Goal: Task Accomplishment & Management: Manage account settings

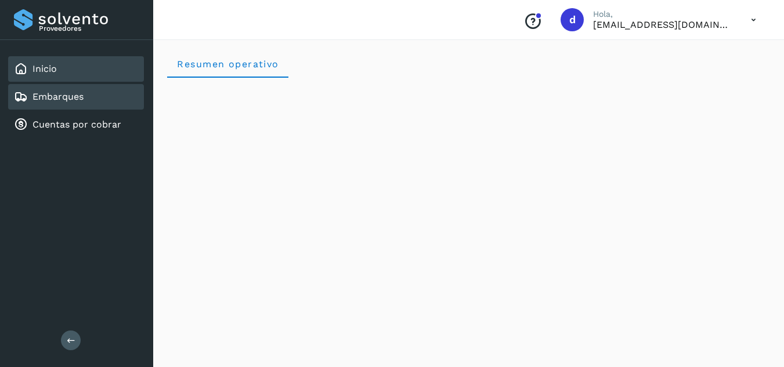
drag, startPoint x: 112, startPoint y: 100, endPoint x: 77, endPoint y: 91, distance: 36.8
click at [77, 91] on div "Embarques" at bounding box center [49, 97] width 70 height 14
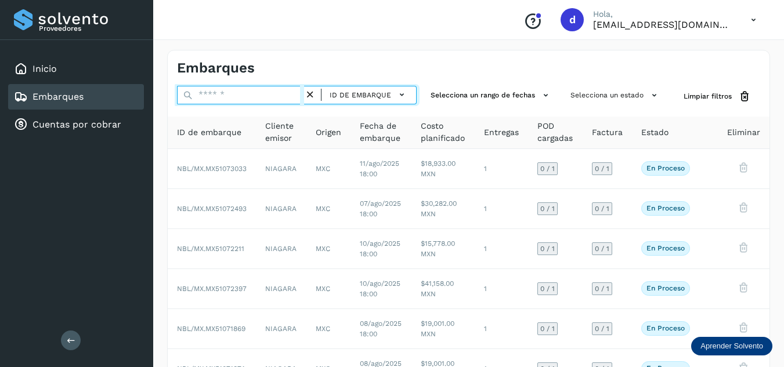
click at [225, 98] on input "text" at bounding box center [240, 95] width 127 height 19
paste input "**********"
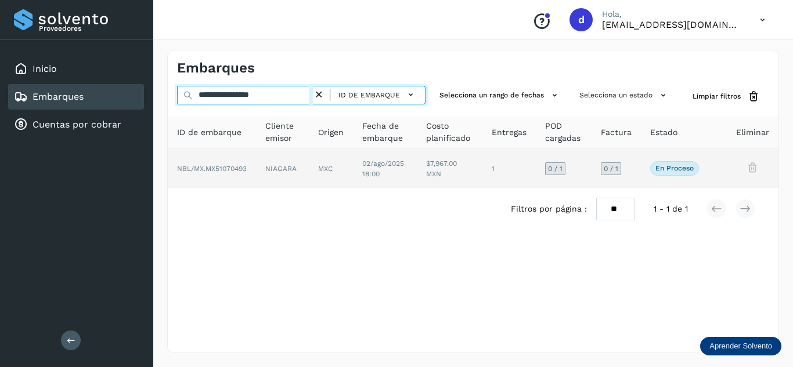
type input "**********"
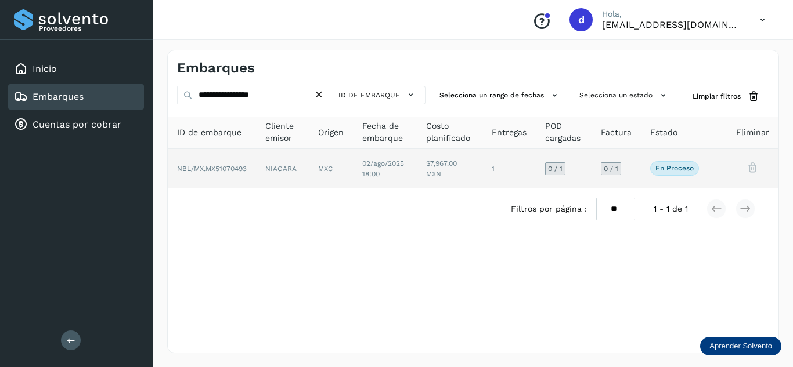
click at [691, 172] on p "En proceso" at bounding box center [674, 168] width 38 height 8
click at [687, 168] on p "En proceso" at bounding box center [674, 168] width 38 height 8
click at [676, 168] on p "En proceso" at bounding box center [674, 168] width 38 height 8
click at [676, 167] on p "En proceso" at bounding box center [674, 168] width 38 height 8
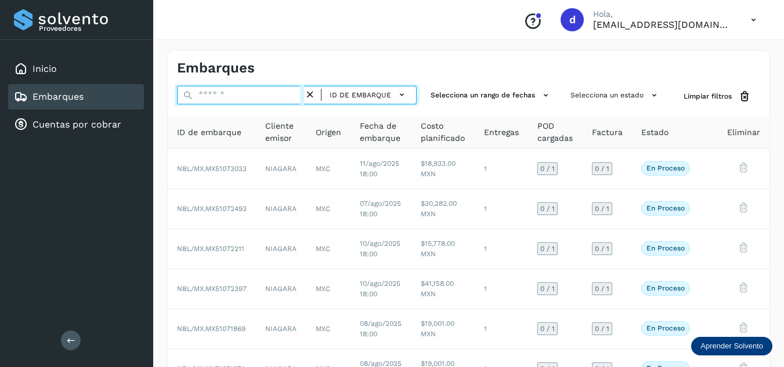
click at [265, 92] on input "text" at bounding box center [240, 95] width 127 height 19
paste input "**********"
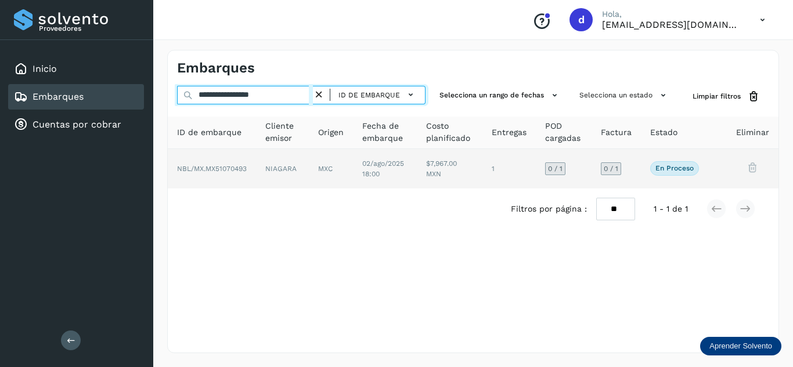
type input "**********"
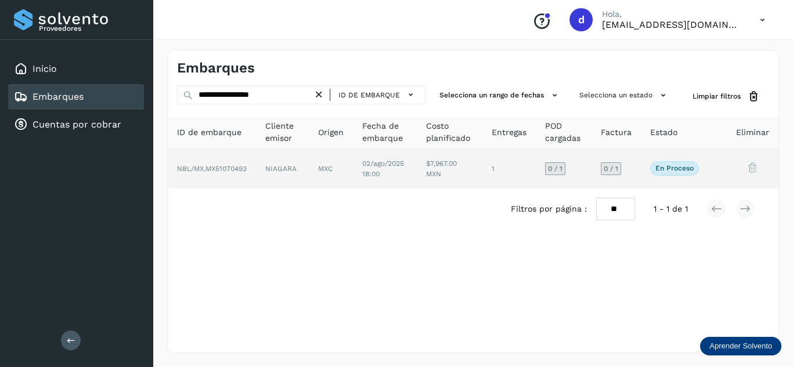
click at [690, 171] on p "En proceso" at bounding box center [674, 168] width 38 height 8
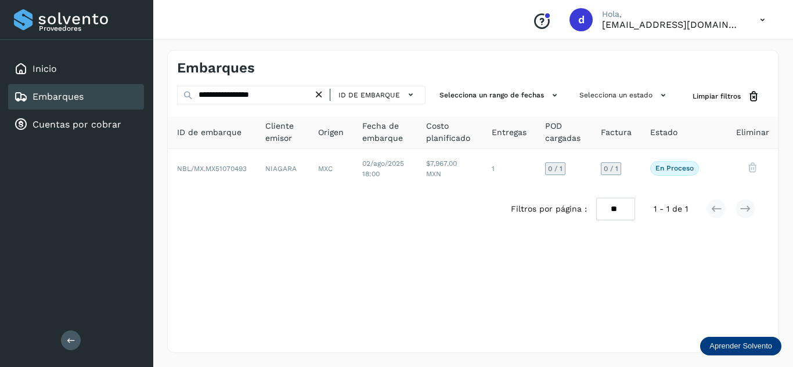
click at [319, 94] on icon at bounding box center [319, 95] width 12 height 12
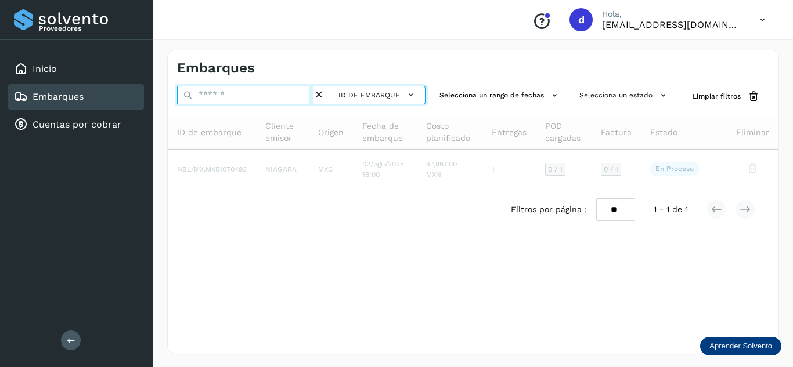
click at [225, 93] on input "text" at bounding box center [245, 95] width 136 height 19
paste input "**********"
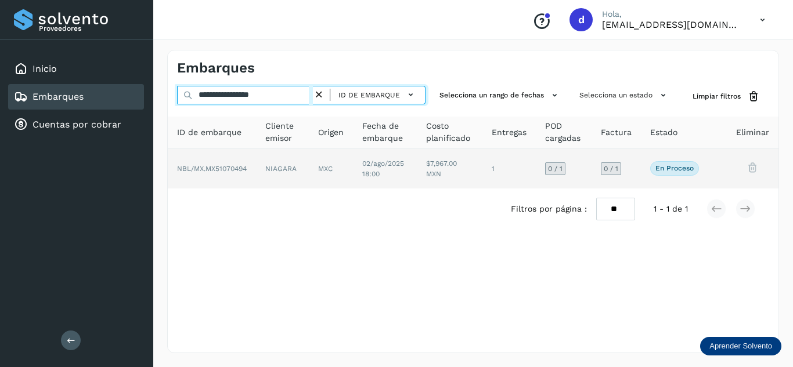
type input "**********"
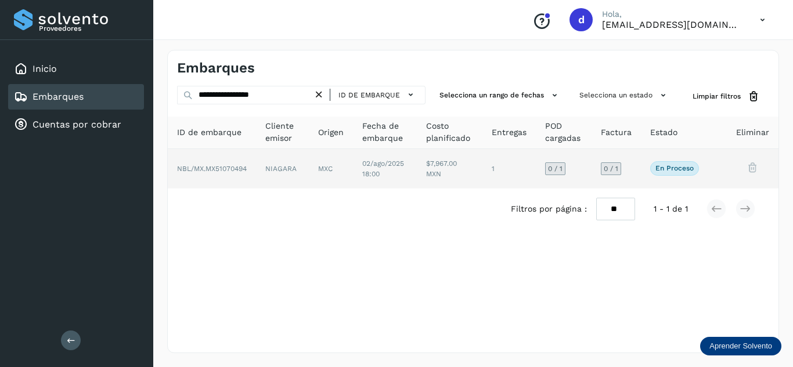
click at [665, 167] on p "En proceso" at bounding box center [674, 168] width 38 height 8
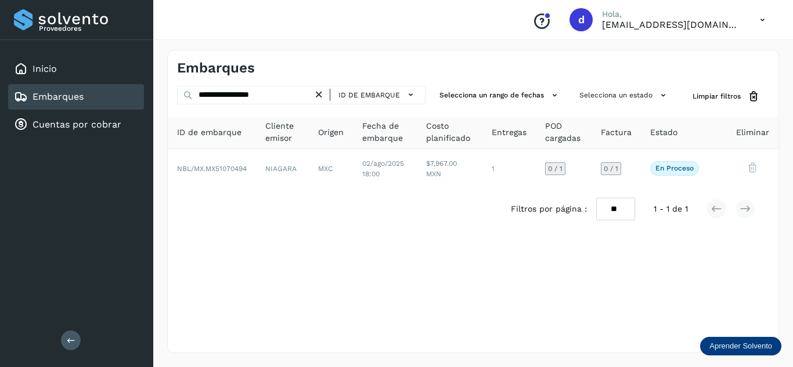
click at [323, 95] on icon at bounding box center [319, 95] width 12 height 12
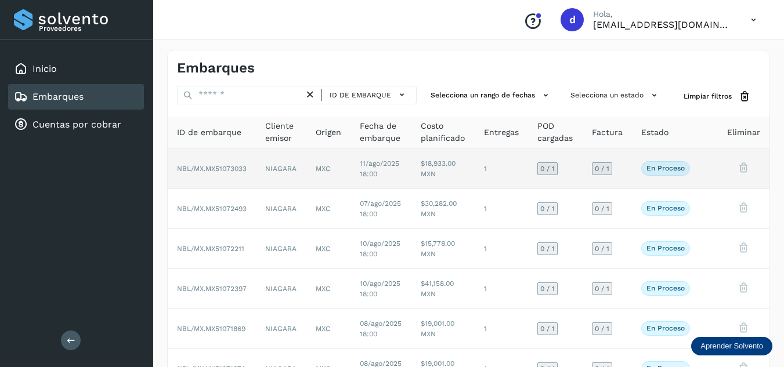
click at [612, 169] on div "0 / 1" at bounding box center [602, 169] width 20 height 13
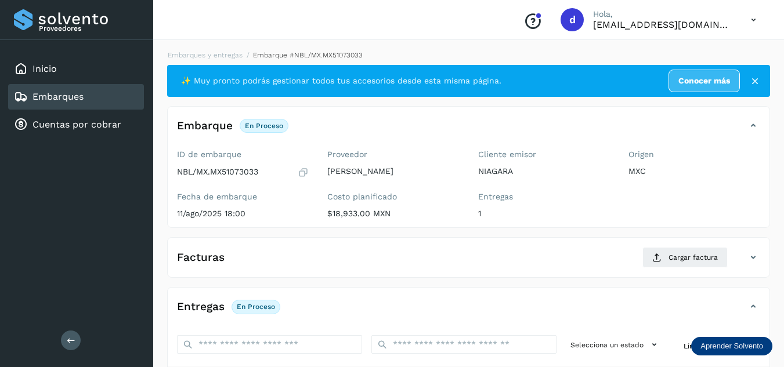
click at [87, 99] on div "Embarques" at bounding box center [76, 97] width 136 height 26
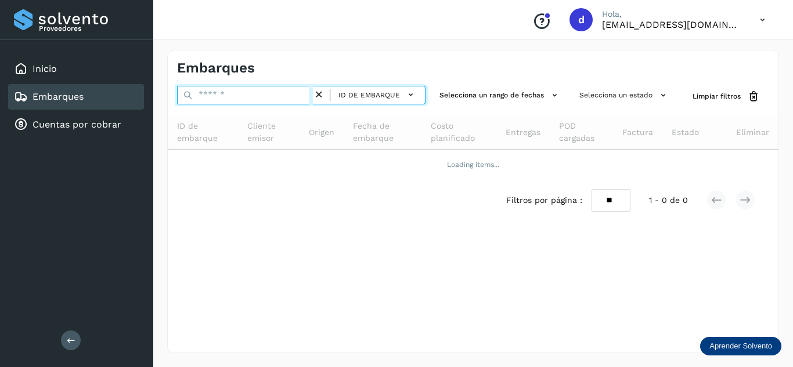
drag, startPoint x: 234, startPoint y: 98, endPoint x: 236, endPoint y: 103, distance: 6.3
click at [234, 98] on input "text" at bounding box center [245, 95] width 136 height 19
paste input "**********"
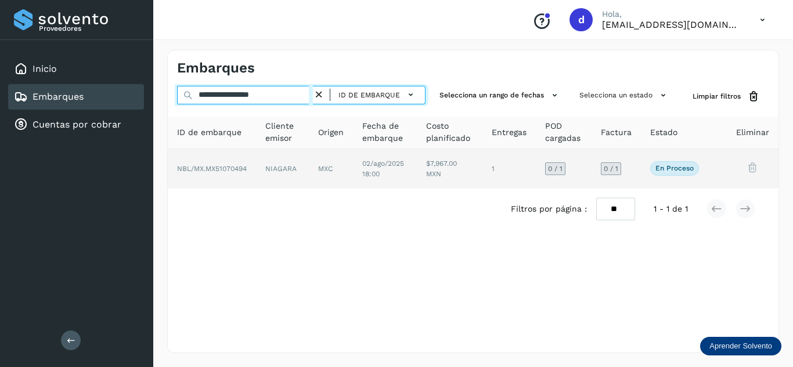
type input "**********"
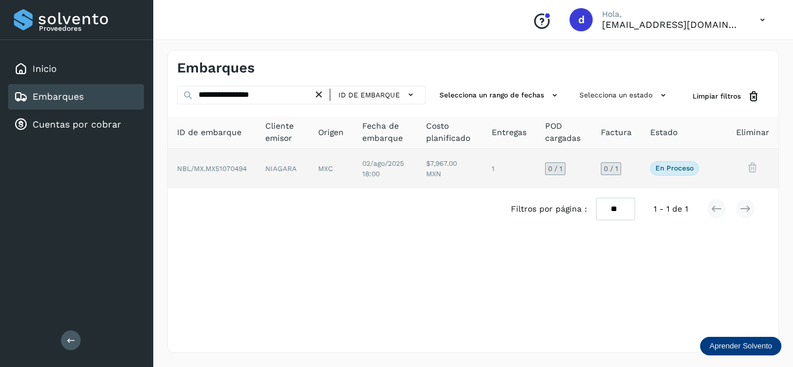
click at [680, 172] on p "En proceso" at bounding box center [674, 168] width 38 height 8
click at [669, 166] on p "En proceso" at bounding box center [674, 168] width 38 height 8
click at [669, 169] on p "En proceso" at bounding box center [674, 168] width 38 height 8
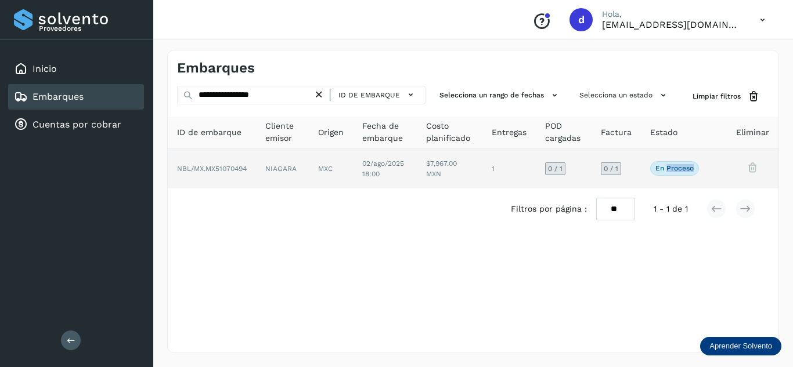
click at [669, 169] on p "En proceso" at bounding box center [674, 168] width 38 height 8
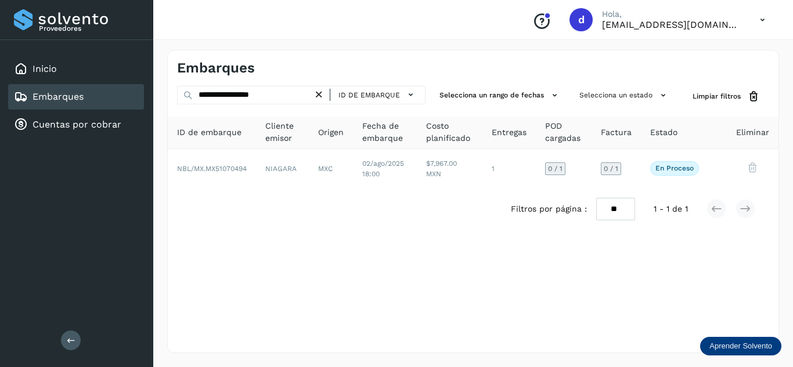
click at [320, 96] on icon at bounding box center [319, 95] width 12 height 12
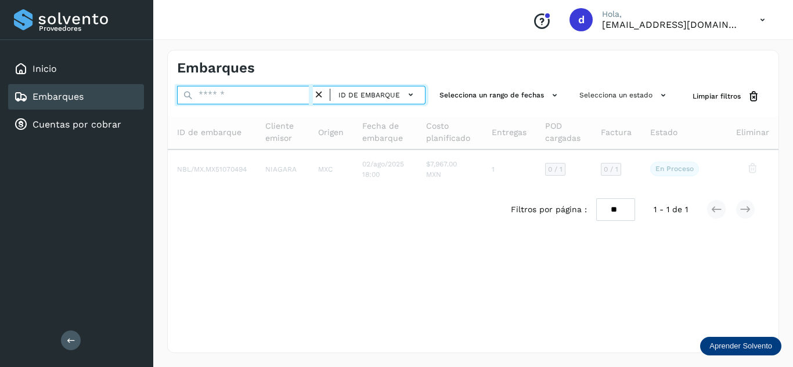
click at [240, 94] on input "text" at bounding box center [245, 95] width 136 height 19
paste input "**********"
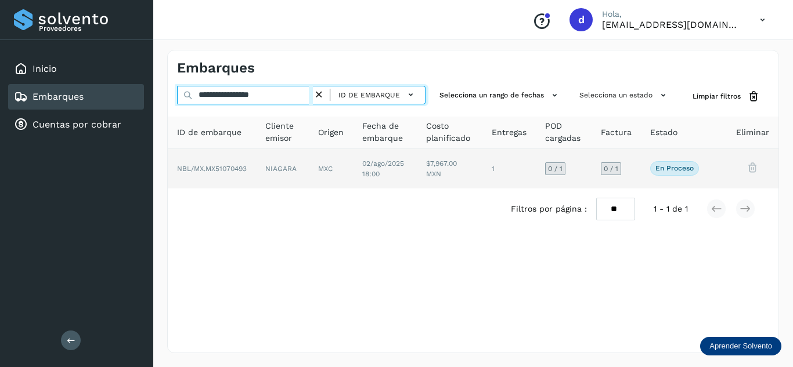
type input "**********"
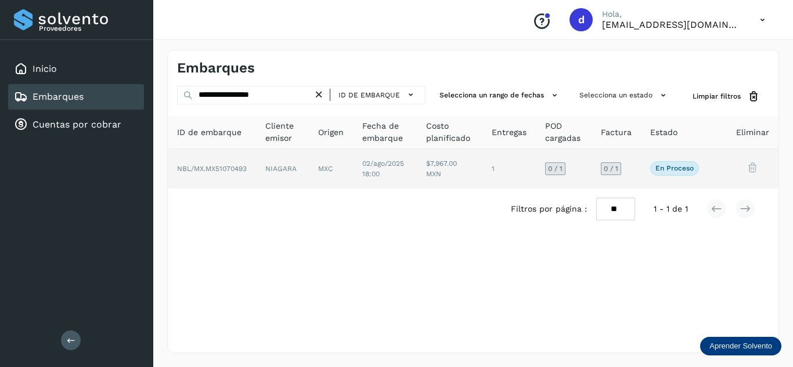
click at [678, 168] on p "En proceso" at bounding box center [674, 168] width 38 height 8
click at [679, 172] on p "En proceso" at bounding box center [674, 168] width 38 height 8
click at [680, 172] on p "En proceso" at bounding box center [674, 168] width 38 height 8
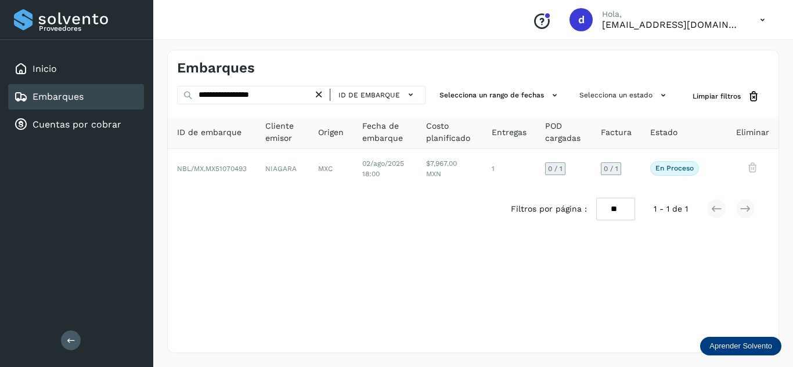
click at [318, 95] on icon at bounding box center [319, 95] width 12 height 12
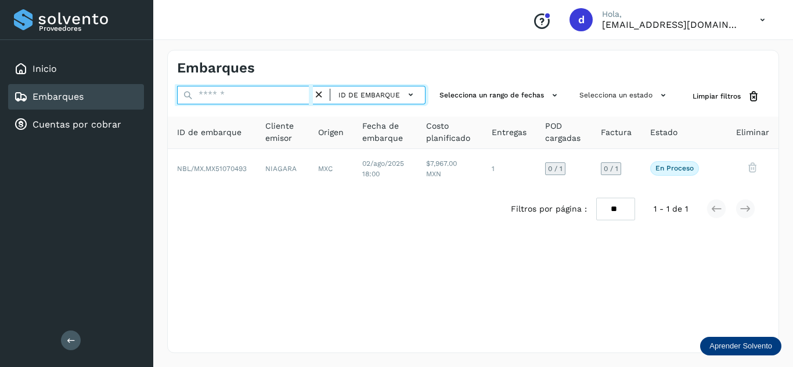
click at [291, 94] on input "text" at bounding box center [245, 95] width 136 height 19
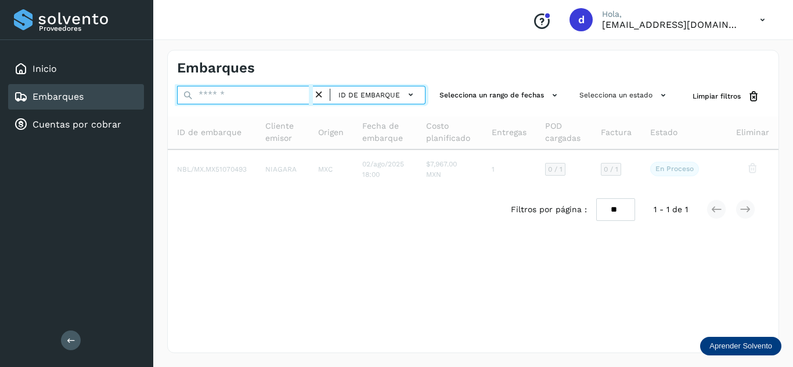
paste input "**********"
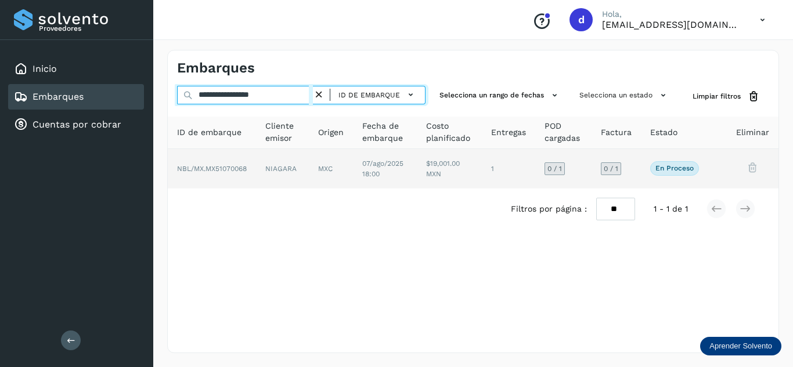
type input "**********"
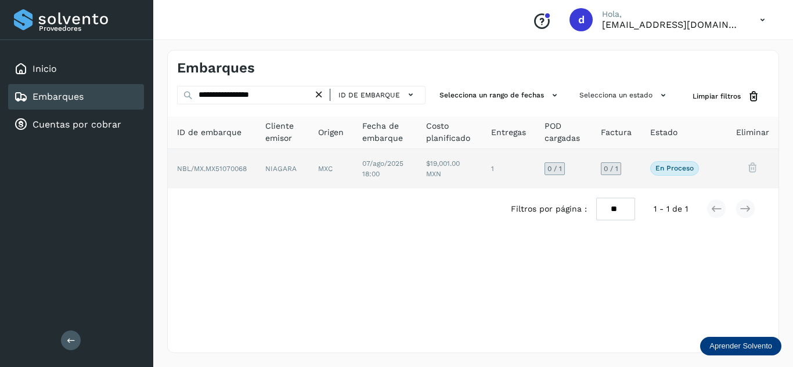
click at [683, 168] on p "En proceso" at bounding box center [674, 168] width 38 height 8
click at [659, 169] on p "En proceso" at bounding box center [674, 168] width 38 height 8
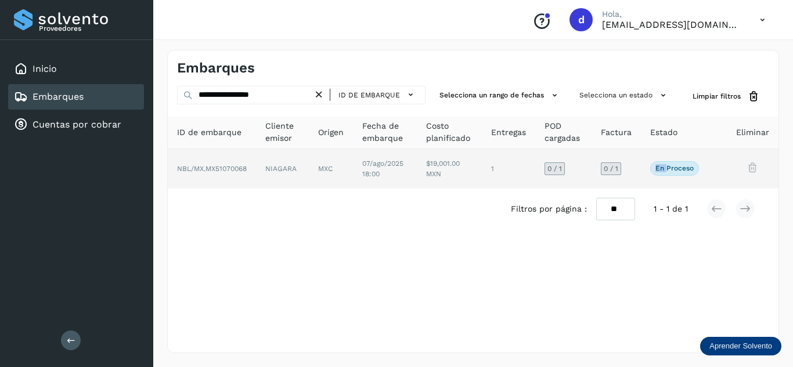
click at [659, 169] on p "En proceso" at bounding box center [674, 168] width 38 height 8
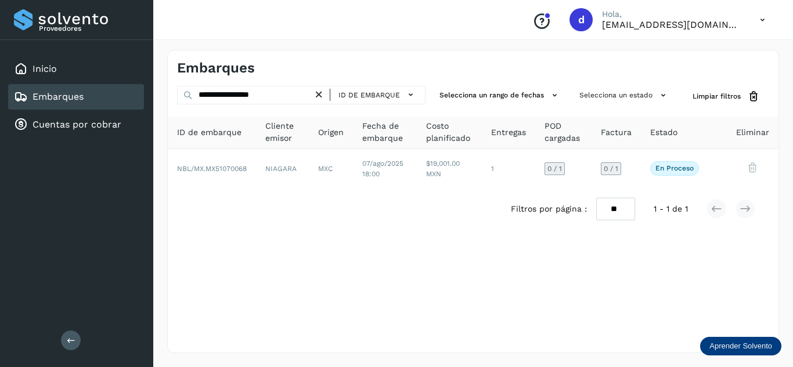
click at [321, 97] on icon at bounding box center [319, 95] width 12 height 12
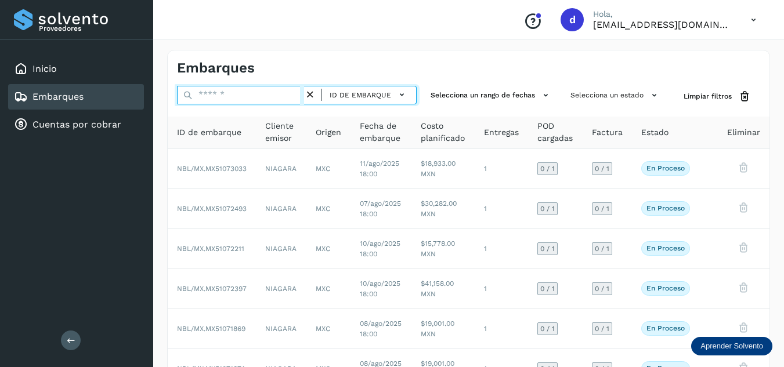
click at [254, 96] on input "text" at bounding box center [240, 95] width 127 height 19
paste input "**********"
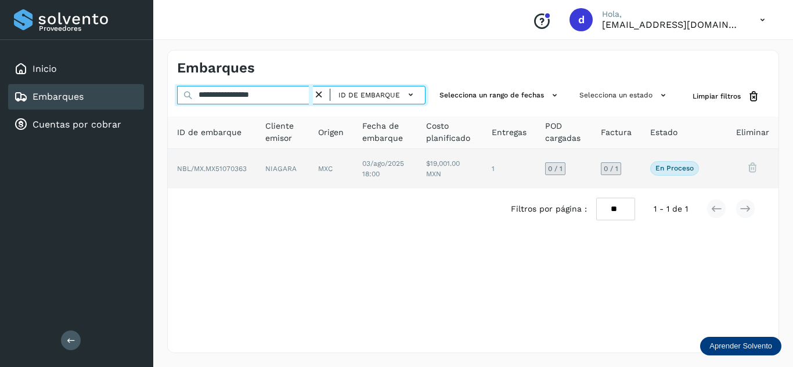
type input "**********"
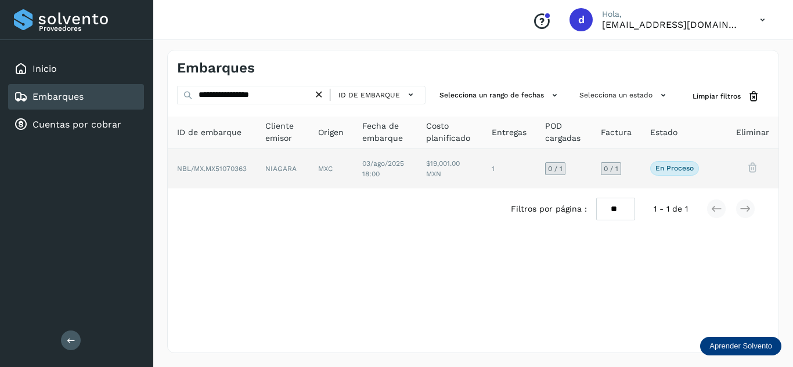
click at [687, 168] on p "En proceso" at bounding box center [674, 168] width 38 height 8
click at [678, 168] on p "En proceso" at bounding box center [674, 168] width 38 height 8
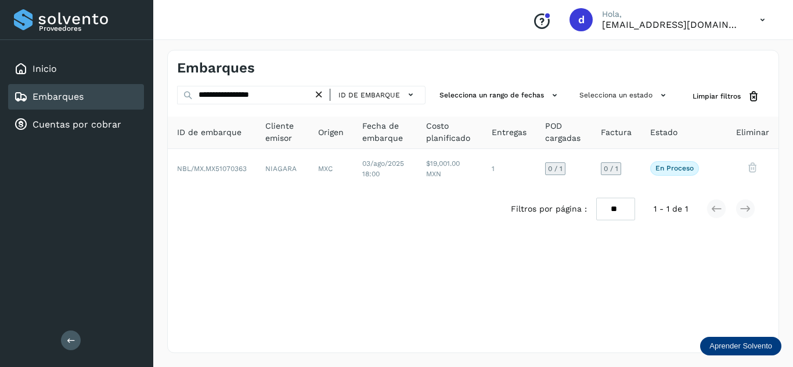
click at [320, 90] on icon at bounding box center [319, 95] width 12 height 12
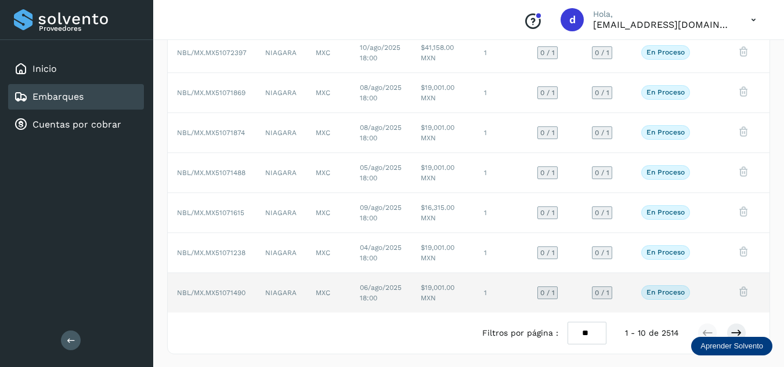
scroll to position [237, 0]
click at [652, 292] on p "En proceso" at bounding box center [666, 291] width 38 height 8
click at [656, 293] on p "En proceso" at bounding box center [666, 291] width 38 height 8
click at [669, 292] on p "En proceso" at bounding box center [666, 291] width 38 height 8
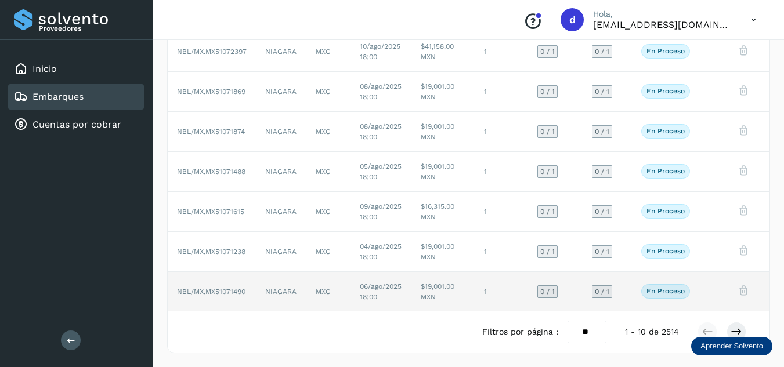
click at [669, 292] on p "En proceso" at bounding box center [666, 291] width 38 height 8
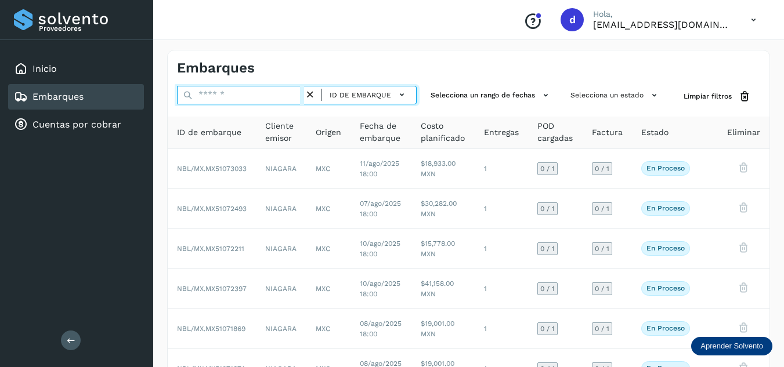
click at [259, 100] on input "text" at bounding box center [240, 95] width 127 height 19
paste input "**********"
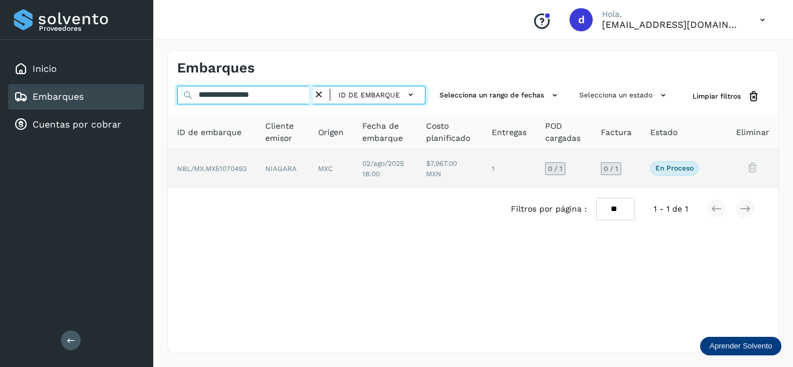
type input "**********"
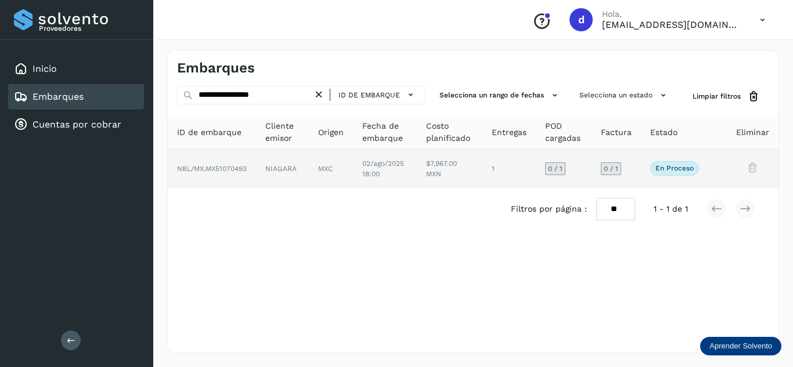
click at [677, 171] on p "En proceso" at bounding box center [674, 168] width 38 height 8
click at [677, 166] on p "En proceso" at bounding box center [674, 168] width 38 height 8
drag, startPoint x: 677, startPoint y: 166, endPoint x: 684, endPoint y: 166, distance: 7.0
drag, startPoint x: 684, startPoint y: 166, endPoint x: 691, endPoint y: 167, distance: 7.6
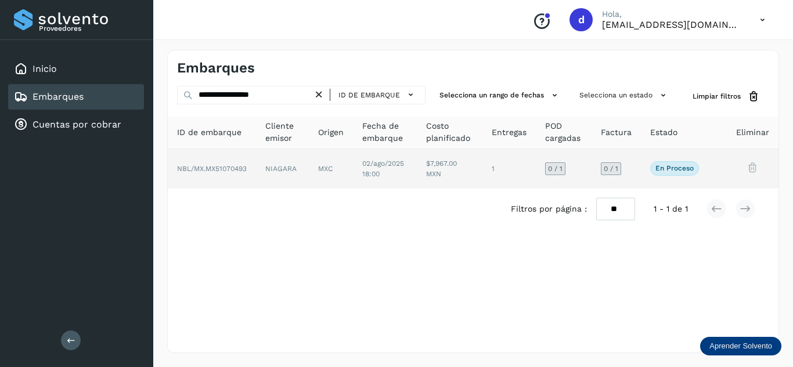
click at [691, 167] on p "En proceso" at bounding box center [674, 168] width 38 height 8
click at [686, 172] on p "En proceso" at bounding box center [674, 168] width 38 height 8
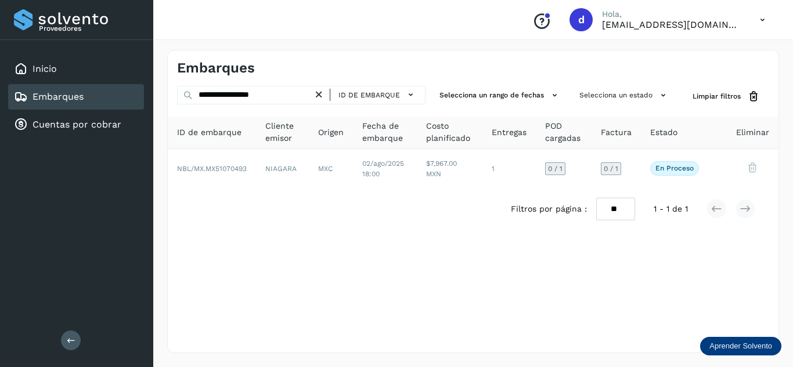
click at [323, 95] on icon at bounding box center [319, 95] width 12 height 12
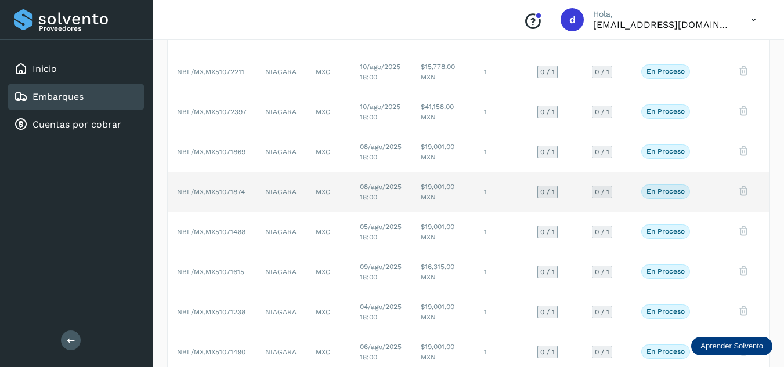
scroll to position [232, 0]
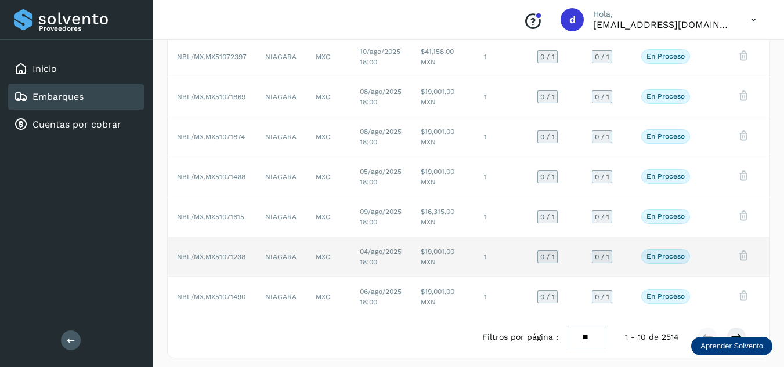
click at [673, 258] on p "En proceso" at bounding box center [666, 256] width 38 height 8
click at [669, 254] on p "En proceso" at bounding box center [666, 256] width 38 height 8
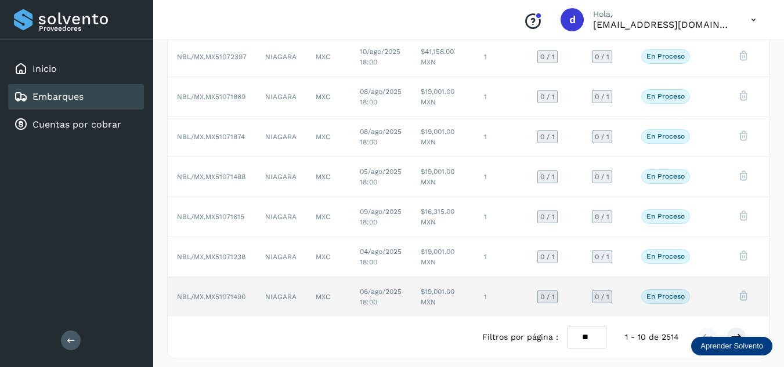
click at [665, 296] on p "En proceso" at bounding box center [666, 297] width 38 height 8
click at [665, 295] on p "En proceso" at bounding box center [666, 297] width 38 height 8
click at [601, 301] on span "0 / 1" at bounding box center [602, 297] width 15 height 7
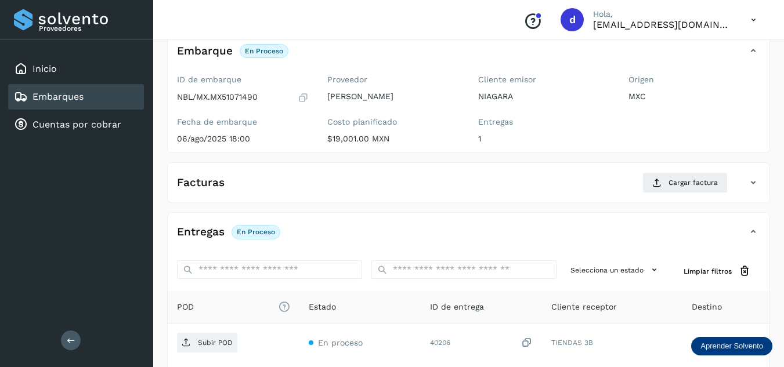
scroll to position [116, 0]
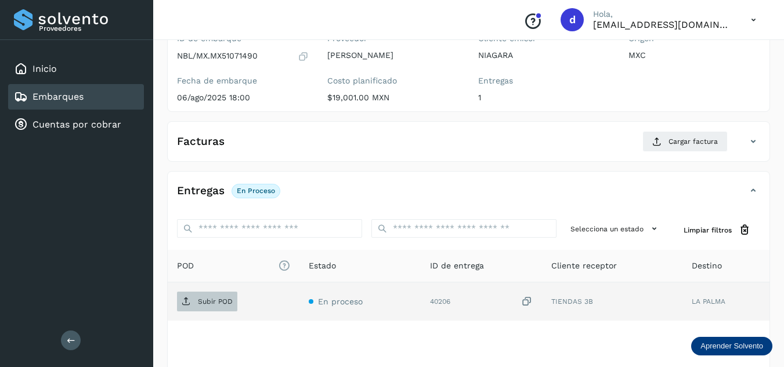
click at [210, 300] on p "Subir POD" at bounding box center [215, 302] width 35 height 8
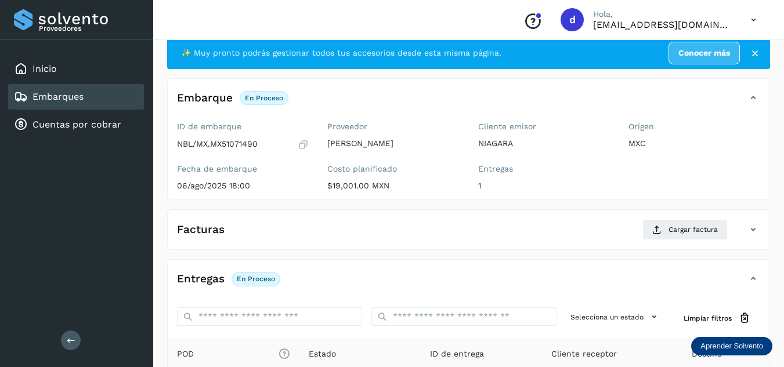
scroll to position [0, 0]
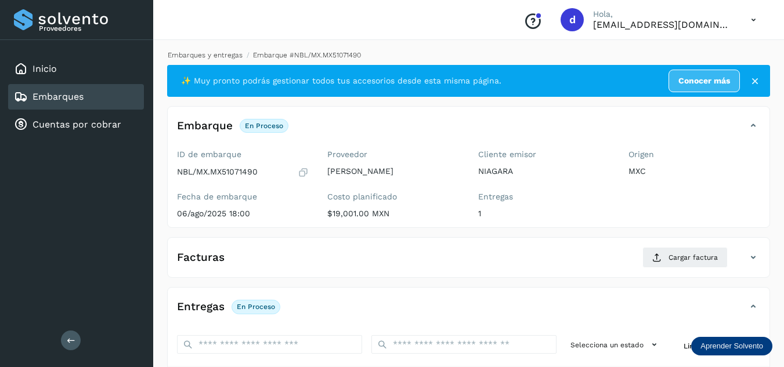
click at [223, 56] on link "Embarques y entregas" at bounding box center [205, 55] width 75 height 8
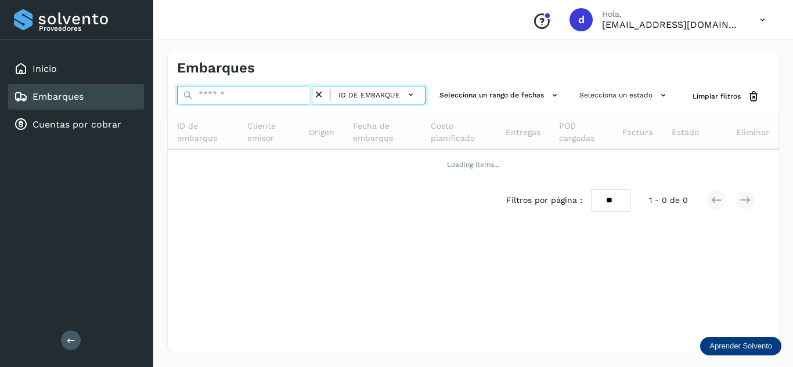
click at [259, 97] on input "text" at bounding box center [245, 95] width 136 height 19
paste input "**********"
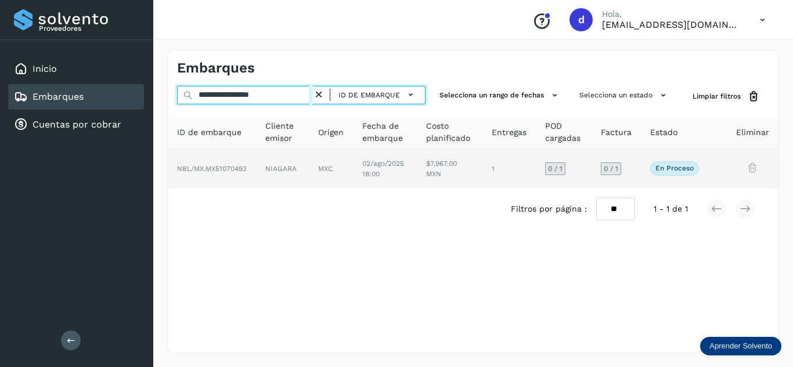
type input "**********"
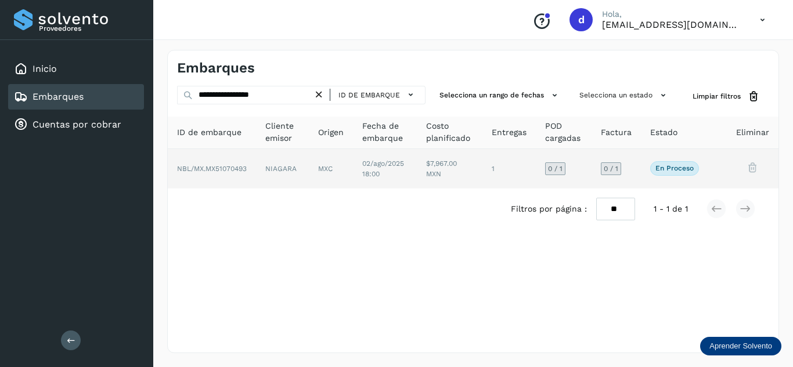
click at [228, 167] on span "NBL/MX.MX51070493" at bounding box center [212, 169] width 70 height 8
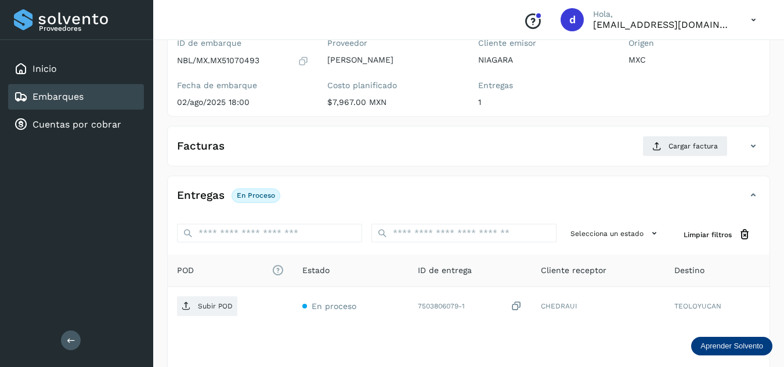
scroll to position [116, 0]
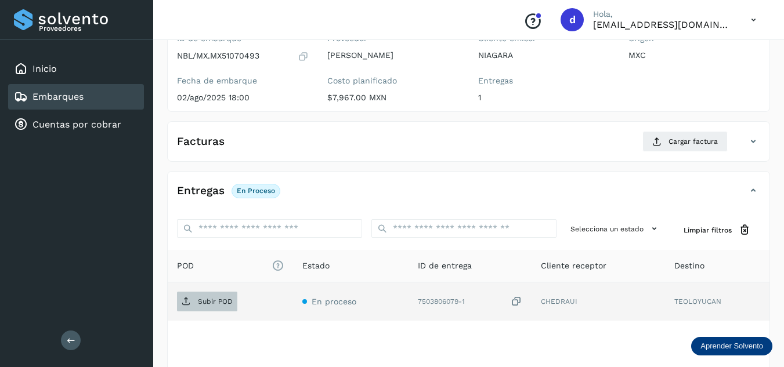
click at [217, 298] on p "Subir POD" at bounding box center [215, 302] width 35 height 8
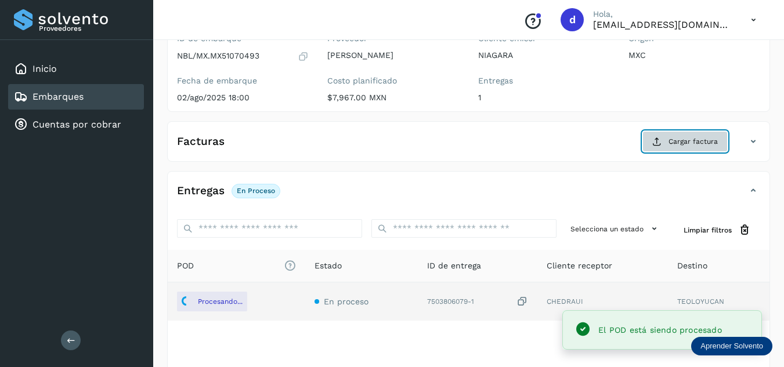
click at [679, 141] on span "Cargar factura" at bounding box center [693, 141] width 49 height 10
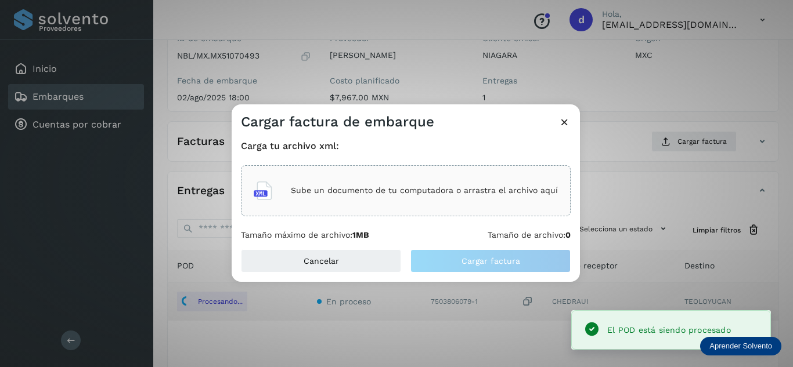
click at [453, 191] on p "Sube un documento de tu computadora o arrastra el archivo aquí" at bounding box center [424, 191] width 267 height 10
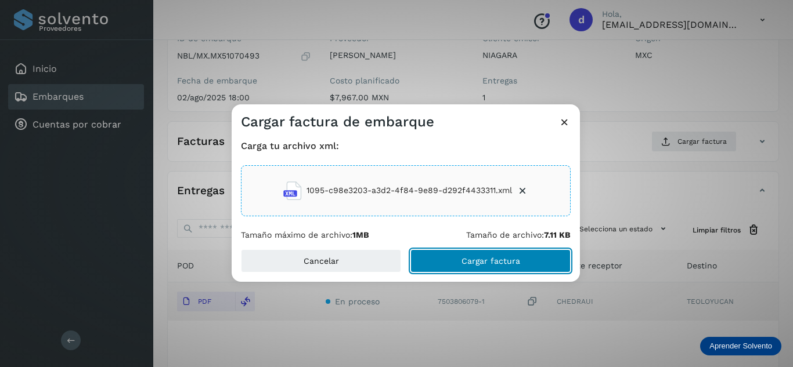
click at [500, 262] on span "Cargar factura" at bounding box center [490, 261] width 59 height 8
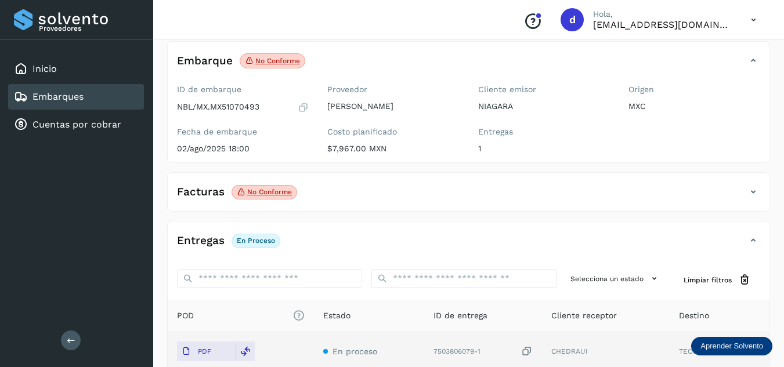
scroll to position [0, 0]
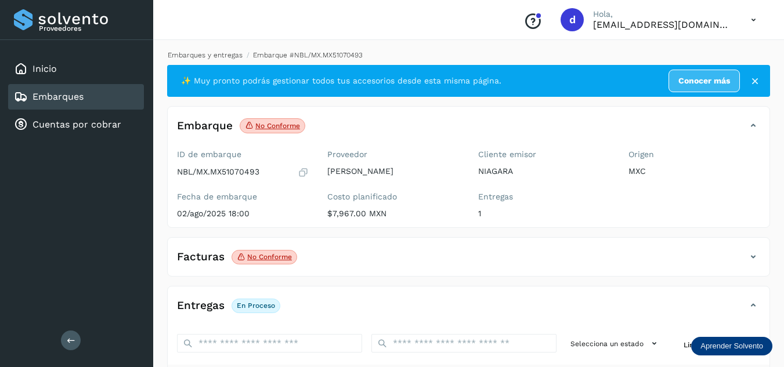
click at [216, 55] on link "Embarques y entregas" at bounding box center [205, 55] width 75 height 8
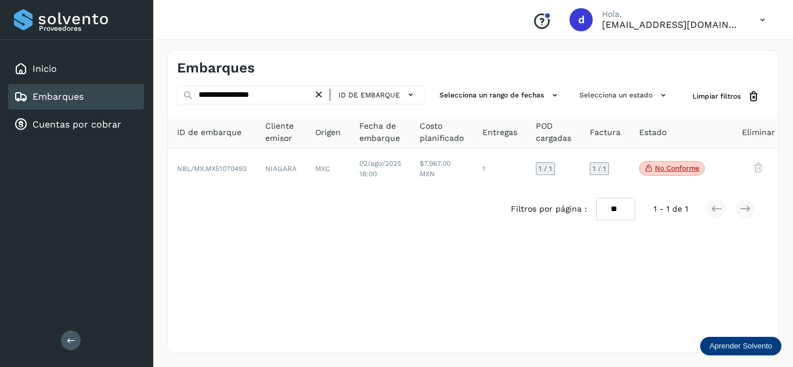
click at [324, 95] on icon at bounding box center [319, 95] width 12 height 12
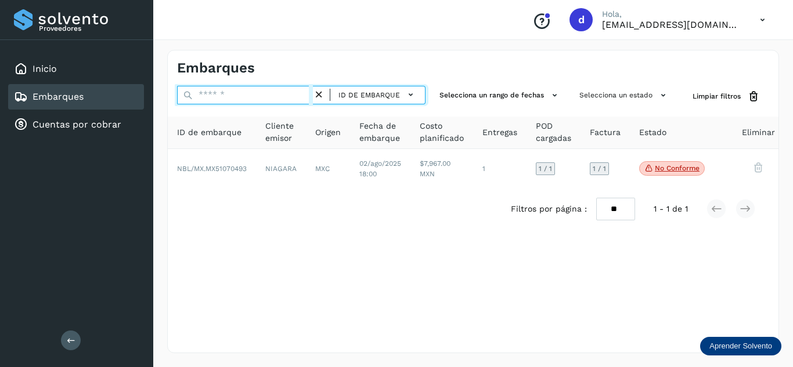
click at [299, 95] on input "text" at bounding box center [245, 95] width 136 height 19
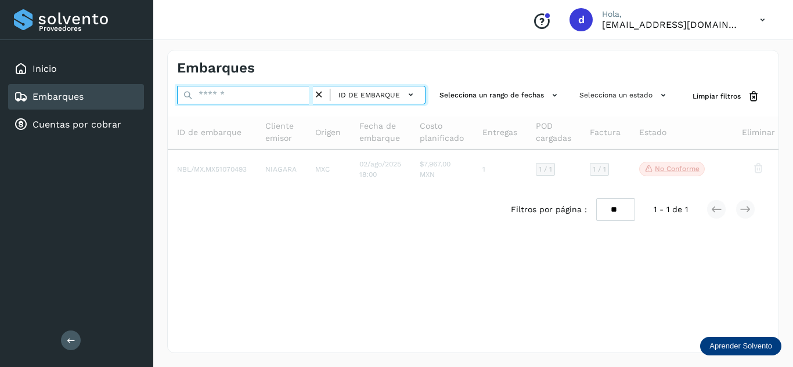
paste input "**********"
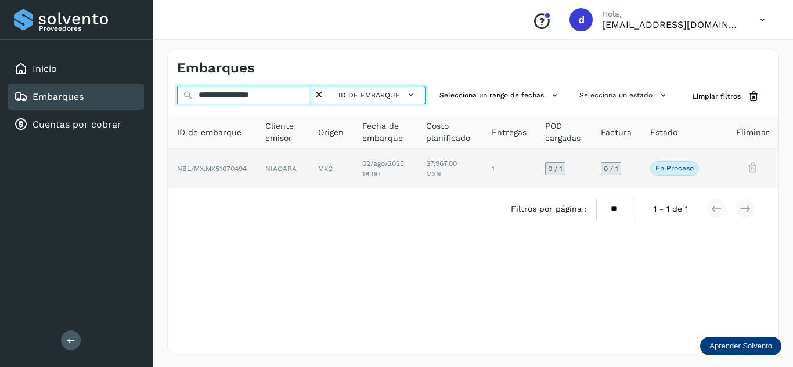
type input "**********"
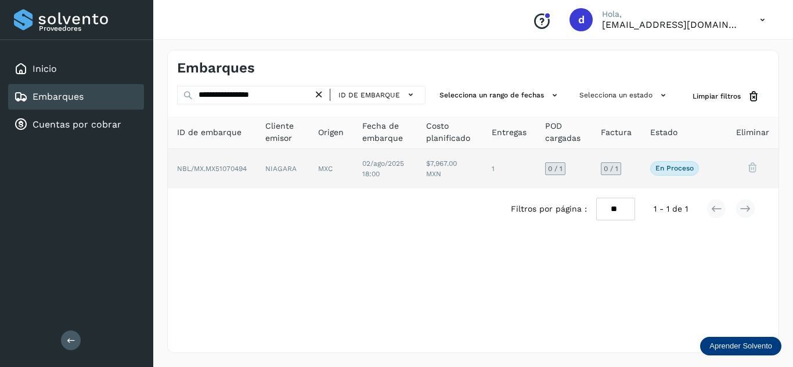
click at [214, 167] on span "NBL/MX.MX51070494" at bounding box center [212, 169] width 70 height 8
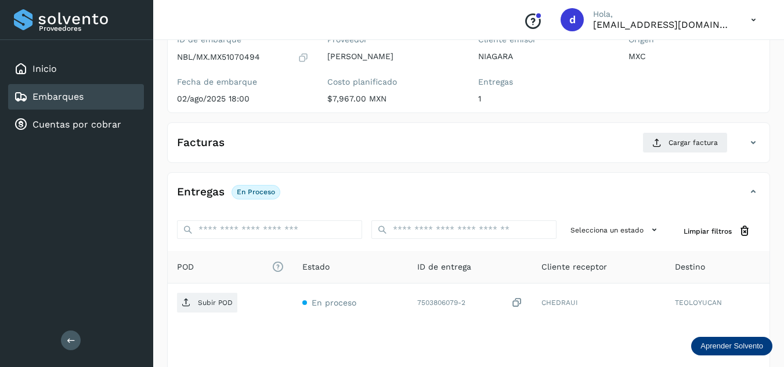
scroll to position [116, 0]
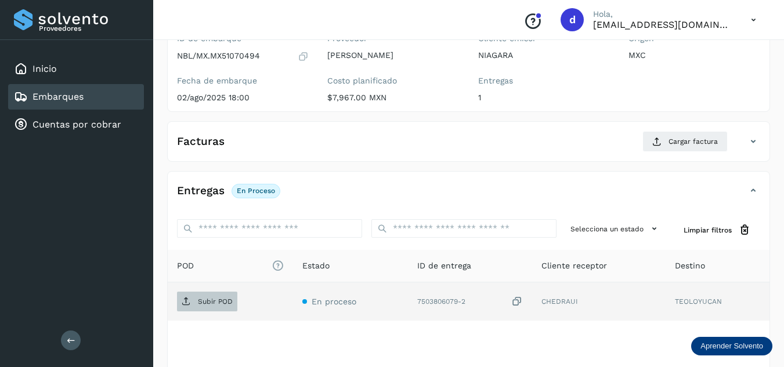
click at [209, 301] on p "Subir POD" at bounding box center [215, 302] width 35 height 8
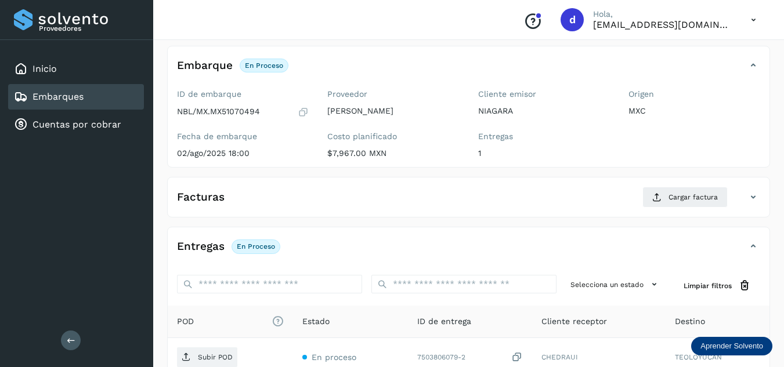
scroll to position [0, 0]
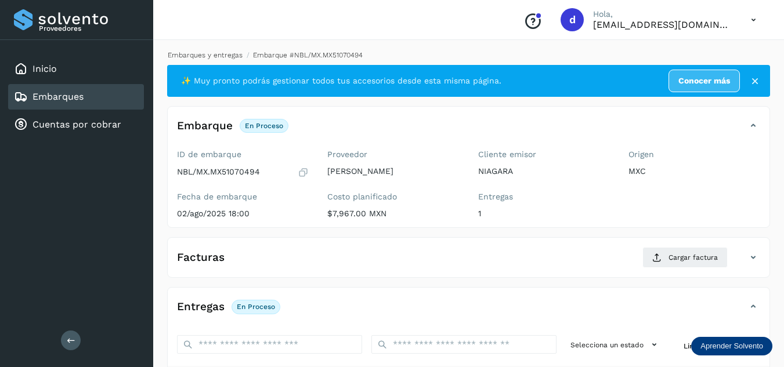
click at [205, 55] on link "Embarques y entregas" at bounding box center [205, 55] width 75 height 8
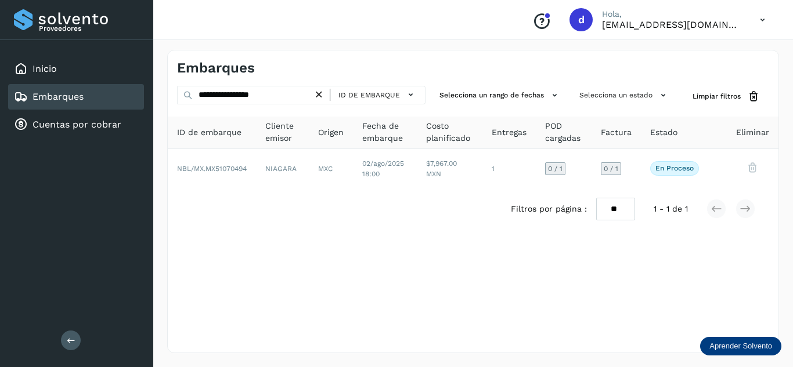
click at [319, 96] on icon at bounding box center [319, 95] width 12 height 12
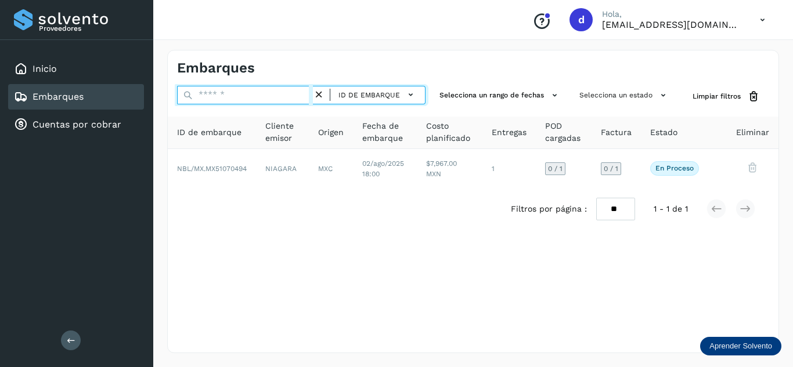
drag, startPoint x: 301, startPoint y: 96, endPoint x: 309, endPoint y: 104, distance: 11.1
click at [301, 96] on input "text" at bounding box center [245, 95] width 136 height 19
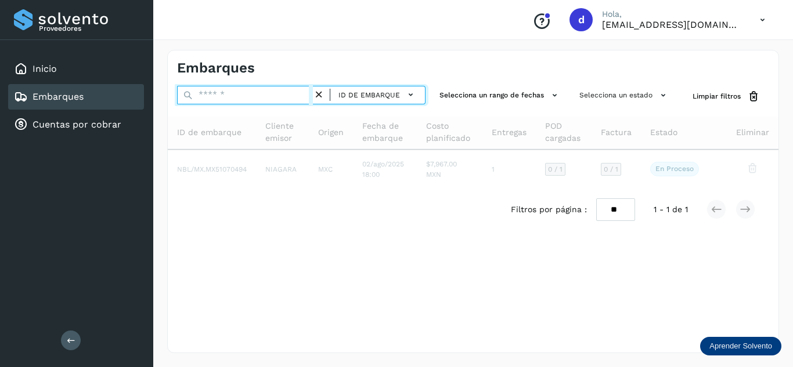
paste input "**********"
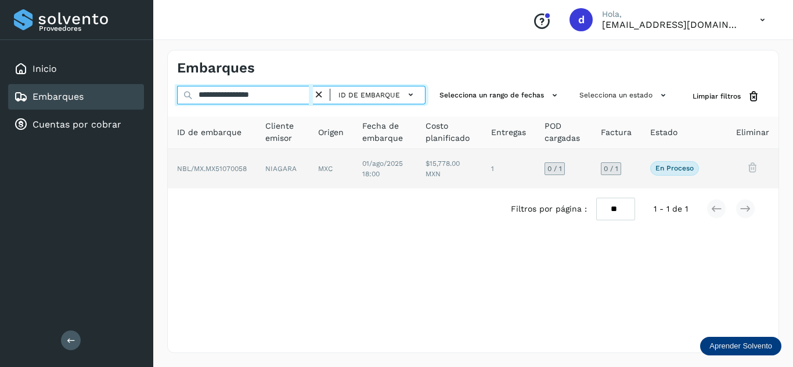
type input "**********"
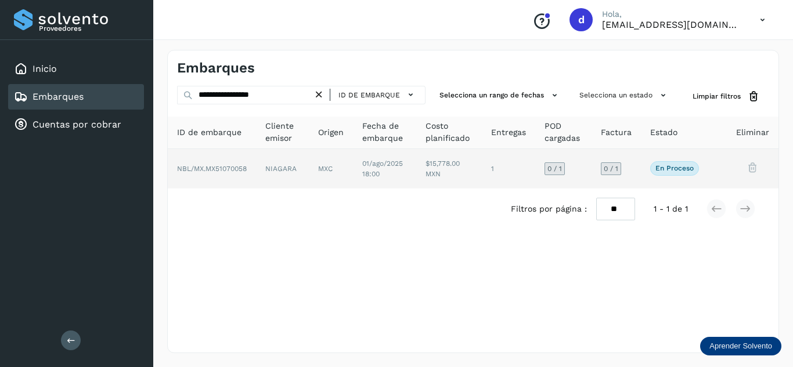
click at [240, 169] on span "NBL/MX.MX51070058" at bounding box center [212, 169] width 70 height 8
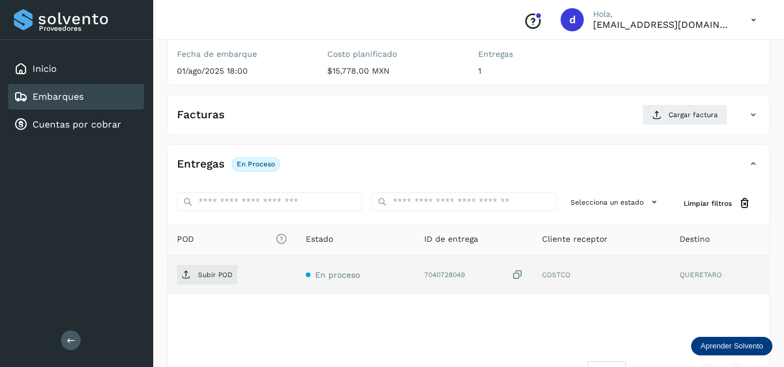
scroll to position [174, 0]
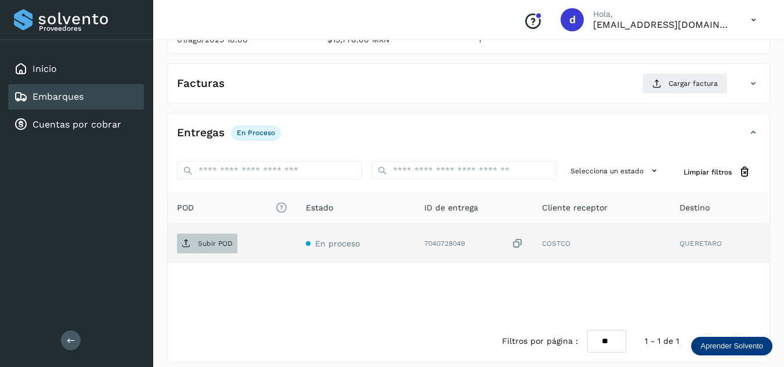
click at [229, 247] on p "Subir POD" at bounding box center [215, 244] width 35 height 8
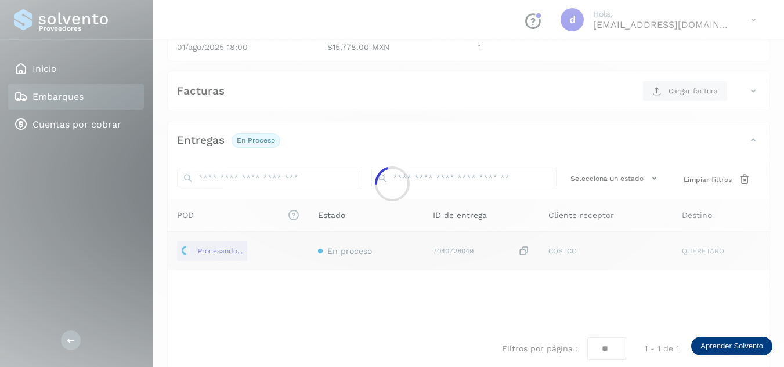
scroll to position [116, 0]
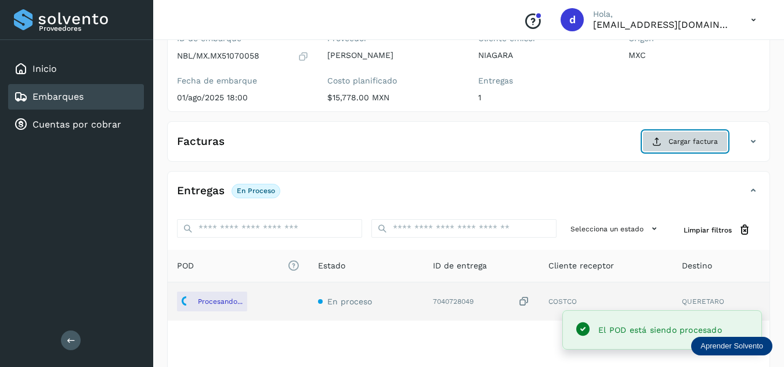
click at [683, 140] on span "Cargar factura" at bounding box center [693, 141] width 49 height 10
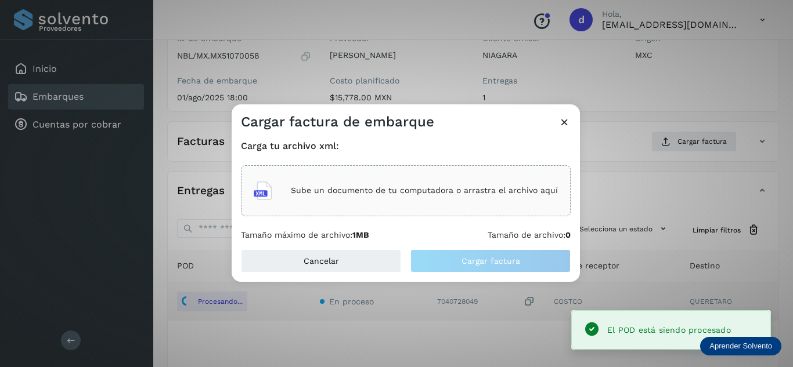
click at [474, 201] on div "Sube un documento de tu computadora o arrastra el archivo aquí" at bounding box center [406, 190] width 304 height 31
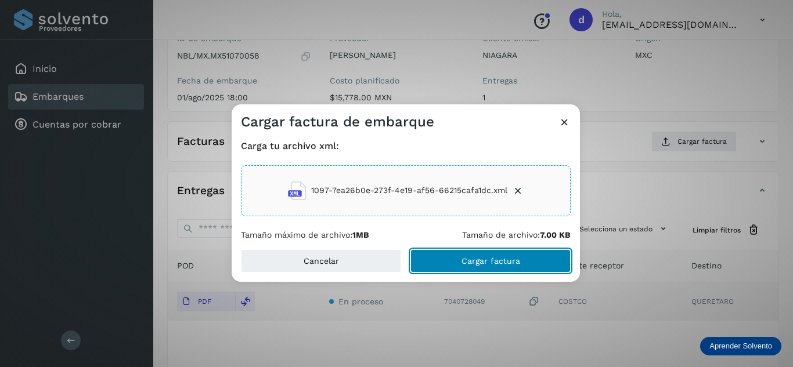
click at [475, 259] on span "Cargar factura" at bounding box center [490, 261] width 59 height 8
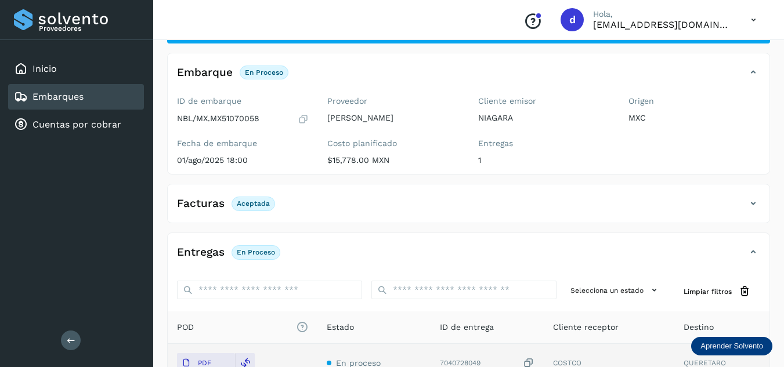
scroll to position [0, 0]
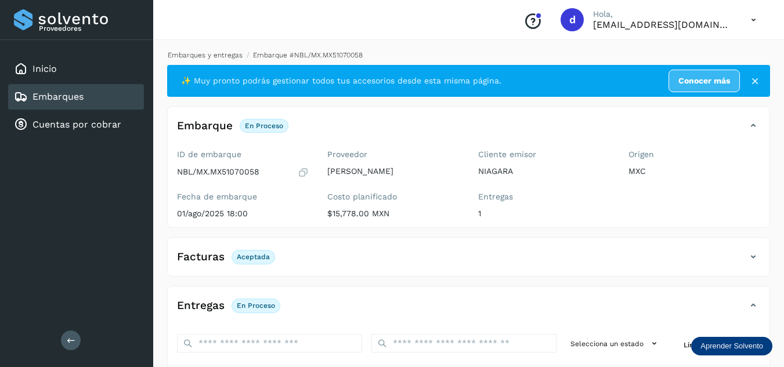
click at [214, 53] on link "Embarques y entregas" at bounding box center [205, 55] width 75 height 8
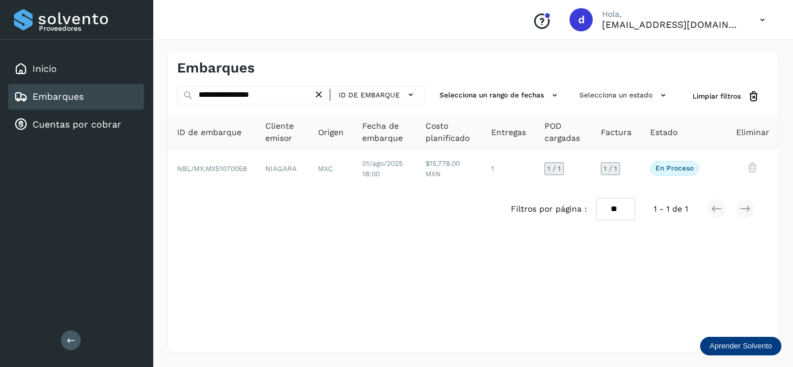
click at [323, 95] on icon at bounding box center [319, 95] width 12 height 12
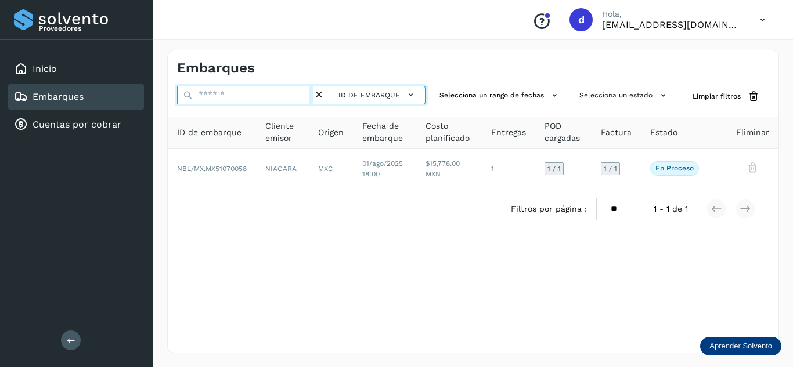
click at [294, 95] on input "text" at bounding box center [245, 95] width 136 height 19
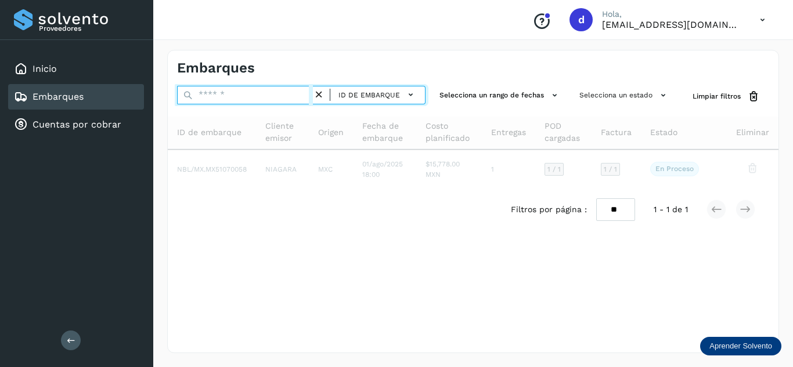
paste input "**********"
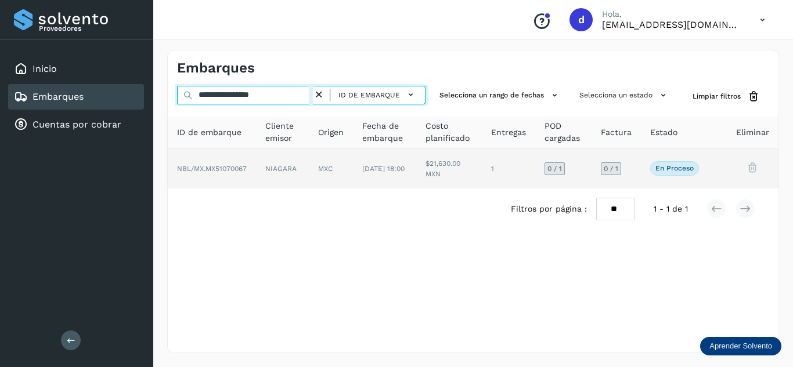
type input "**********"
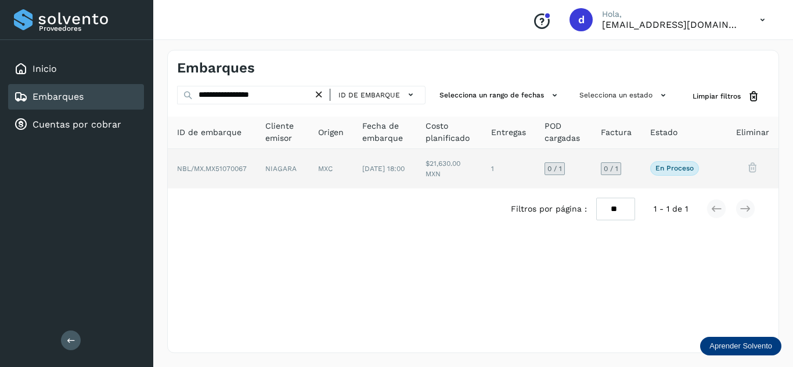
click at [247, 168] on span "NBL/MX.MX51070067" at bounding box center [212, 169] width 70 height 8
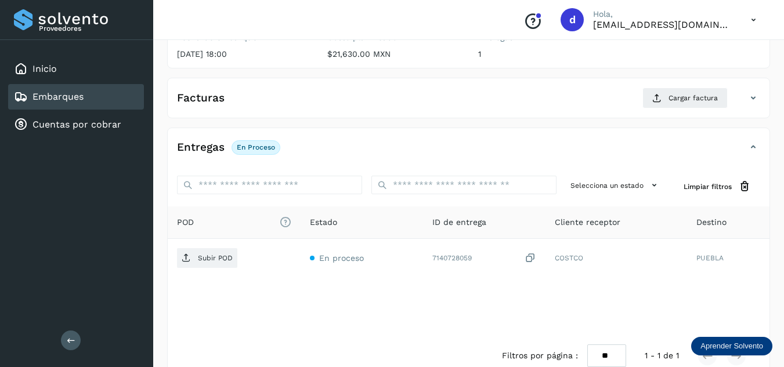
scroll to position [174, 0]
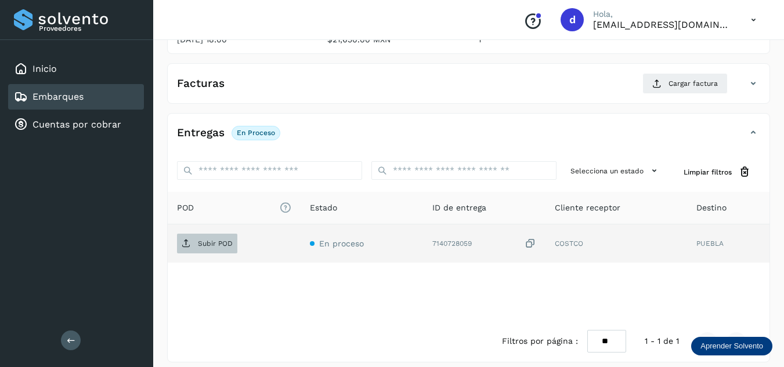
click at [221, 240] on p "Subir POD" at bounding box center [215, 244] width 35 height 8
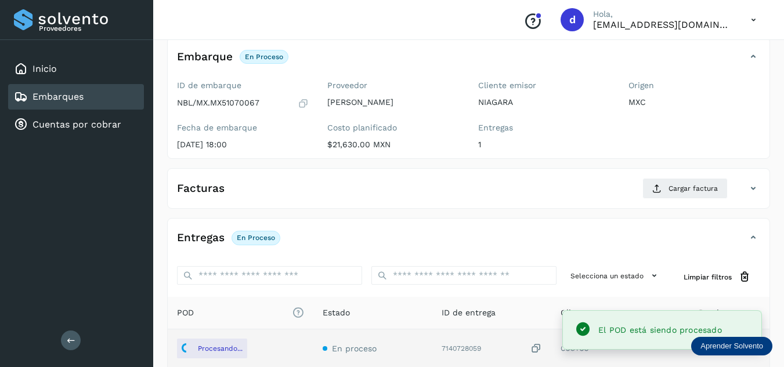
scroll to position [58, 0]
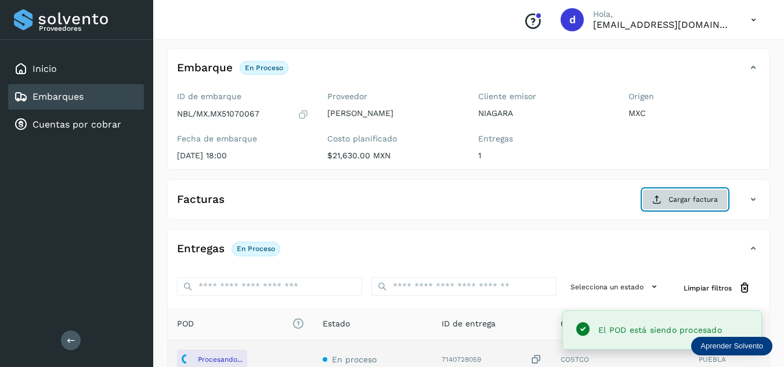
click at [669, 197] on span "Cargar factura" at bounding box center [693, 199] width 49 height 10
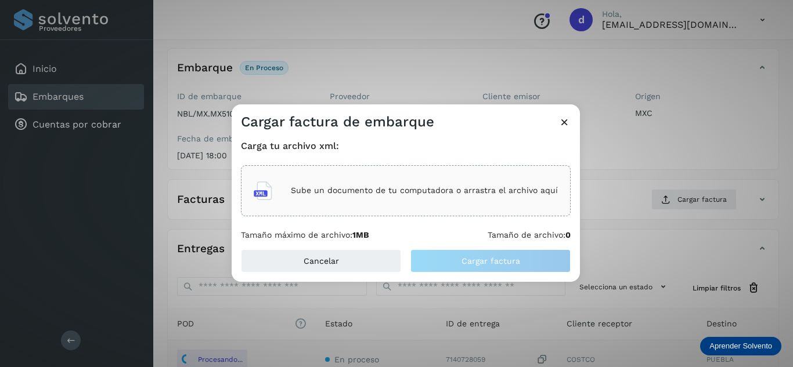
click at [392, 198] on main "Proveedores Inicio Embarques Cuentas por cobrar Salir Conoce nuestros beneficio…" at bounding box center [396, 217] width 793 height 551
click at [444, 194] on p "Sube un documento de tu computadora o arrastra el archivo aquí" at bounding box center [424, 191] width 267 height 10
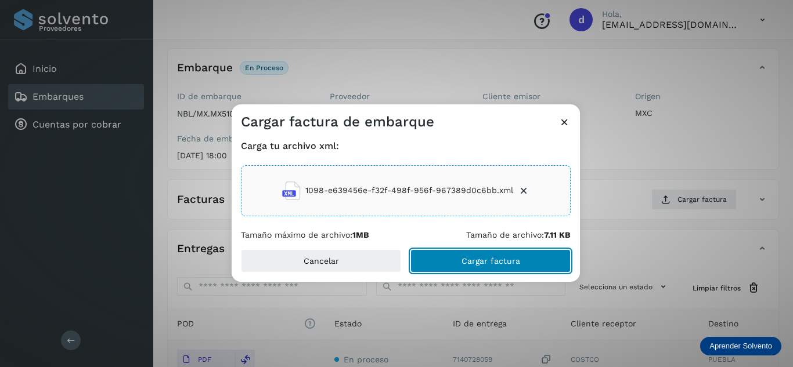
click at [471, 266] on button "Cargar factura" at bounding box center [490, 261] width 160 height 23
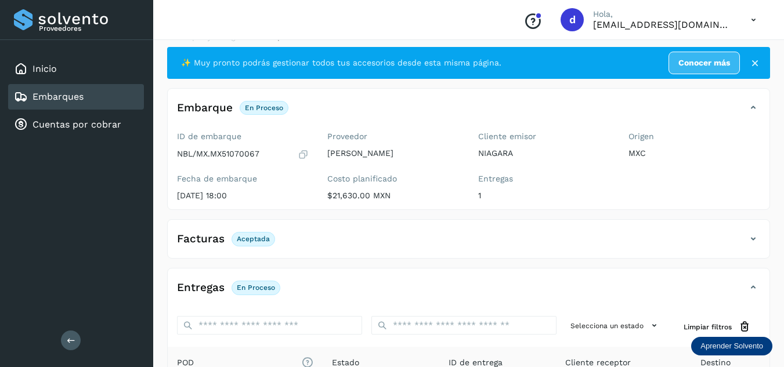
scroll to position [0, 0]
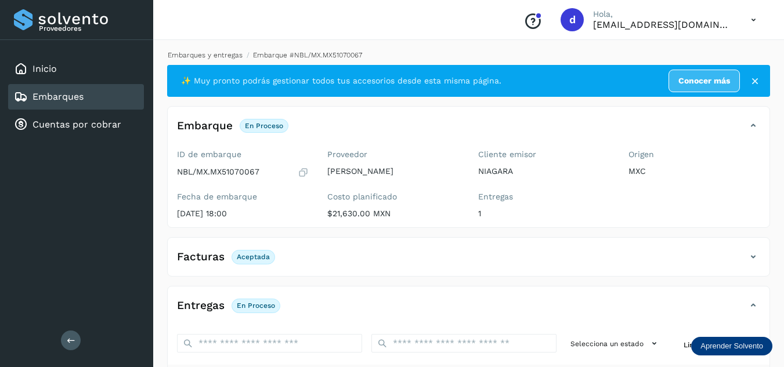
click at [226, 56] on link "Embarques y entregas" at bounding box center [205, 55] width 75 height 8
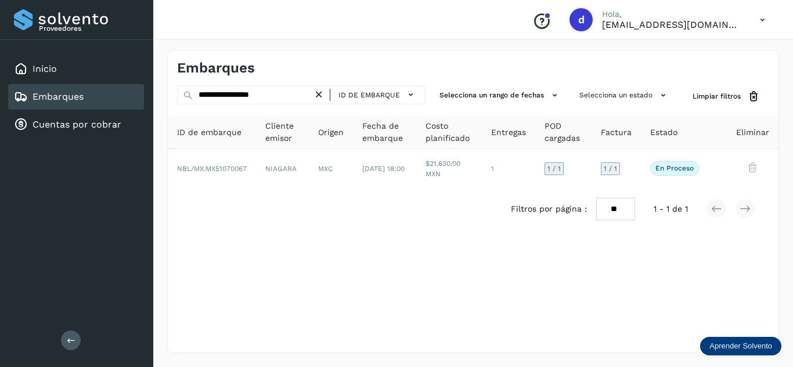
click at [321, 95] on icon at bounding box center [319, 95] width 12 height 12
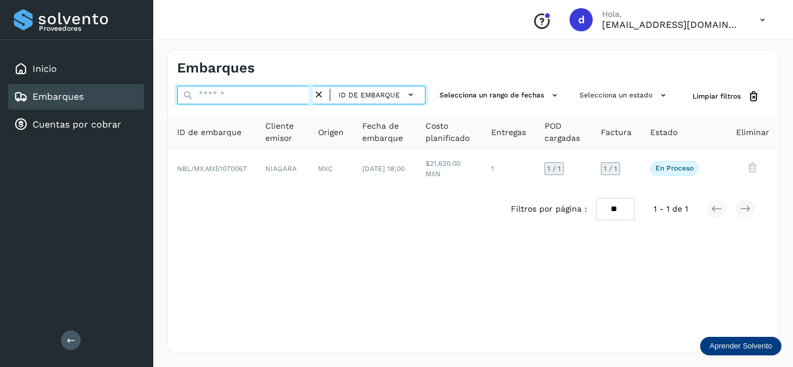
click at [295, 99] on input "text" at bounding box center [245, 95] width 136 height 19
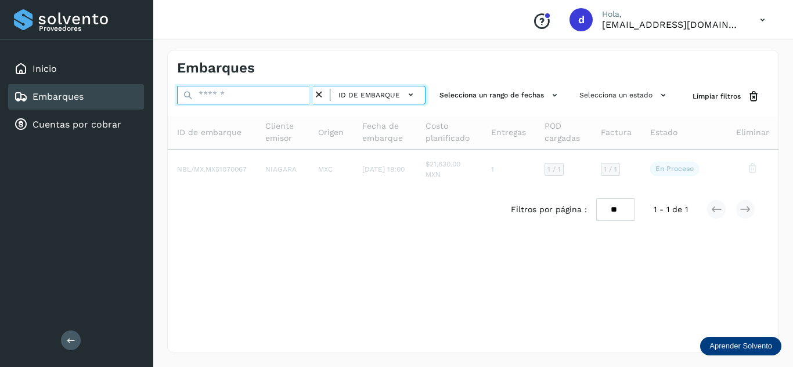
paste input "**********"
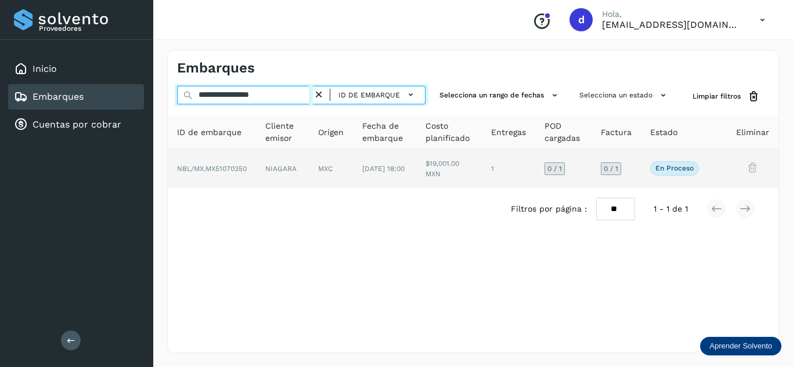
type input "**********"
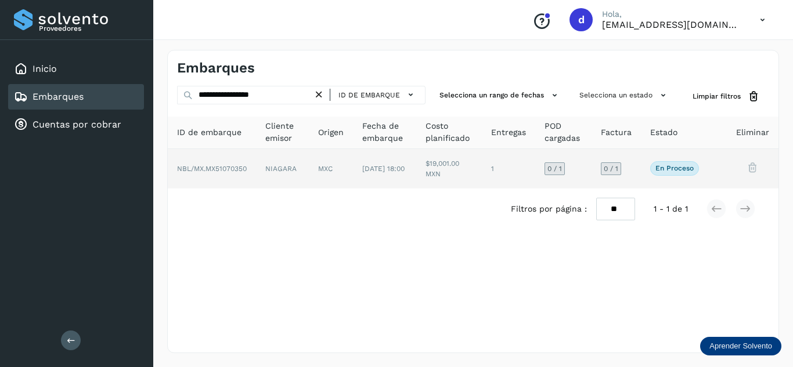
click at [222, 172] on span "NBL/MX.MX51070350" at bounding box center [212, 169] width 70 height 8
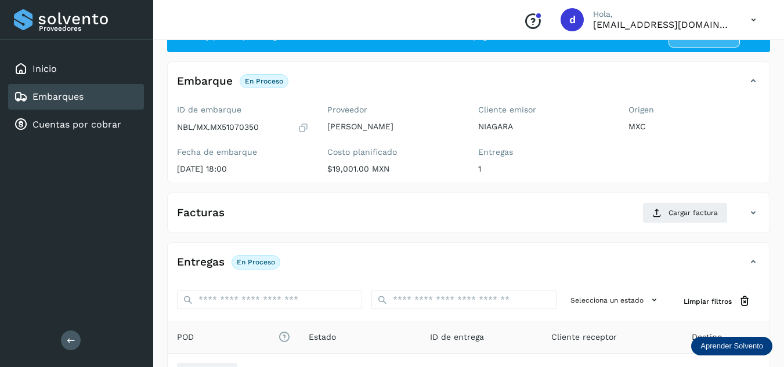
scroll to position [116, 0]
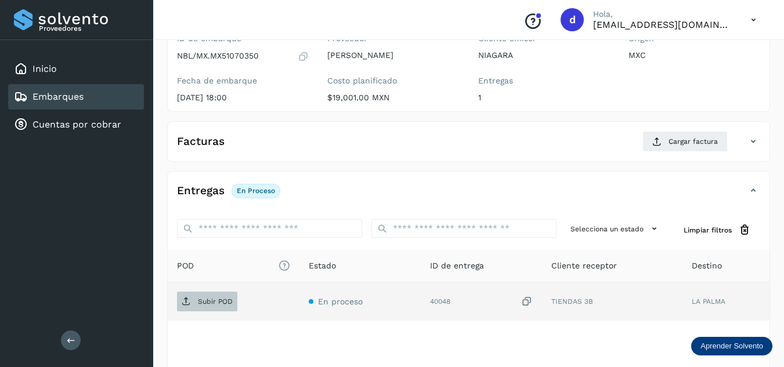
click at [229, 305] on p "Subir POD" at bounding box center [215, 302] width 35 height 8
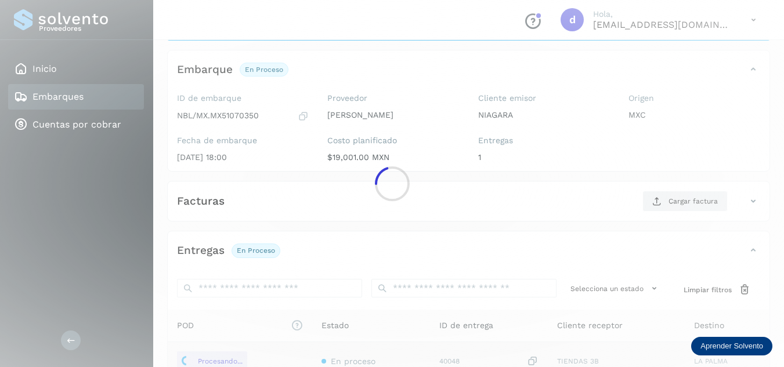
scroll to position [0, 0]
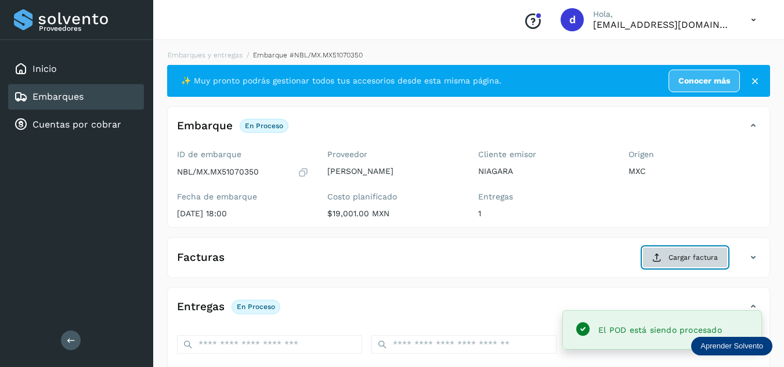
click at [681, 257] on span "Cargar factura" at bounding box center [693, 257] width 49 height 10
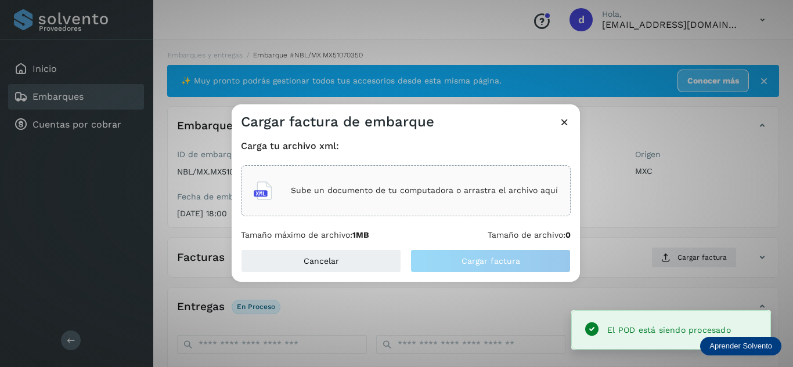
click at [455, 189] on p "Sube un documento de tu computadora o arrastra el archivo aquí" at bounding box center [424, 191] width 267 height 10
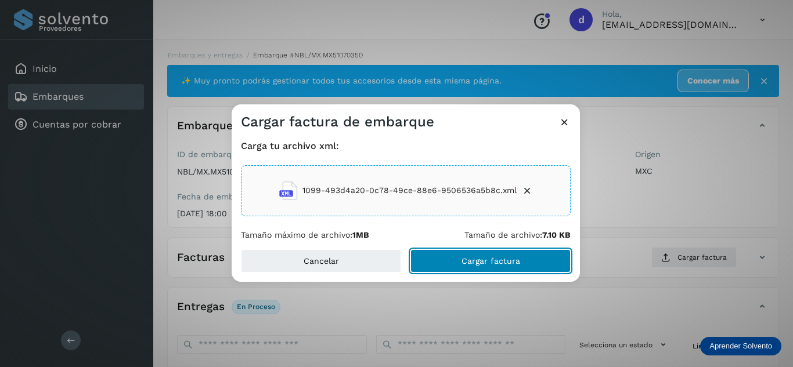
click at [528, 265] on button "Cargar factura" at bounding box center [490, 261] width 160 height 23
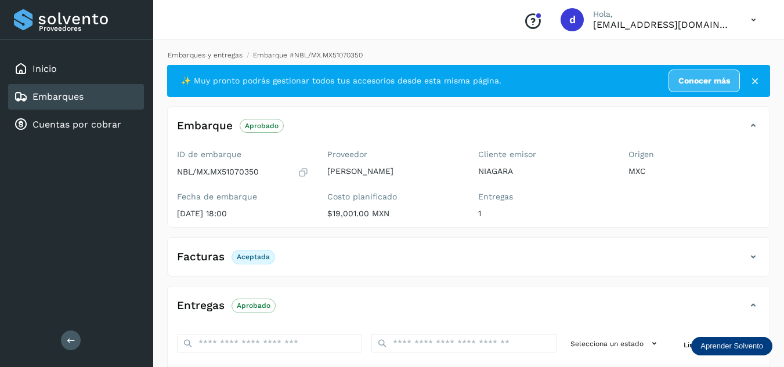
click at [209, 54] on link "Embarques y entregas" at bounding box center [205, 55] width 75 height 8
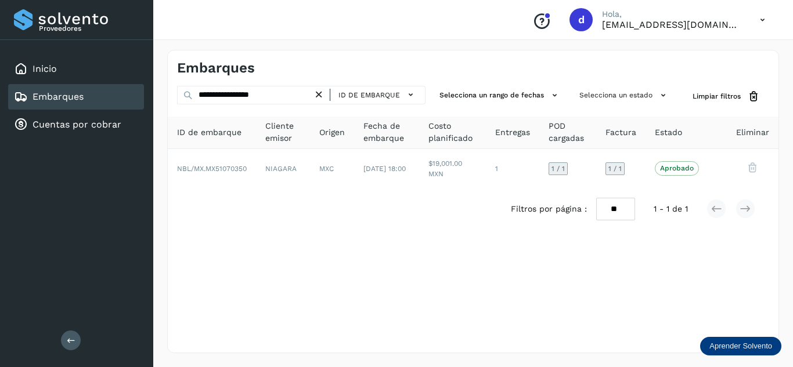
click at [322, 94] on icon at bounding box center [319, 95] width 12 height 12
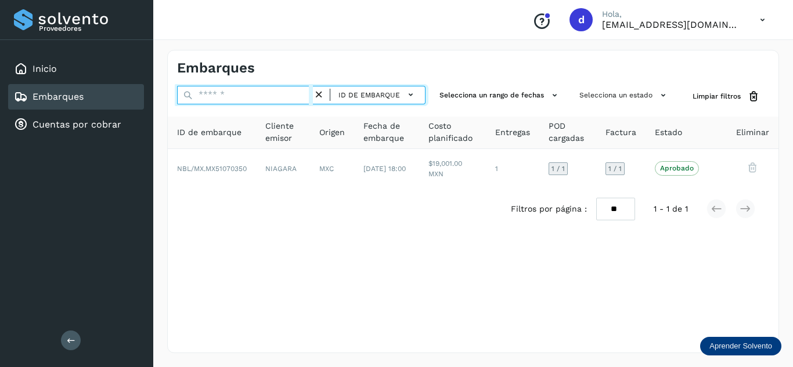
click at [286, 94] on input "text" at bounding box center [245, 95] width 136 height 19
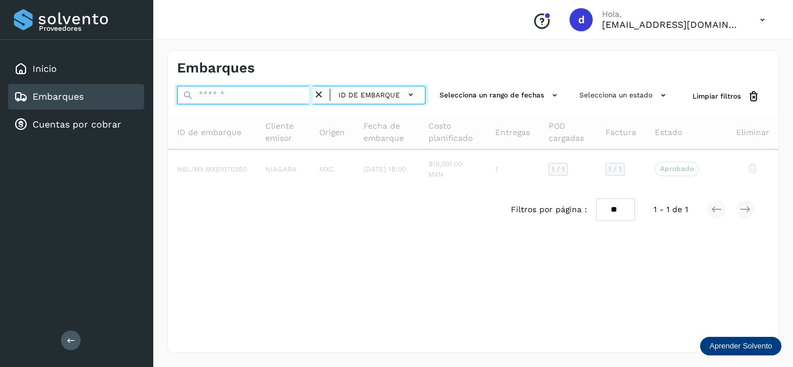
paste input "**********"
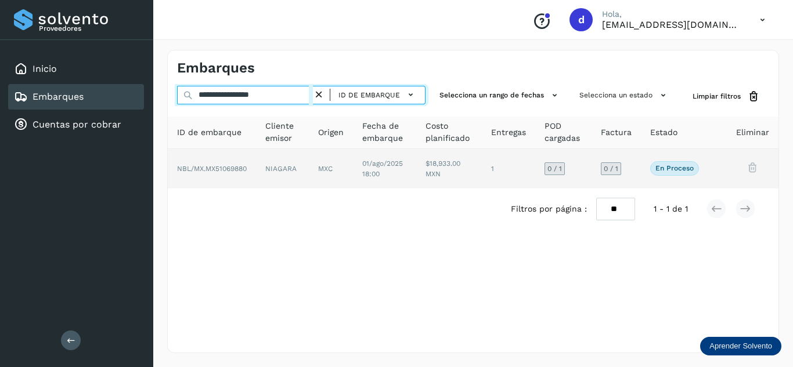
type input "**********"
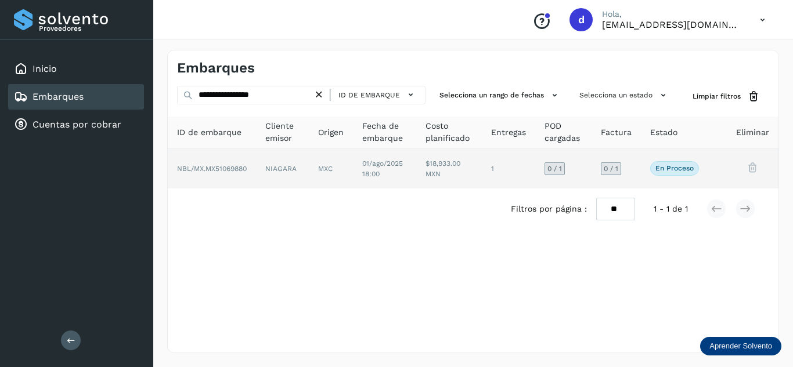
click at [203, 165] on span "NBL/MX.MX51069880" at bounding box center [212, 169] width 70 height 8
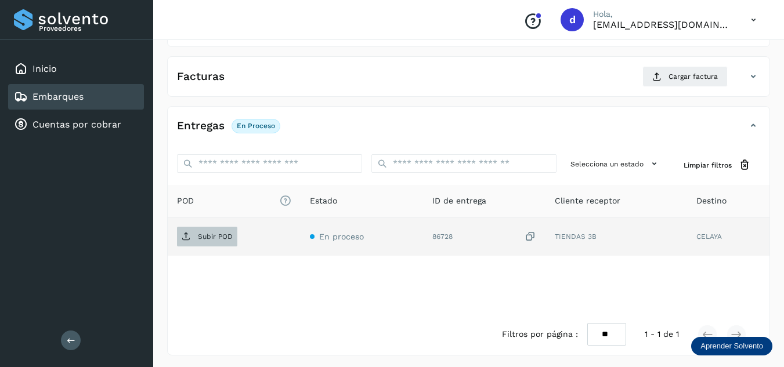
scroll to position [183, 0]
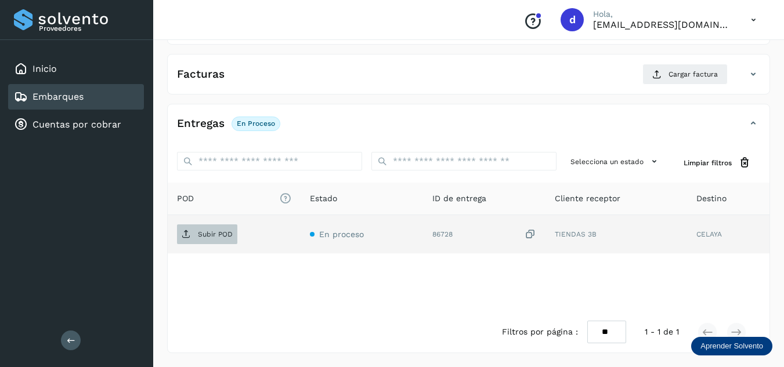
click at [201, 235] on p "Subir POD" at bounding box center [215, 234] width 35 height 8
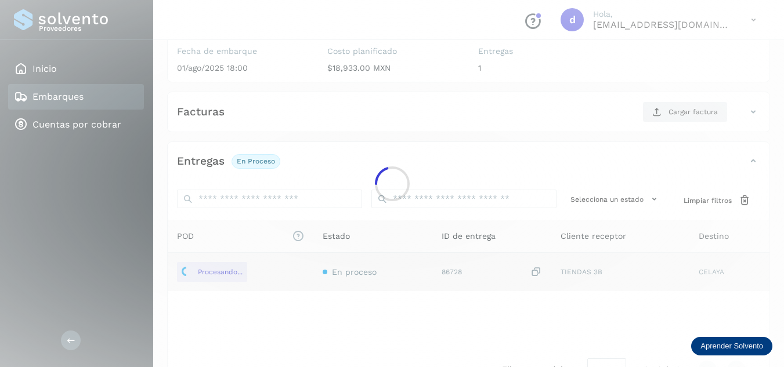
scroll to position [125, 0]
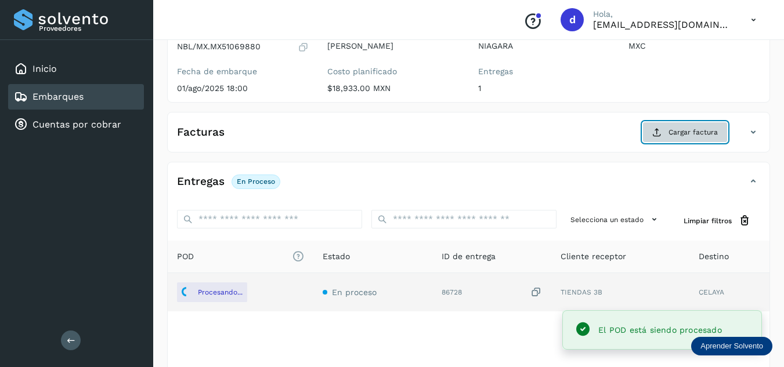
click at [669, 133] on button "Cargar factura" at bounding box center [685, 132] width 85 height 21
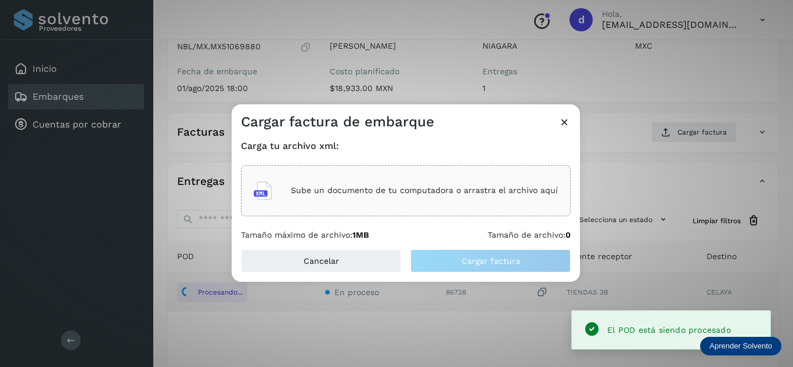
click at [475, 196] on p "Sube un documento de tu computadora o arrastra el archivo aquí" at bounding box center [424, 191] width 267 height 10
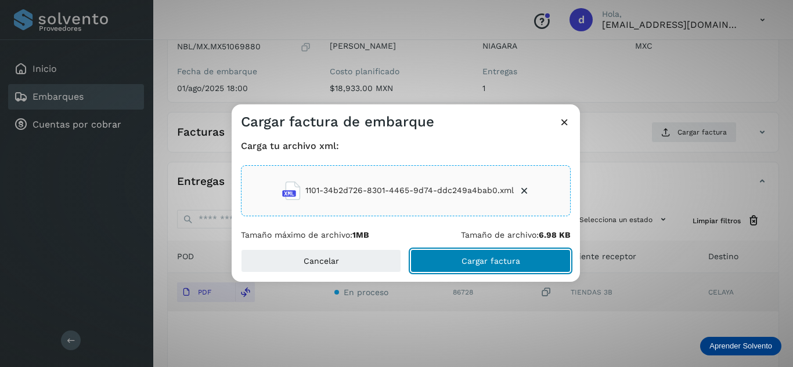
click at [531, 264] on button "Cargar factura" at bounding box center [490, 261] width 160 height 23
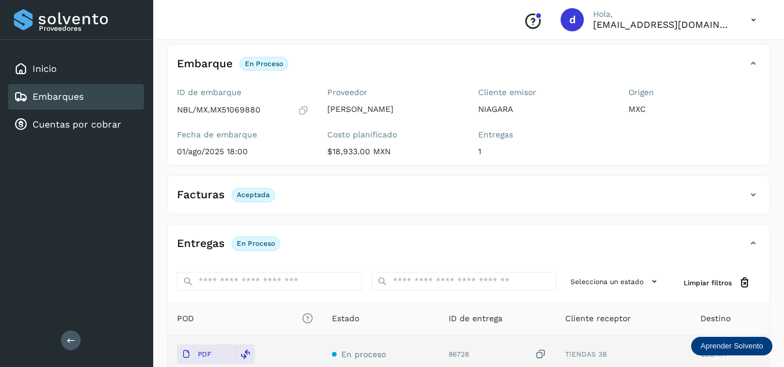
scroll to position [0, 0]
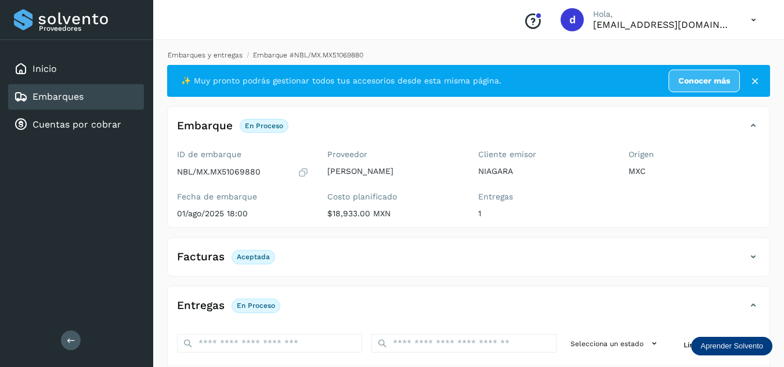
click at [212, 58] on link "Embarques y entregas" at bounding box center [205, 55] width 75 height 8
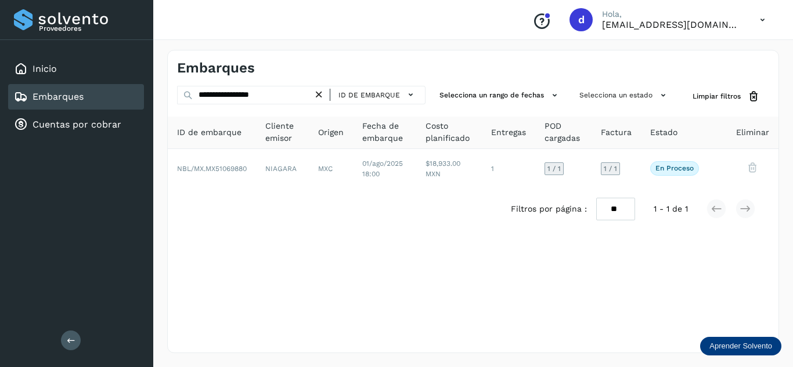
drag, startPoint x: 326, startPoint y: 96, endPoint x: 316, endPoint y: 97, distance: 9.9
click at [325, 96] on icon at bounding box center [319, 95] width 12 height 12
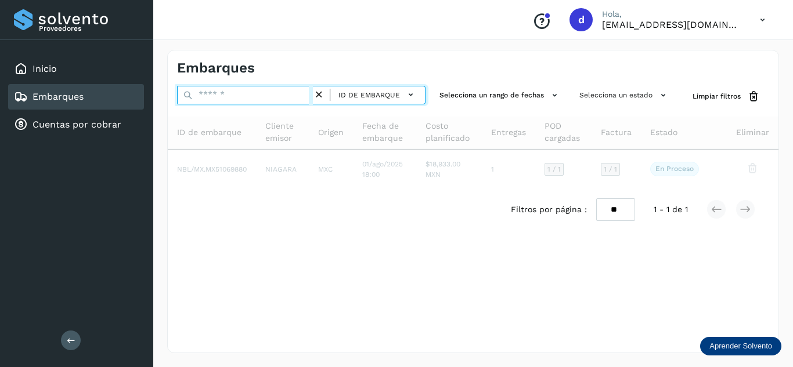
click at [291, 93] on input "text" at bounding box center [245, 95] width 136 height 19
paste input "**********"
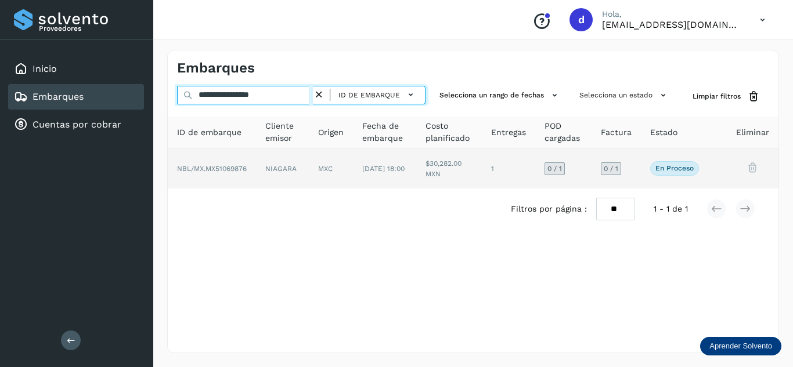
type input "**********"
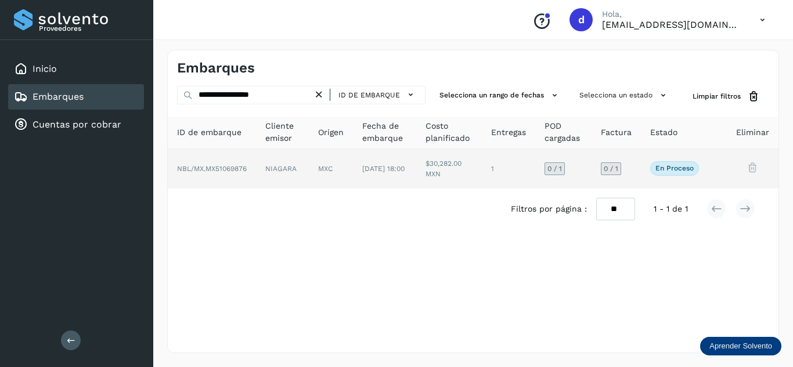
click at [231, 170] on span "NBL/MX.MX51069876" at bounding box center [212, 169] width 70 height 8
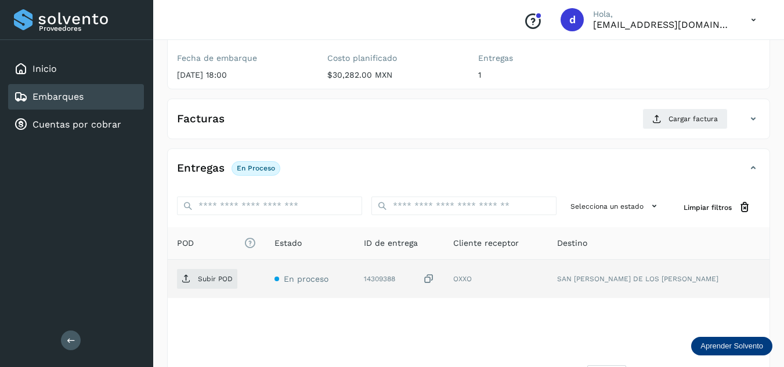
scroll to position [174, 0]
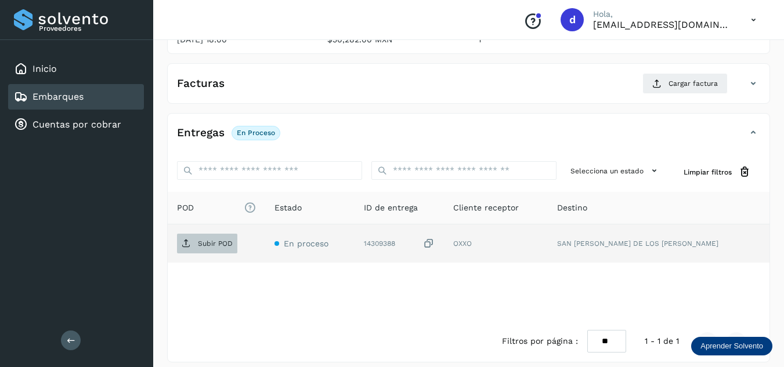
click at [219, 250] on span "Subir POD" at bounding box center [207, 243] width 60 height 19
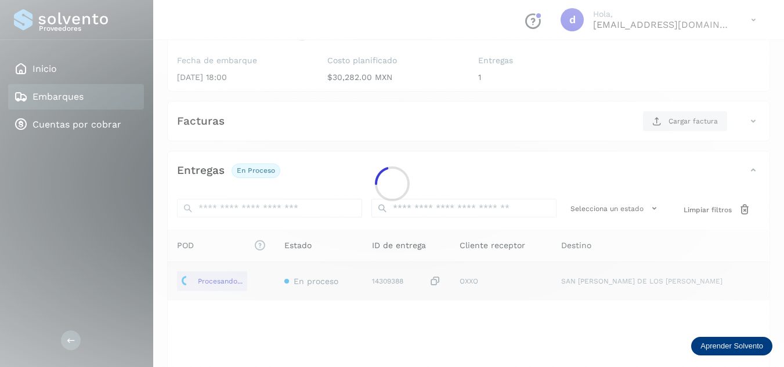
scroll to position [116, 0]
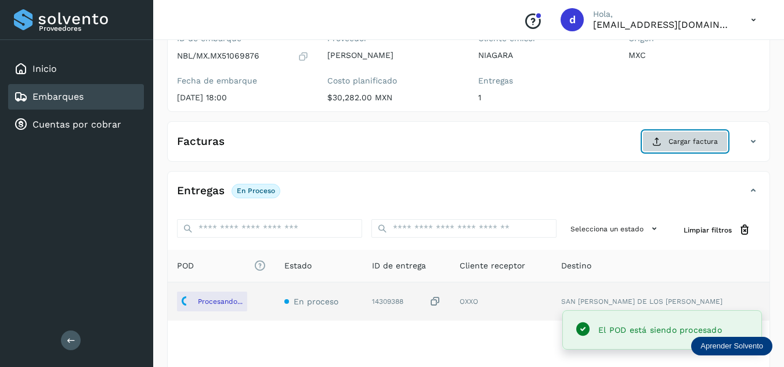
click at [675, 146] on span "Cargar factura" at bounding box center [693, 141] width 49 height 10
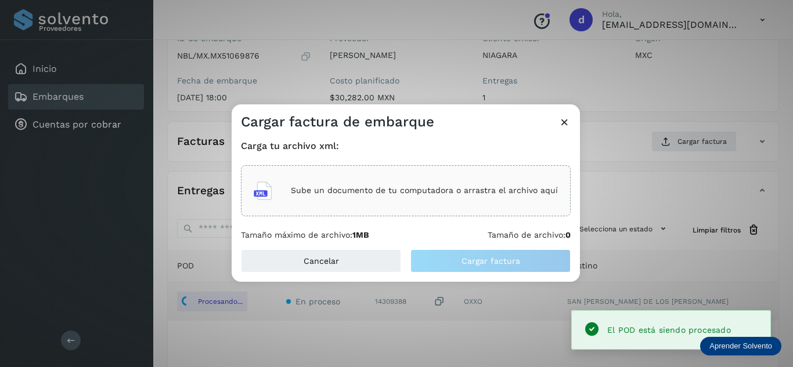
click at [445, 187] on p "Sube un documento de tu computadora o arrastra el archivo aquí" at bounding box center [424, 191] width 267 height 10
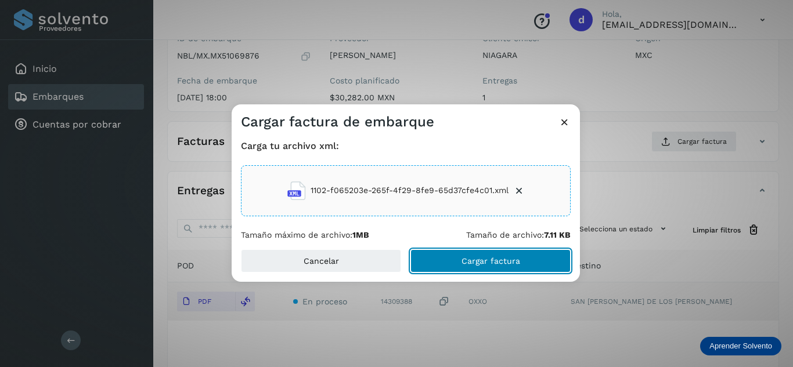
click at [460, 262] on button "Cargar factura" at bounding box center [490, 261] width 160 height 23
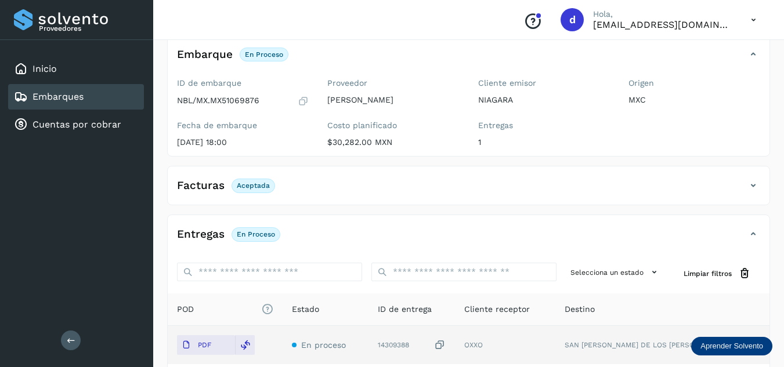
scroll to position [0, 0]
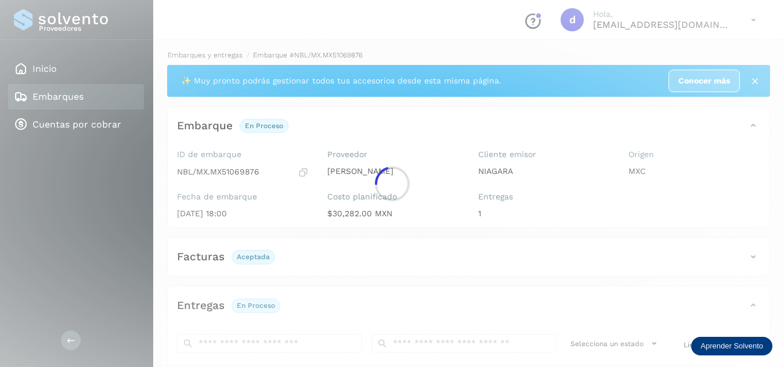
drag, startPoint x: 225, startPoint y: 64, endPoint x: 210, endPoint y: 53, distance: 18.7
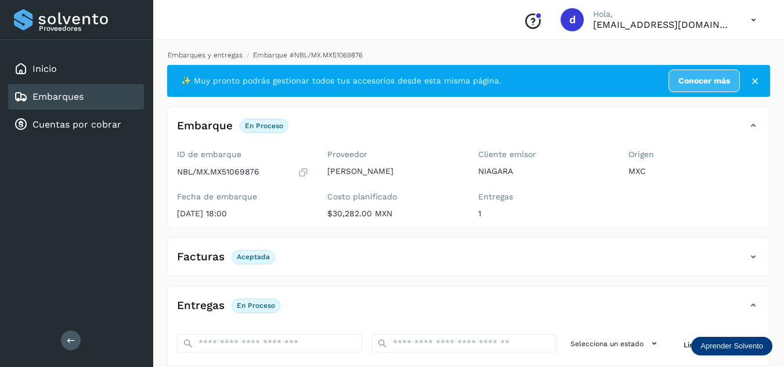
click at [210, 55] on link "Embarques y entregas" at bounding box center [205, 55] width 75 height 8
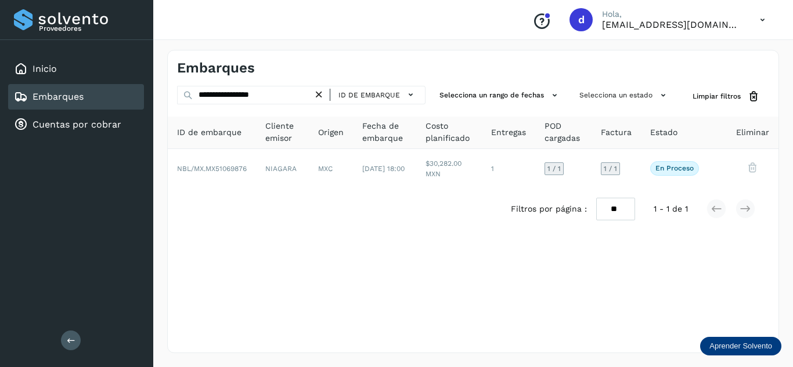
click at [319, 95] on icon at bounding box center [319, 95] width 12 height 12
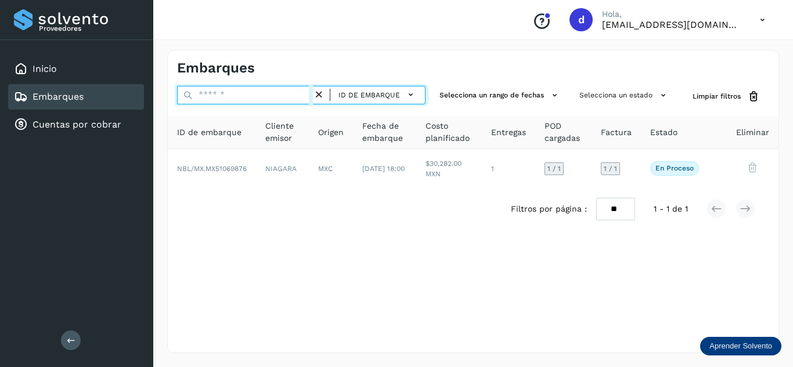
click at [307, 93] on input "text" at bounding box center [245, 95] width 136 height 19
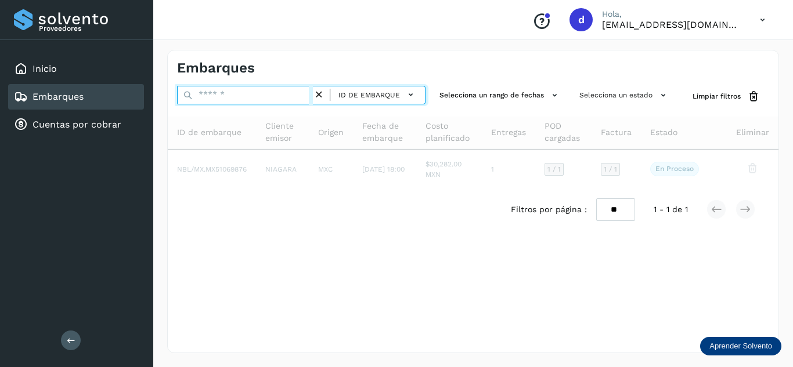
paste input "**********"
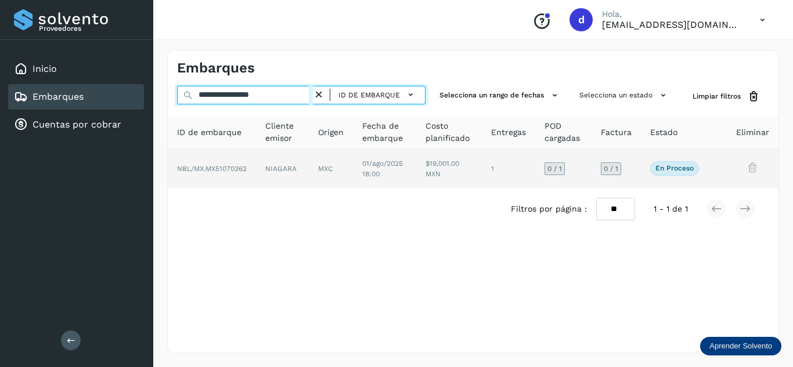
type input "**********"
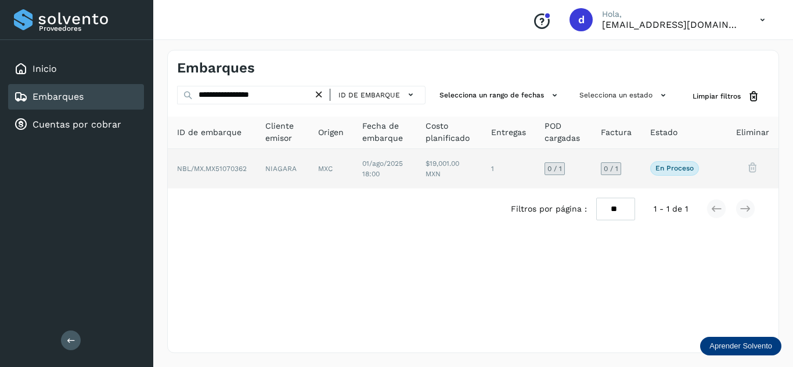
click at [222, 165] on span "NBL/MX.MX51070362" at bounding box center [212, 169] width 70 height 8
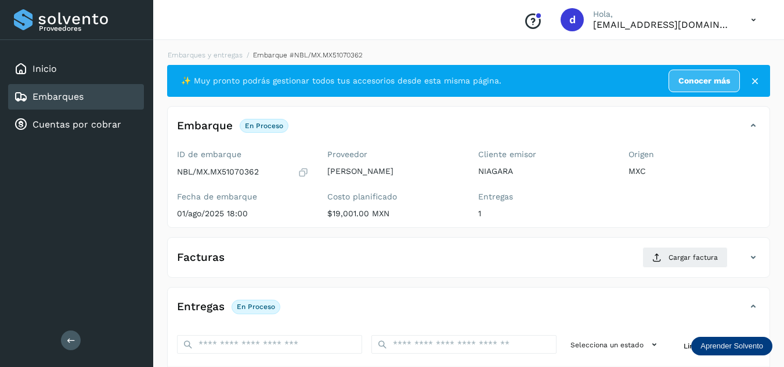
scroll to position [116, 0]
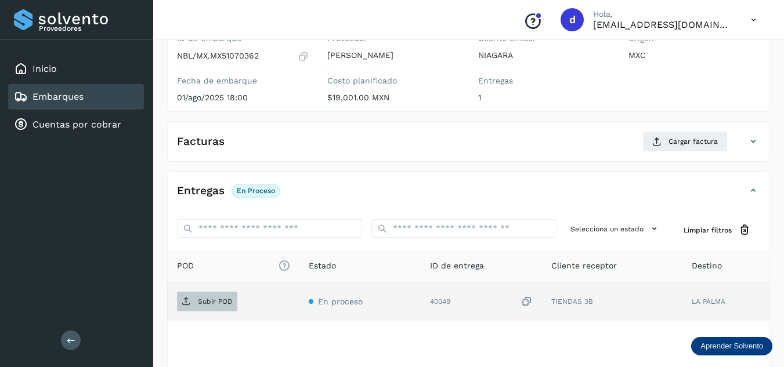
click at [207, 306] on span "Subir POD" at bounding box center [207, 302] width 60 height 19
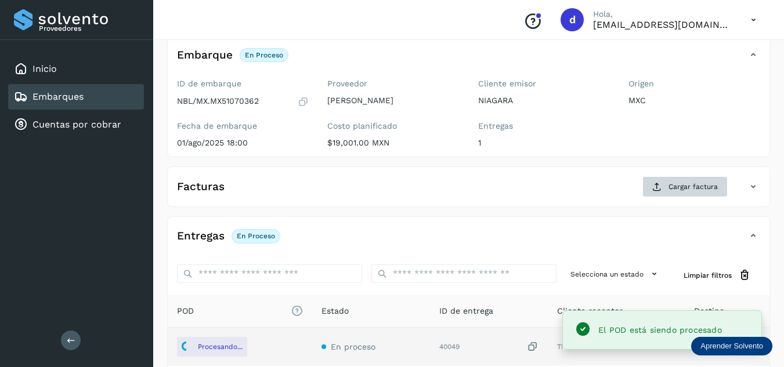
scroll to position [58, 0]
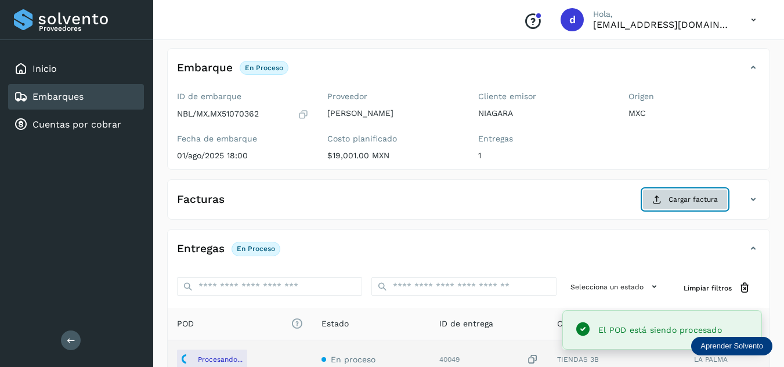
click at [672, 205] on button "Cargar factura" at bounding box center [685, 199] width 85 height 21
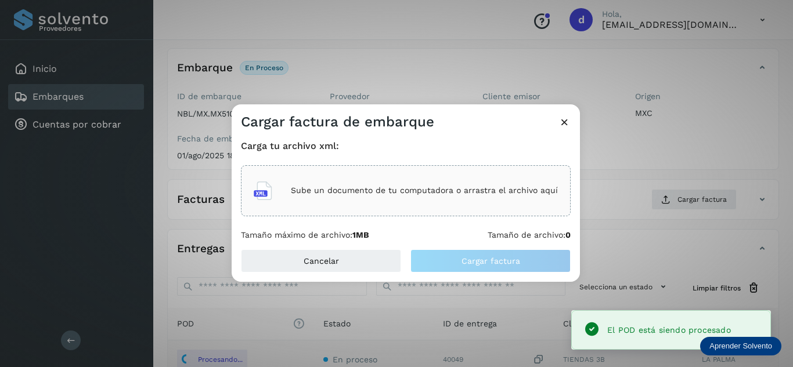
click at [485, 196] on p "Sube un documento de tu computadora o arrastra el archivo aquí" at bounding box center [424, 191] width 267 height 10
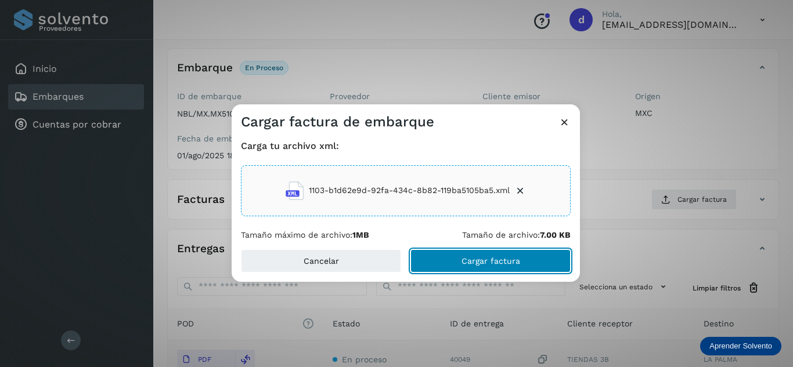
click at [522, 261] on button "Cargar factura" at bounding box center [490, 261] width 160 height 23
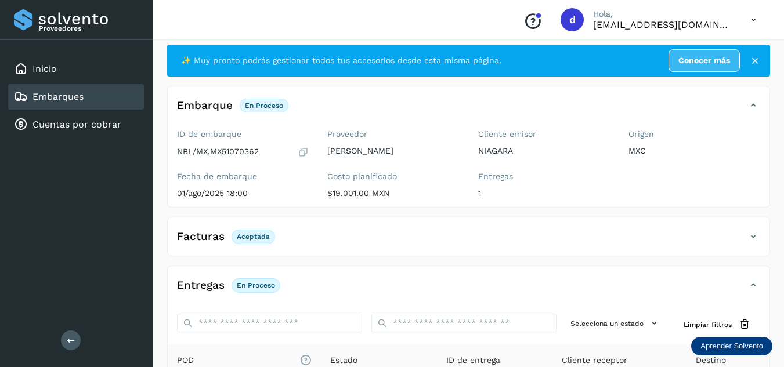
scroll to position [0, 0]
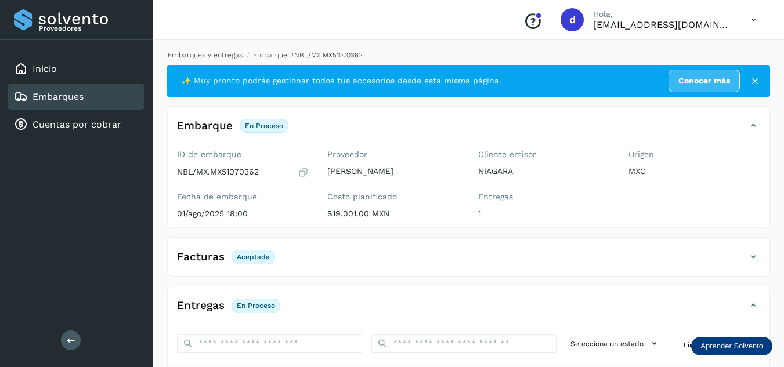
click at [229, 59] on link "Embarques y entregas" at bounding box center [205, 55] width 75 height 8
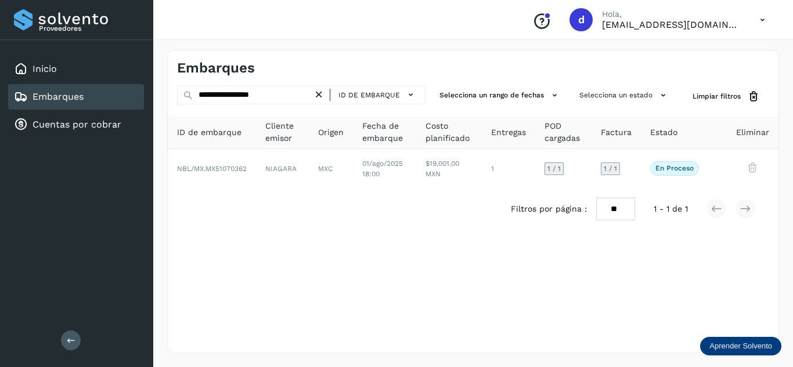
click at [317, 96] on icon at bounding box center [319, 95] width 12 height 12
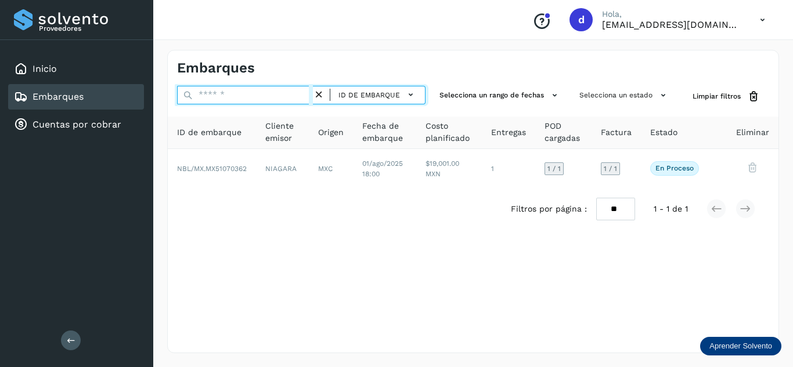
drag, startPoint x: 297, startPoint y: 96, endPoint x: 300, endPoint y: 89, distance: 7.5
click at [297, 96] on input "text" at bounding box center [245, 95] width 136 height 19
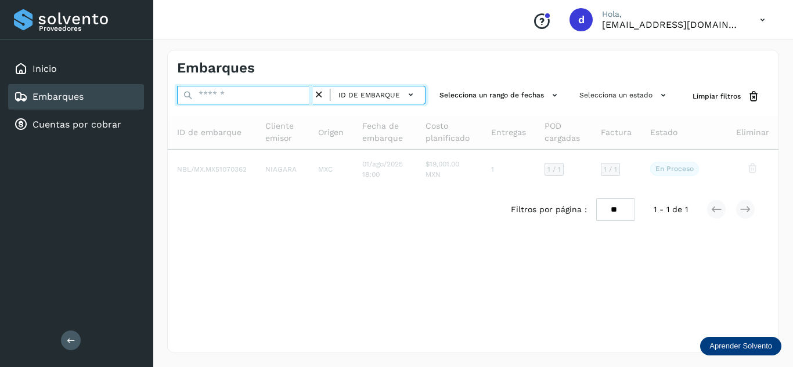
paste input "**********"
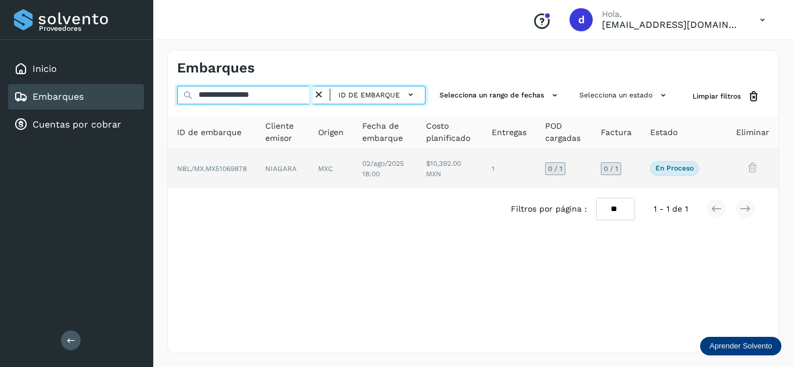
type input "**********"
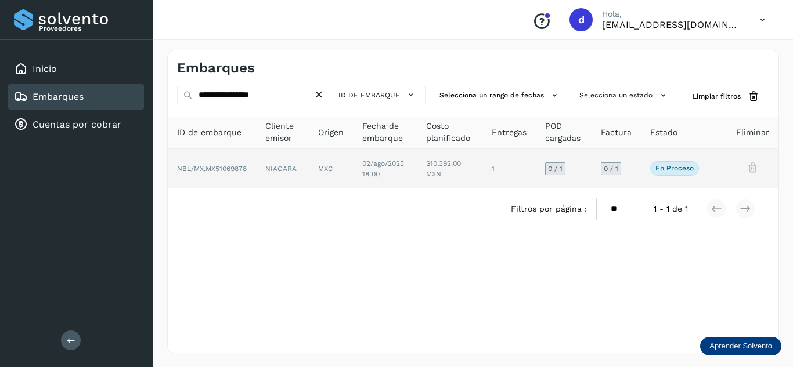
click at [243, 171] on span "NBL/MX.MX51069878" at bounding box center [212, 169] width 70 height 8
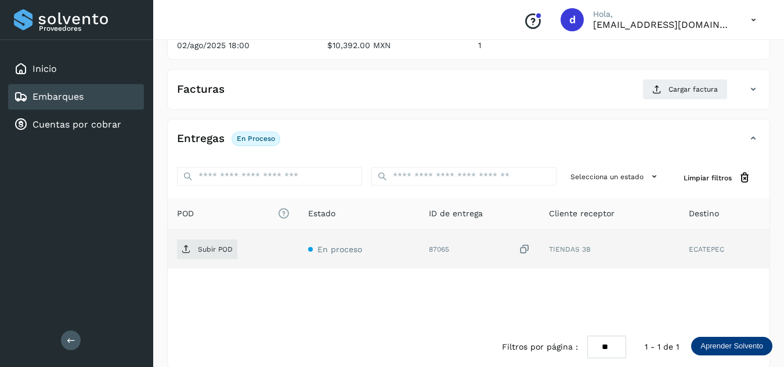
scroll to position [174, 0]
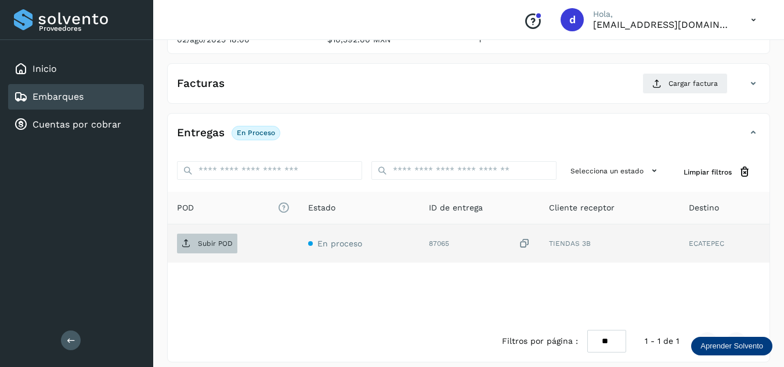
click at [223, 249] on span "Subir POD" at bounding box center [207, 243] width 60 height 19
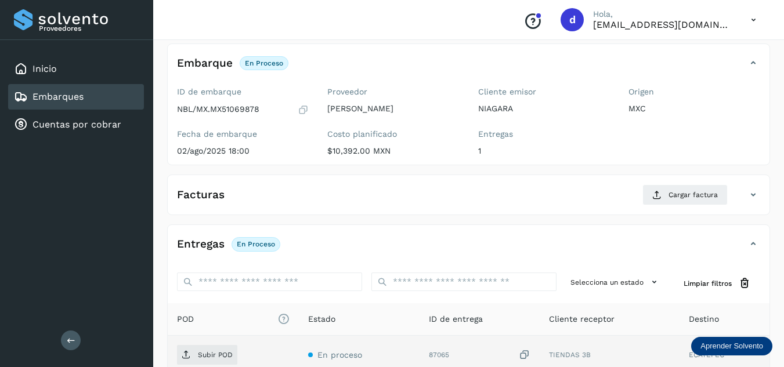
scroll to position [58, 0]
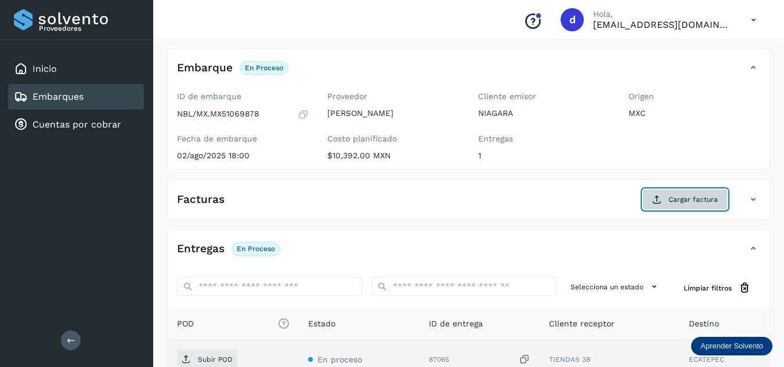
click at [675, 200] on span "Cargar factura" at bounding box center [693, 199] width 49 height 10
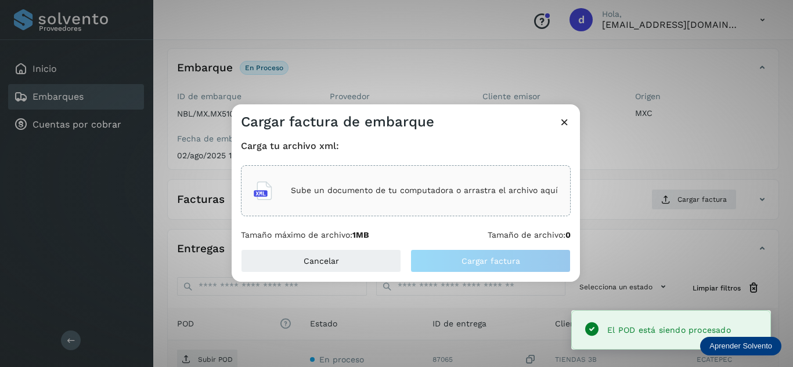
click at [444, 182] on div "Sube un documento de tu computadora o arrastra el archivo aquí" at bounding box center [406, 190] width 304 height 31
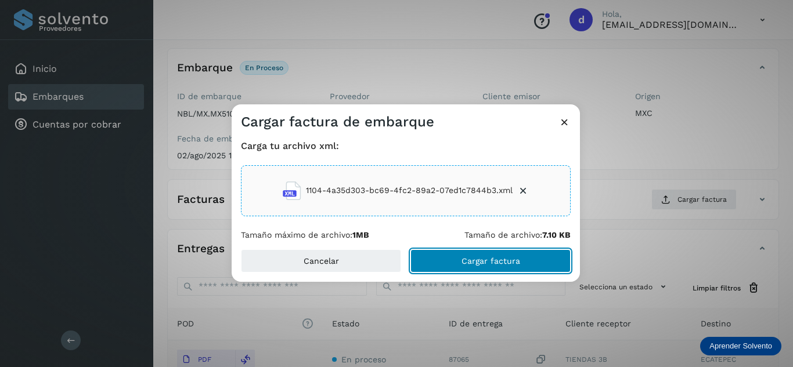
click at [532, 261] on button "Cargar factura" at bounding box center [490, 261] width 160 height 23
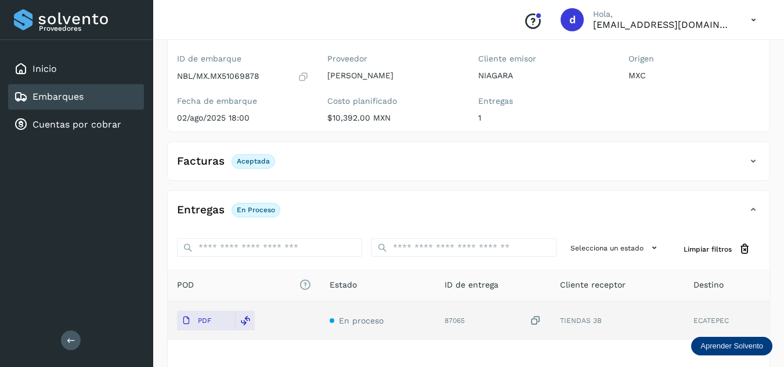
scroll to position [116, 0]
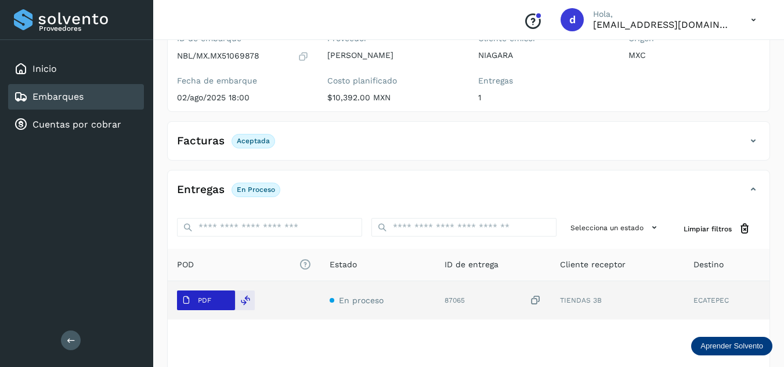
click at [204, 301] on p "PDF" at bounding box center [204, 301] width 13 height 8
click at [189, 299] on icon at bounding box center [186, 300] width 9 height 9
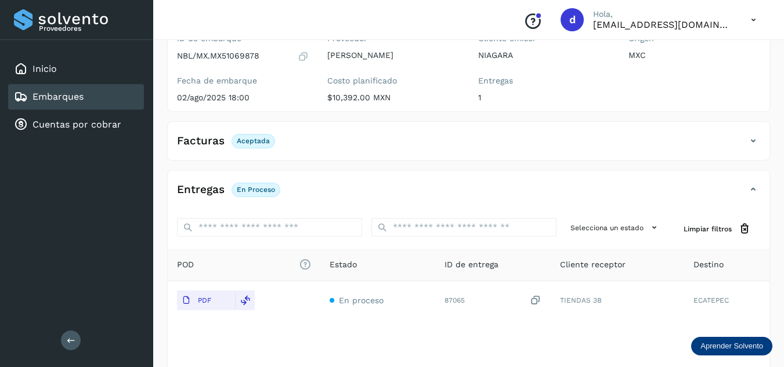
click at [753, 141] on icon at bounding box center [753, 141] width 14 height 14
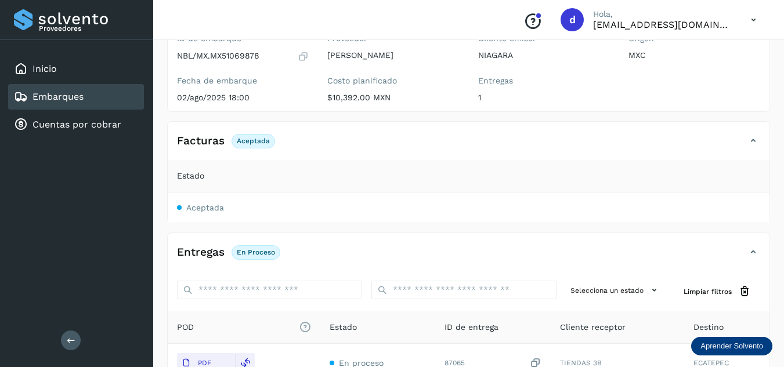
click at [258, 143] on p "Aceptada" at bounding box center [253, 141] width 33 height 8
click at [741, 142] on div "Facturas Aceptada" at bounding box center [457, 141] width 579 height 20
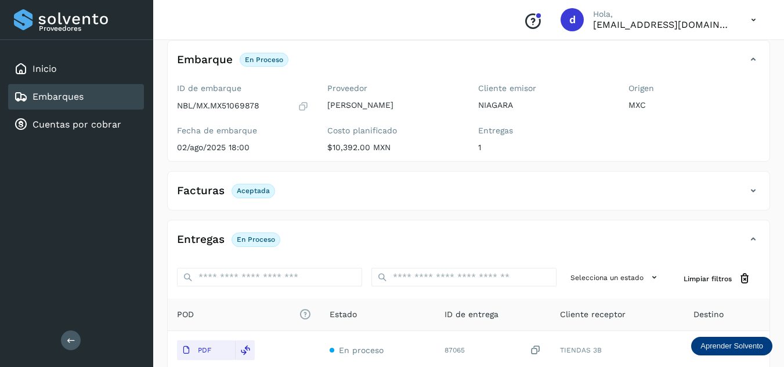
scroll to position [0, 0]
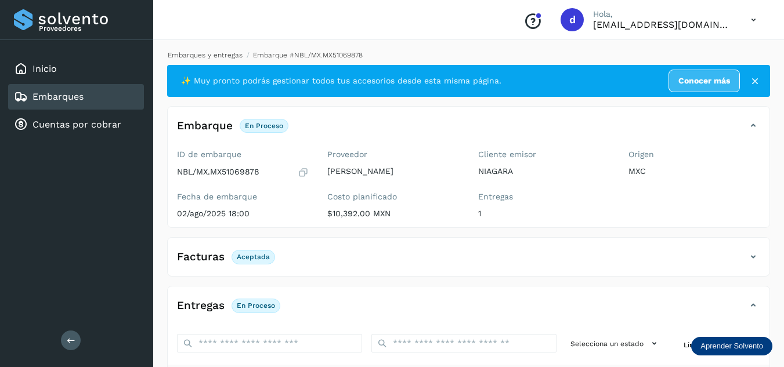
click at [209, 57] on link "Embarques y entregas" at bounding box center [205, 55] width 75 height 8
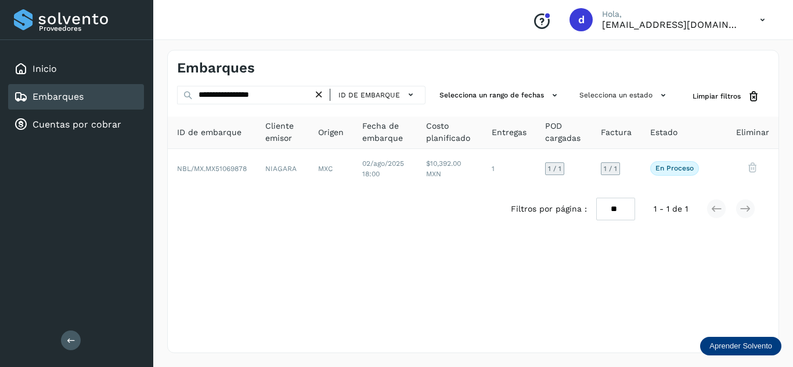
click at [323, 93] on icon at bounding box center [319, 95] width 12 height 12
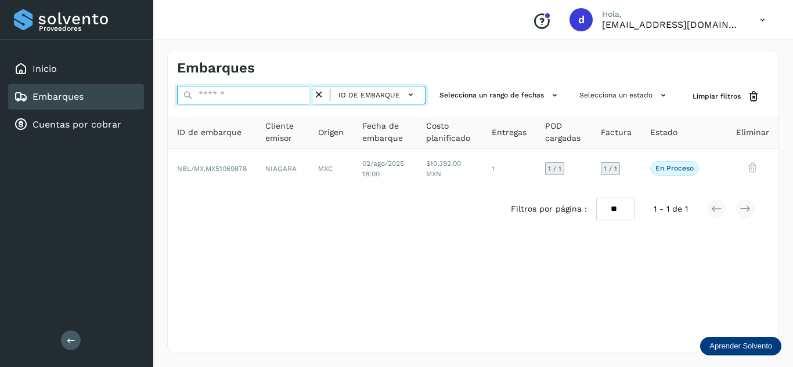
click at [291, 93] on input "text" at bounding box center [245, 95] width 136 height 19
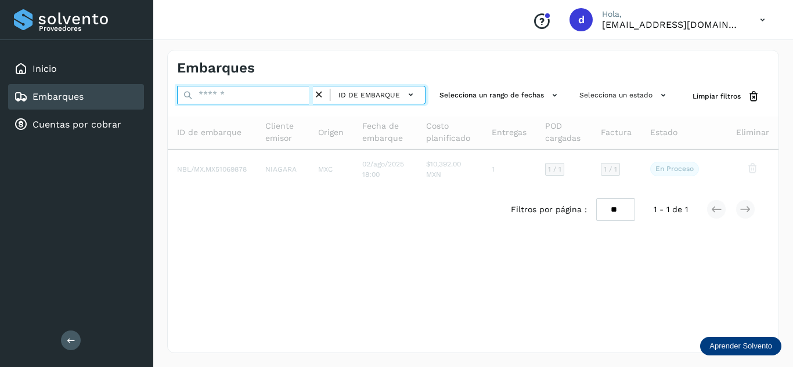
paste input "**********"
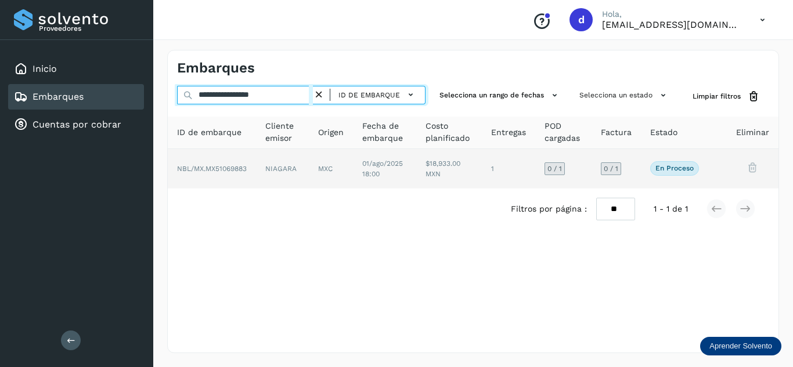
type input "**********"
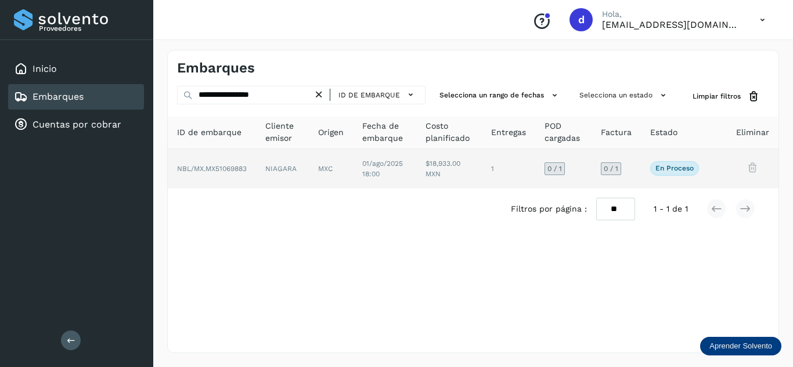
click at [208, 168] on span "NBL/MX.MX51069883" at bounding box center [212, 169] width 70 height 8
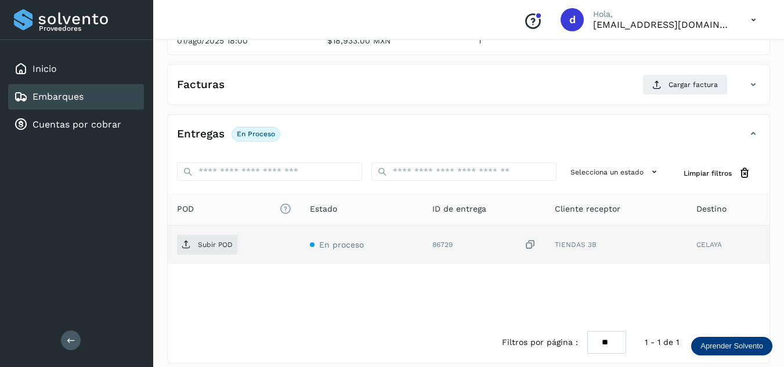
scroll to position [174, 0]
click at [205, 249] on span "Subir POD" at bounding box center [207, 243] width 60 height 19
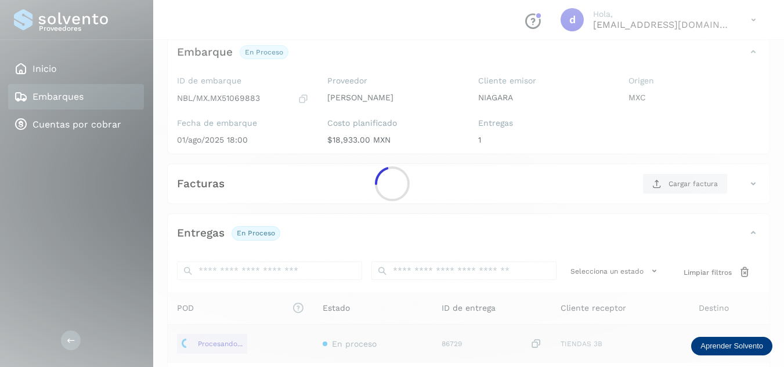
scroll to position [58, 0]
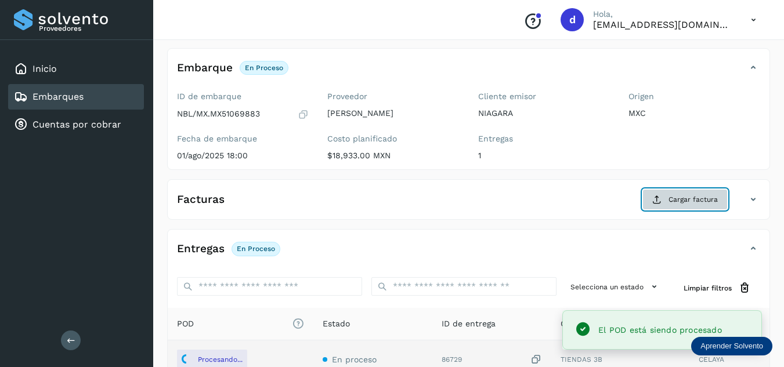
click at [664, 200] on button "Cargar factura" at bounding box center [685, 199] width 85 height 21
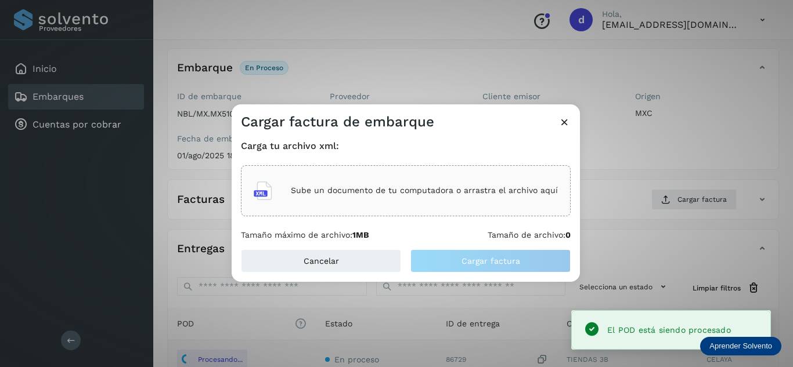
click at [511, 198] on div "Sube un documento de tu computadora o arrastra el archivo aquí" at bounding box center [406, 190] width 304 height 31
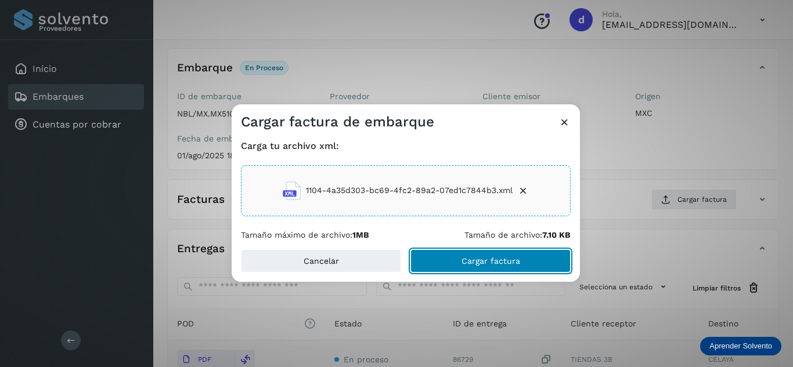
click at [505, 262] on span "Cargar factura" at bounding box center [490, 261] width 59 height 8
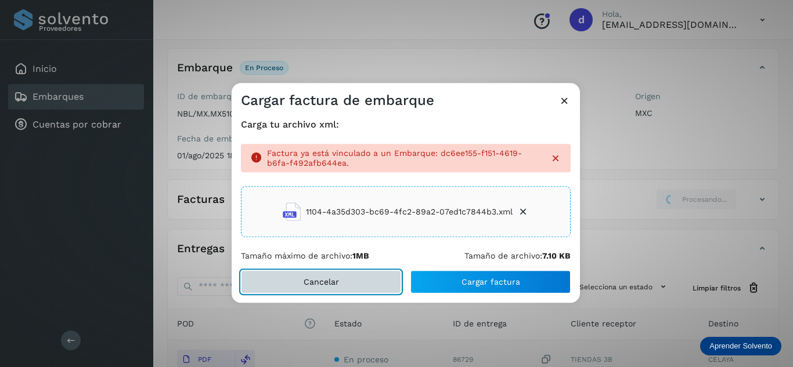
click at [352, 280] on button "Cancelar" at bounding box center [321, 281] width 160 height 23
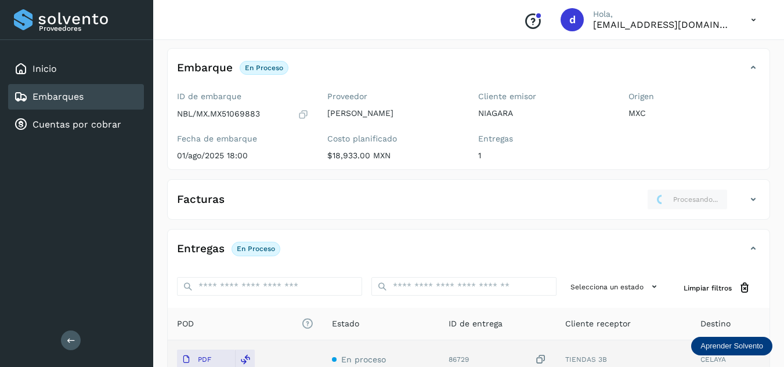
click at [752, 200] on icon at bounding box center [753, 200] width 14 height 14
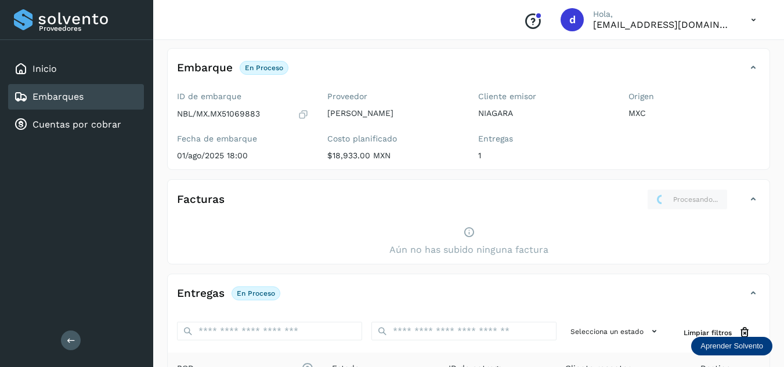
click at [752, 199] on icon at bounding box center [753, 200] width 14 height 14
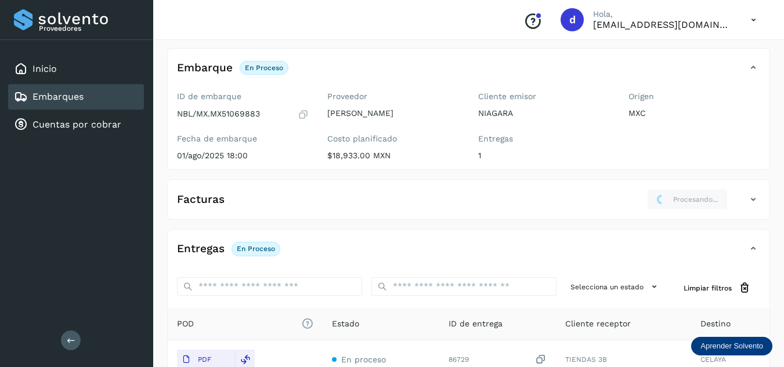
scroll to position [0, 0]
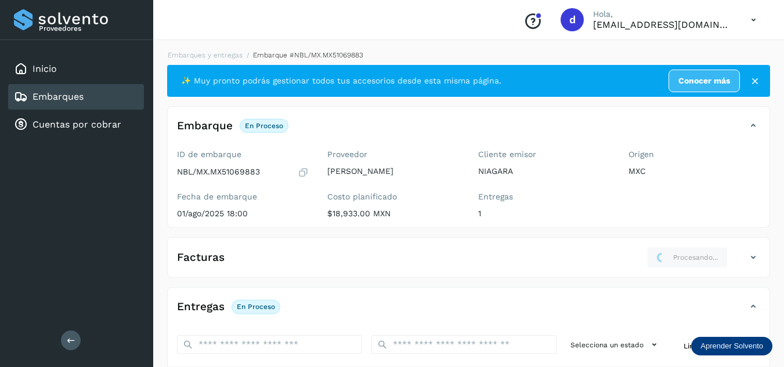
click at [202, 49] on div "Embarques y entregas Embarque #NBL/MX.MX51069883 ✨ Muy pronto podrás gestionar …" at bounding box center [468, 293] width 631 height 515
click at [202, 50] on div "Embarques y entregas Embarque #NBL/MX.MX51069883 ✨ Muy pronto podrás gestionar …" at bounding box center [468, 293] width 631 height 515
click at [217, 55] on link "Embarques y entregas" at bounding box center [205, 55] width 75 height 8
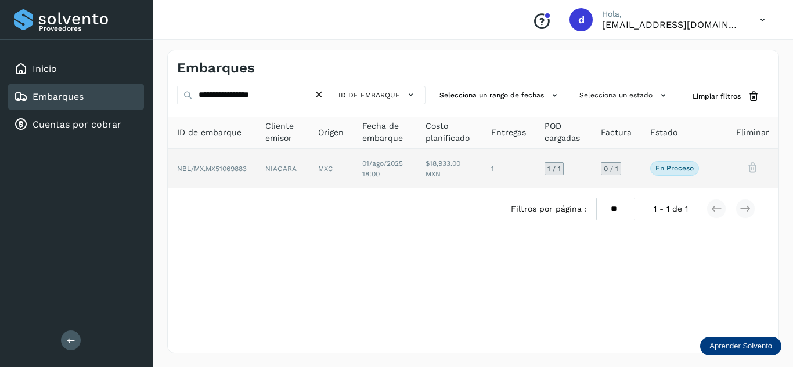
click at [227, 169] on span "NBL/MX.MX51069883" at bounding box center [212, 169] width 70 height 8
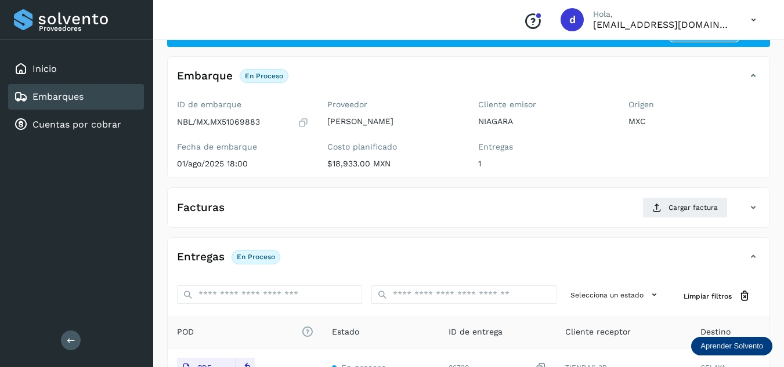
scroll to position [116, 0]
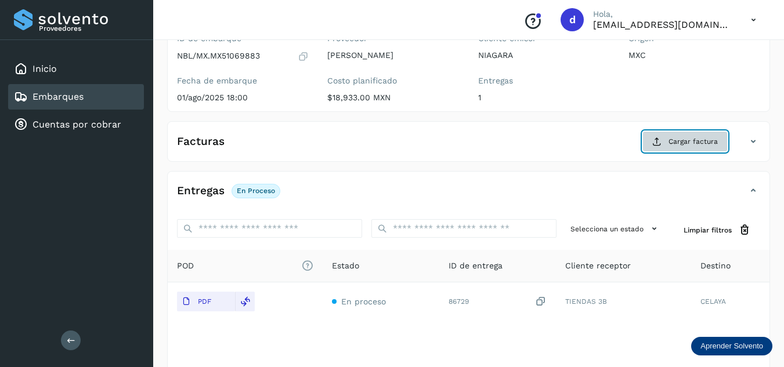
click at [674, 141] on span "Cargar factura" at bounding box center [693, 141] width 49 height 10
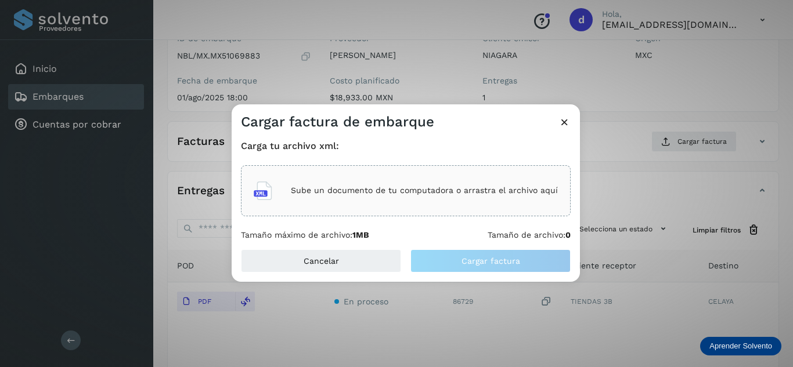
click at [449, 200] on div "Sube un documento de tu computadora o arrastra el archivo aquí" at bounding box center [406, 190] width 304 height 31
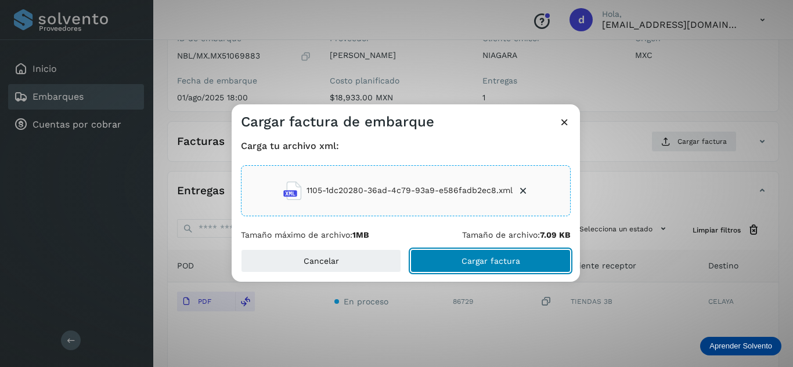
click at [470, 259] on span "Cargar factura" at bounding box center [490, 261] width 59 height 8
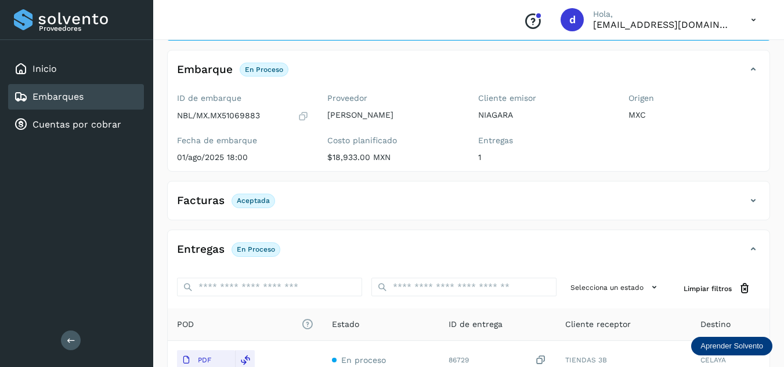
scroll to position [0, 0]
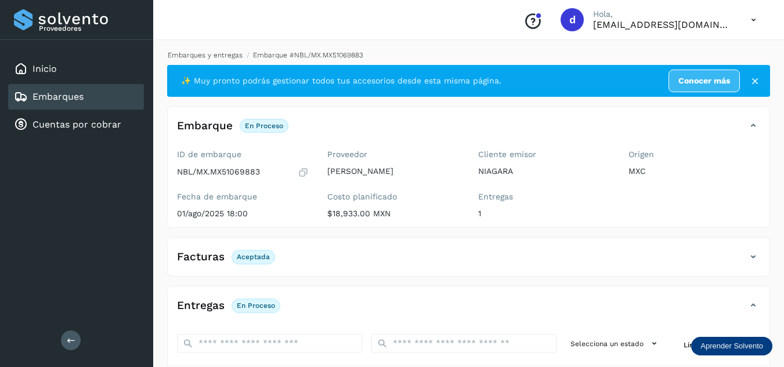
click at [222, 54] on link "Embarques y entregas" at bounding box center [205, 55] width 75 height 8
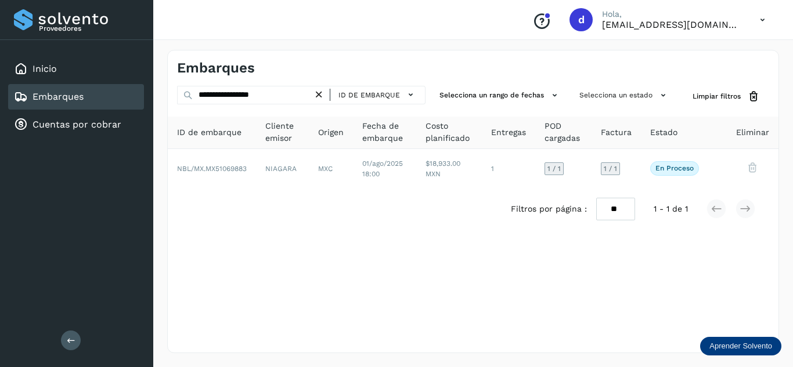
click at [325, 96] on icon at bounding box center [319, 95] width 12 height 12
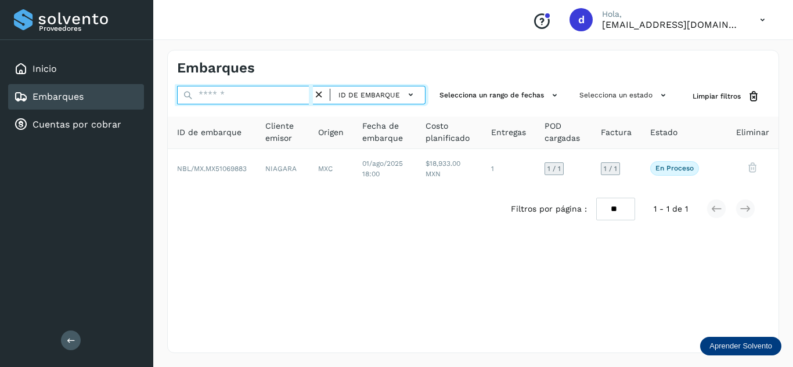
click at [298, 96] on input "text" at bounding box center [245, 95] width 136 height 19
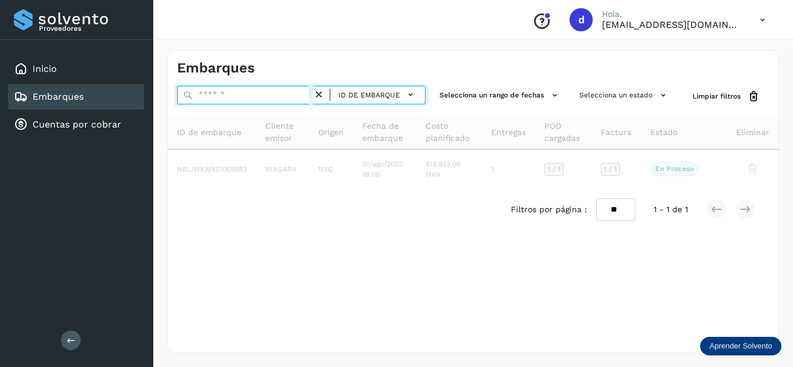
paste input "**********"
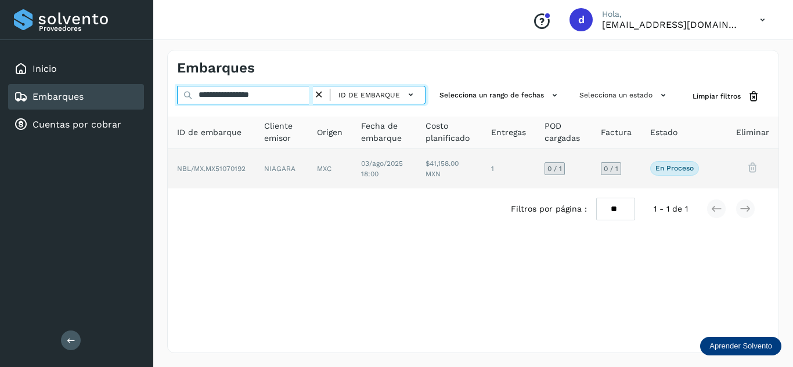
type input "**********"
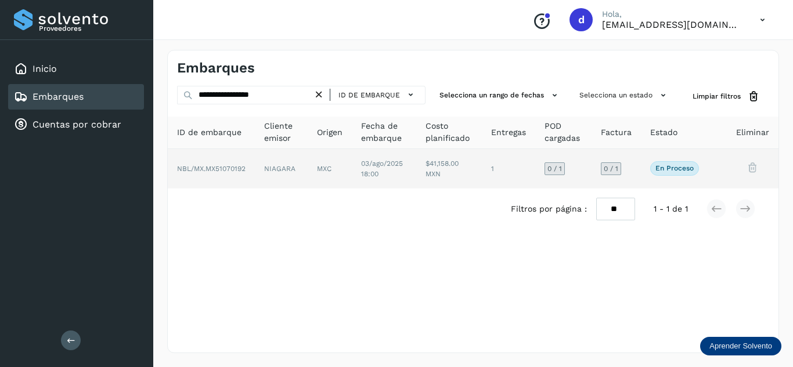
click at [221, 168] on span "NBL/MX.MX51070192" at bounding box center [211, 169] width 68 height 8
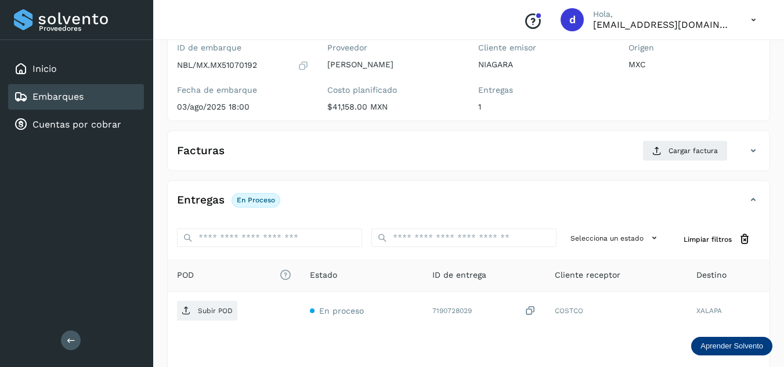
scroll to position [116, 0]
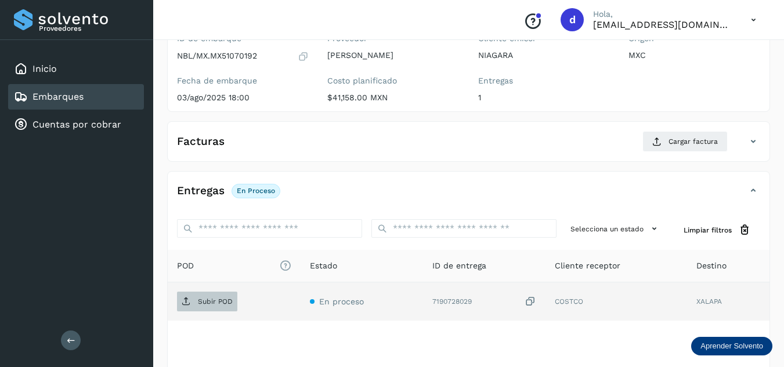
click at [200, 300] on p "Subir POD" at bounding box center [215, 302] width 35 height 8
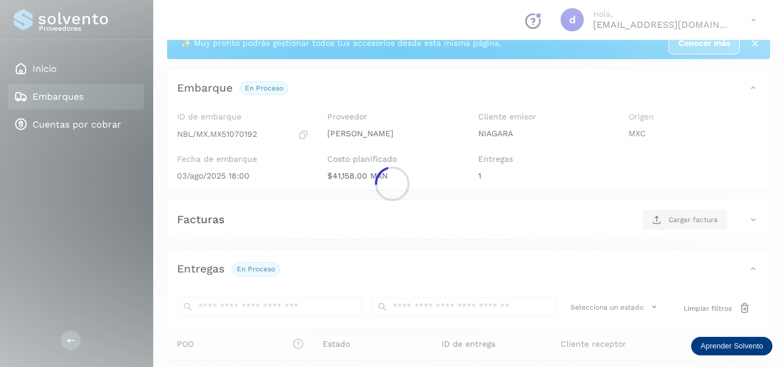
scroll to position [58, 0]
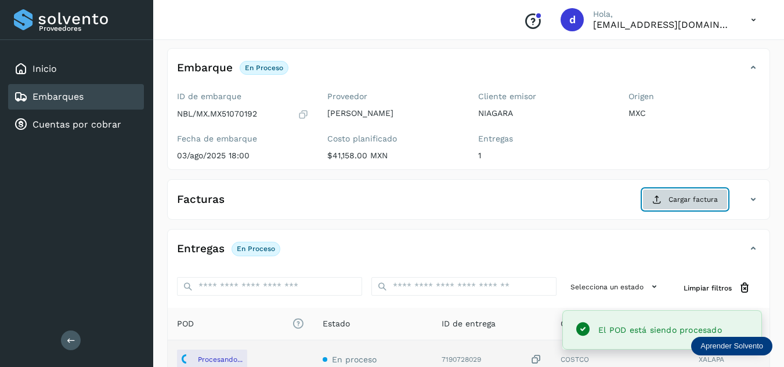
click at [685, 203] on span "Cargar factura" at bounding box center [693, 199] width 49 height 10
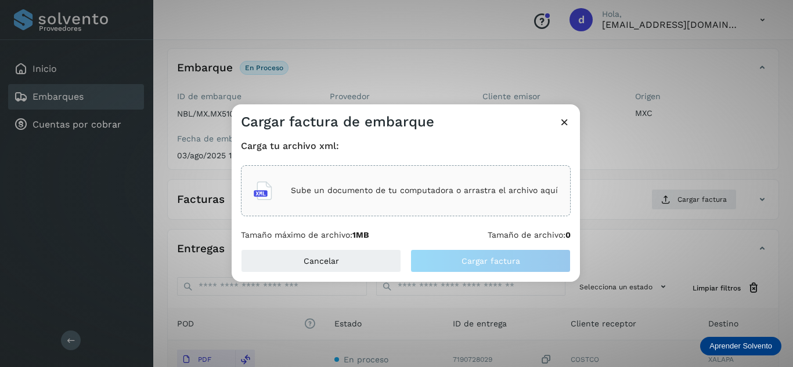
click at [495, 201] on div "Sube un documento de tu computadora o arrastra el archivo aquí" at bounding box center [406, 190] width 304 height 31
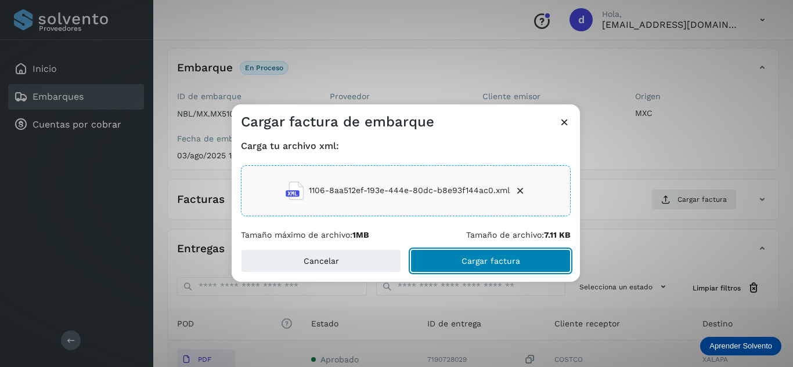
click at [553, 264] on button "Cargar factura" at bounding box center [490, 261] width 160 height 23
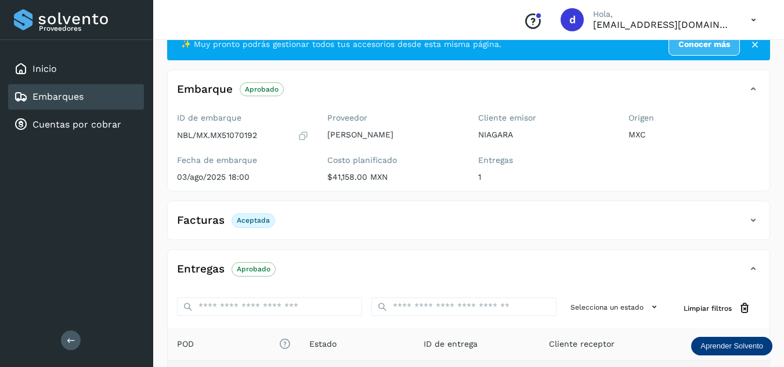
scroll to position [0, 0]
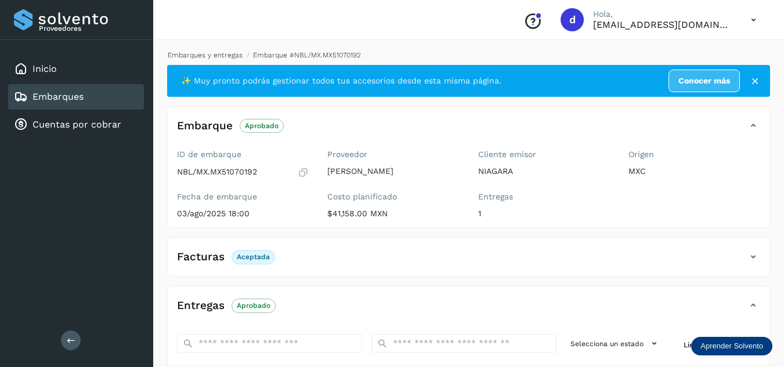
click at [203, 52] on link "Embarques y entregas" at bounding box center [205, 55] width 75 height 8
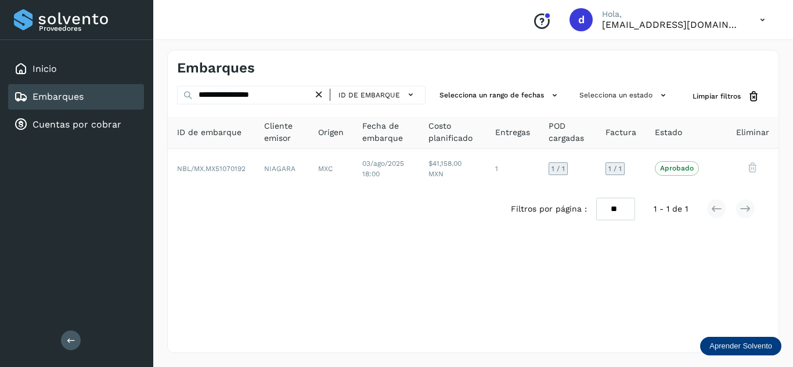
click at [319, 94] on icon at bounding box center [319, 95] width 12 height 12
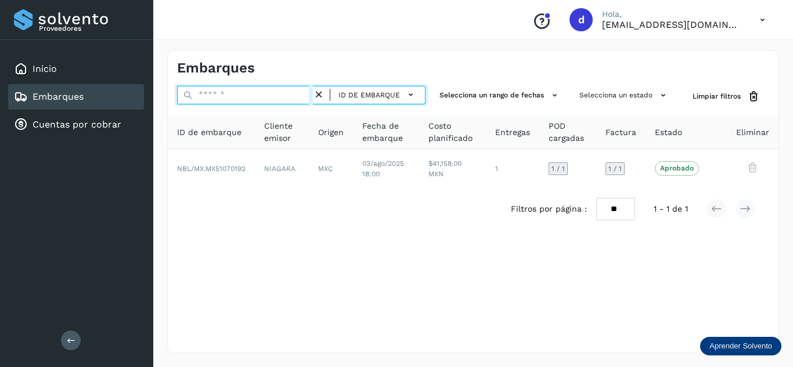
click at [301, 97] on input "text" at bounding box center [245, 95] width 136 height 19
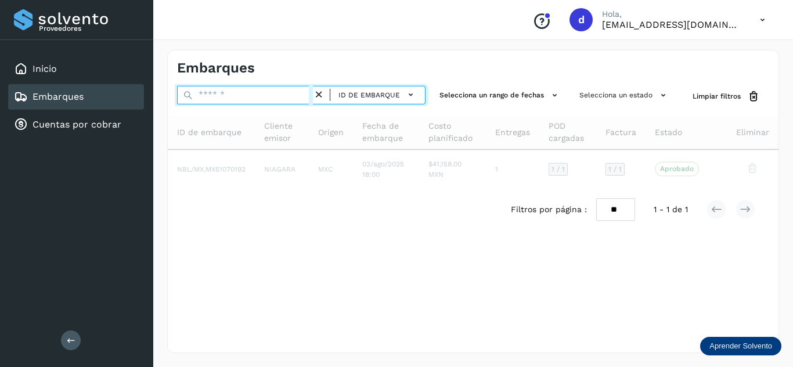
paste input "**********"
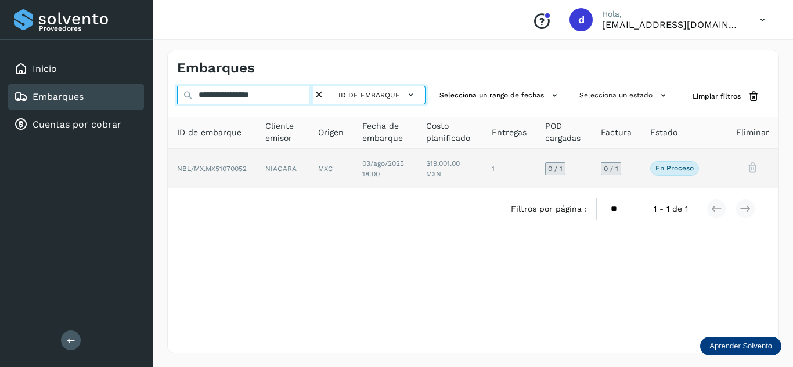
type input "**********"
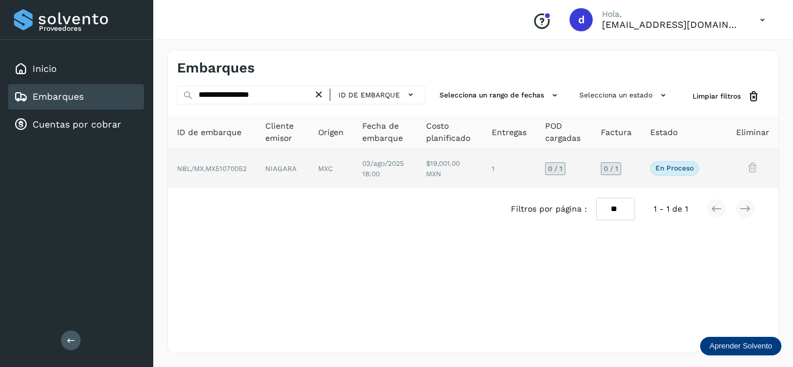
click at [236, 169] on span "NBL/MX.MX51070052" at bounding box center [212, 169] width 70 height 8
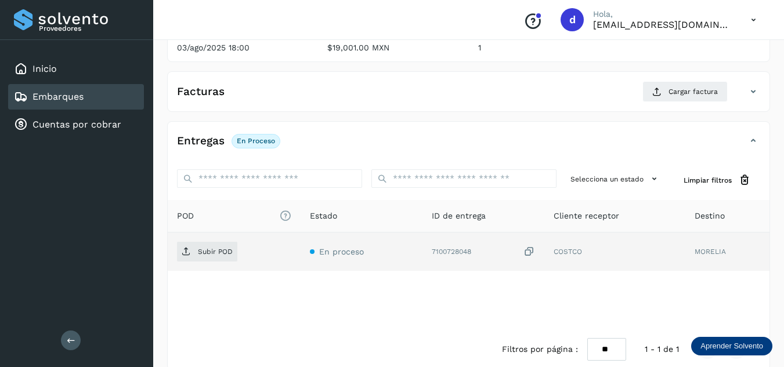
scroll to position [174, 0]
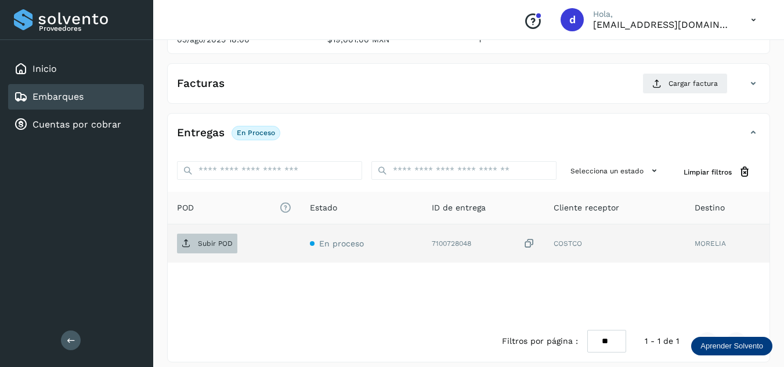
click at [210, 239] on span "Subir POD" at bounding box center [207, 243] width 60 height 19
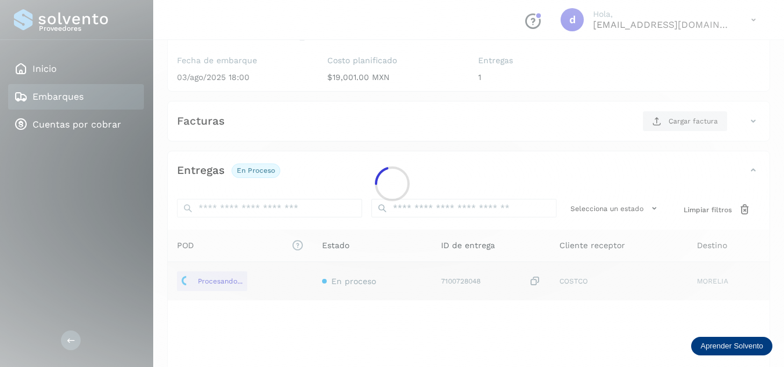
scroll to position [116, 0]
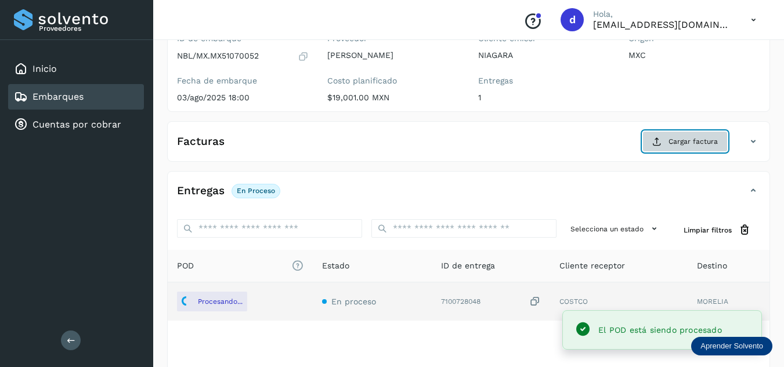
click at [661, 142] on icon at bounding box center [656, 141] width 9 height 9
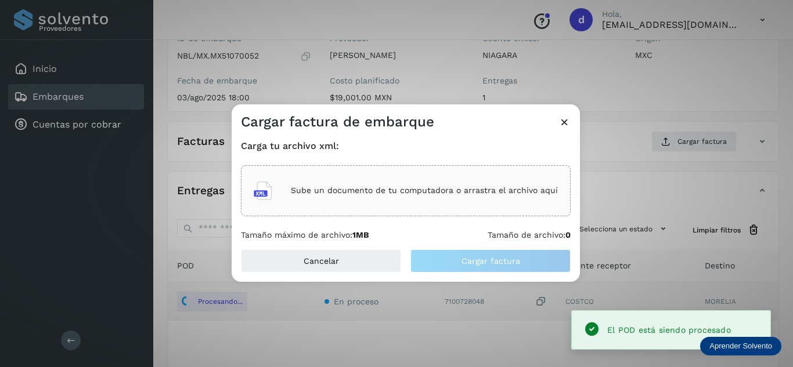
click at [355, 181] on div "Sube un documento de tu computadora o arrastra el archivo aquí" at bounding box center [406, 190] width 304 height 31
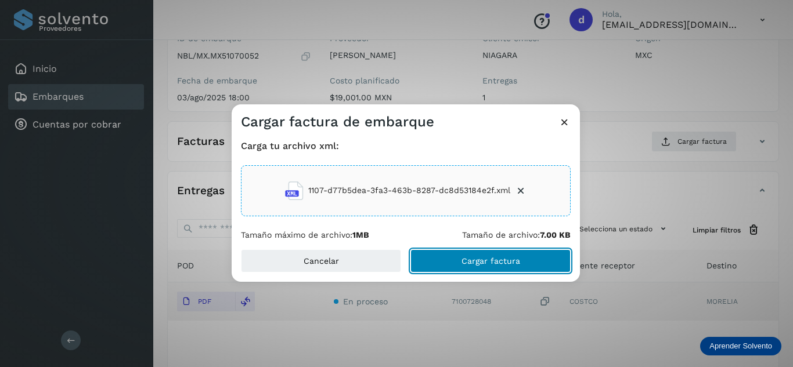
click at [513, 259] on span "Cargar factura" at bounding box center [490, 261] width 59 height 8
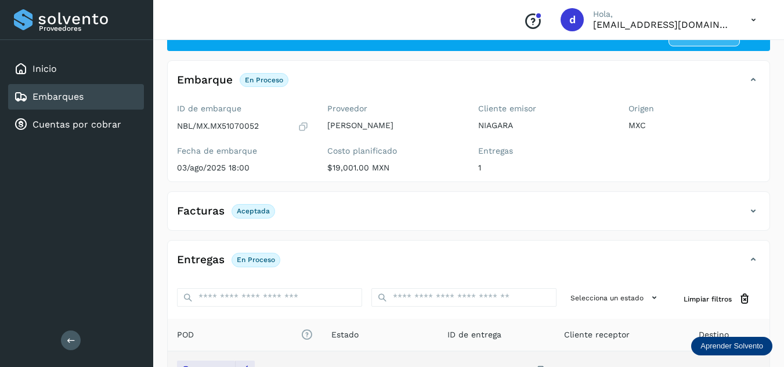
scroll to position [0, 0]
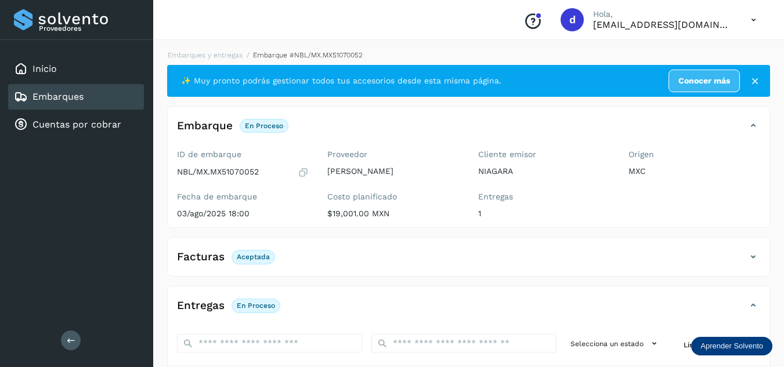
click at [243, 60] on li "Embarques y entregas" at bounding box center [303, 55] width 120 height 10
click at [210, 55] on link "Embarques y entregas" at bounding box center [205, 55] width 75 height 8
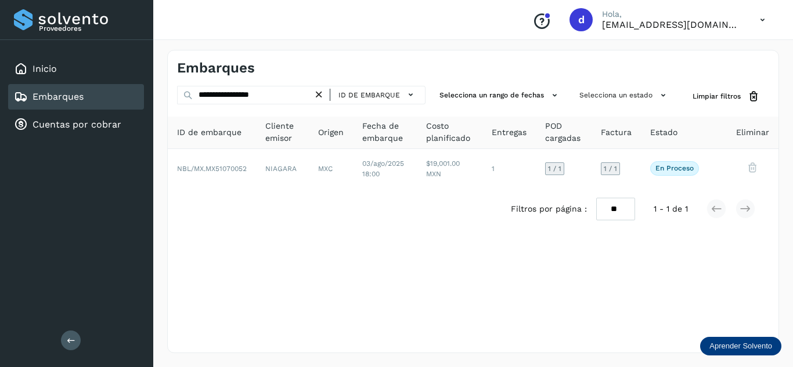
click at [316, 95] on icon at bounding box center [319, 95] width 12 height 12
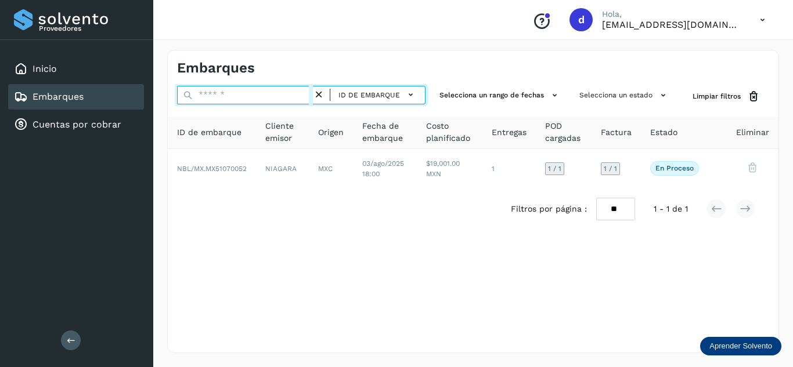
click at [295, 94] on input "text" at bounding box center [245, 95] width 136 height 19
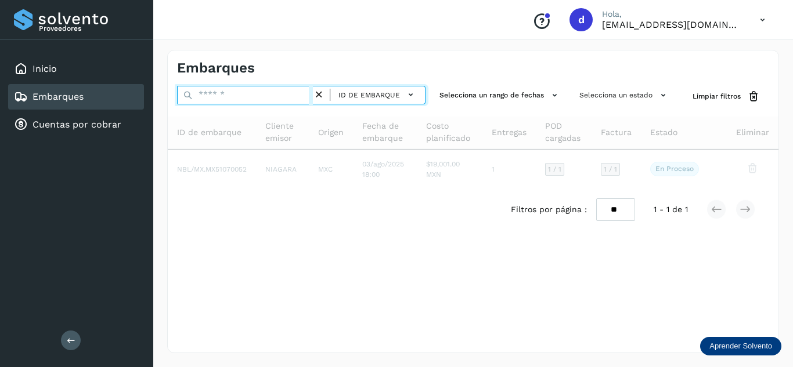
paste input "**********"
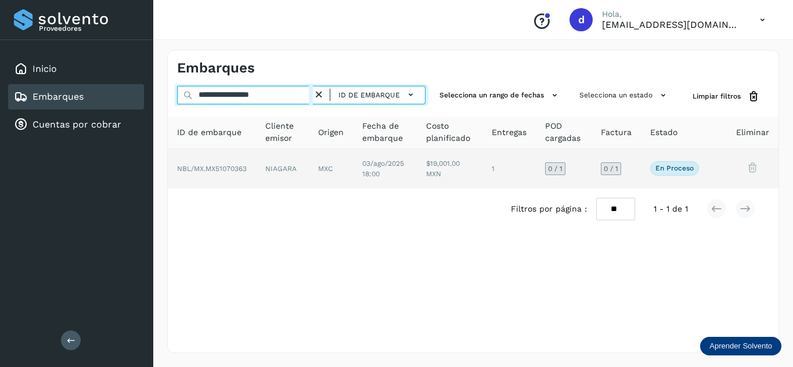
type input "**********"
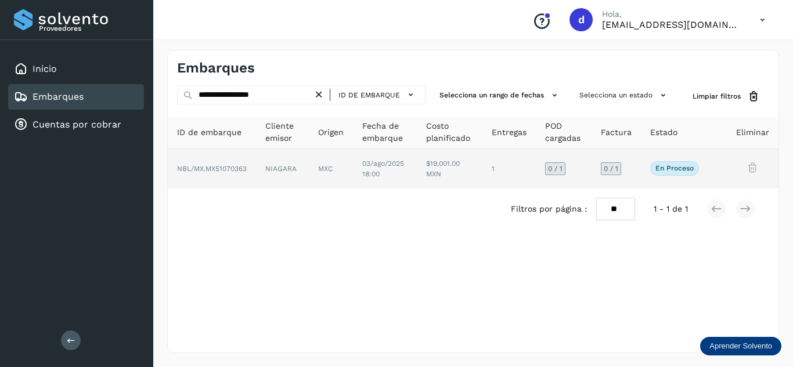
click at [237, 170] on span "NBL/MX.MX51070363" at bounding box center [212, 169] width 70 height 8
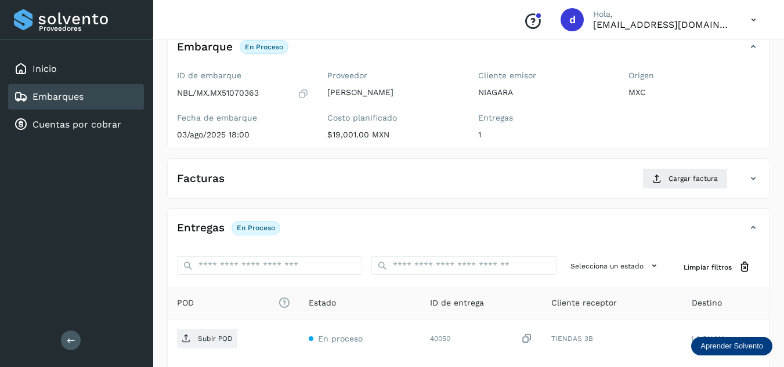
scroll to position [174, 0]
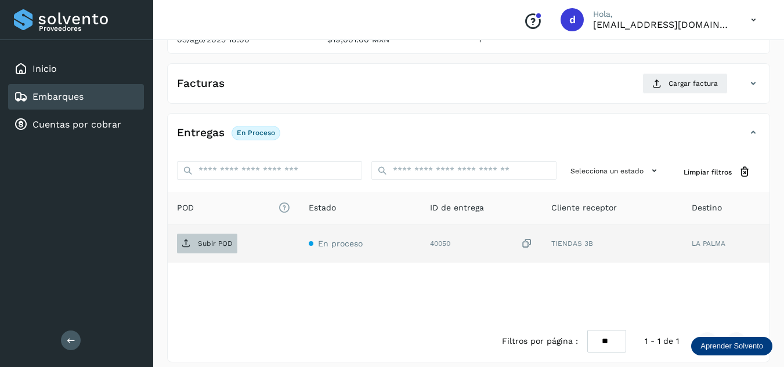
click at [230, 248] on p "Subir POD" at bounding box center [215, 244] width 35 height 8
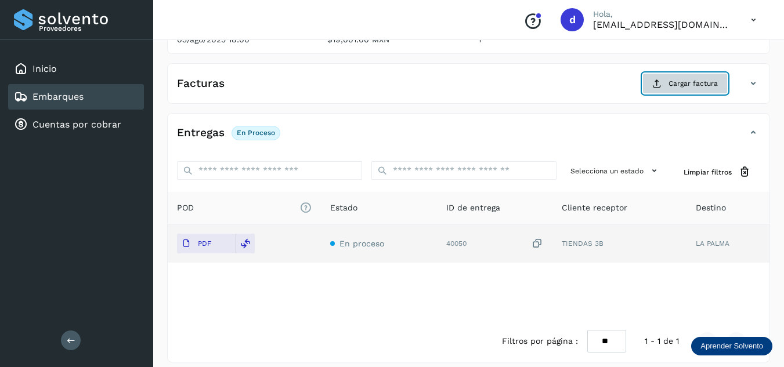
click at [653, 82] on icon at bounding box center [656, 83] width 9 height 9
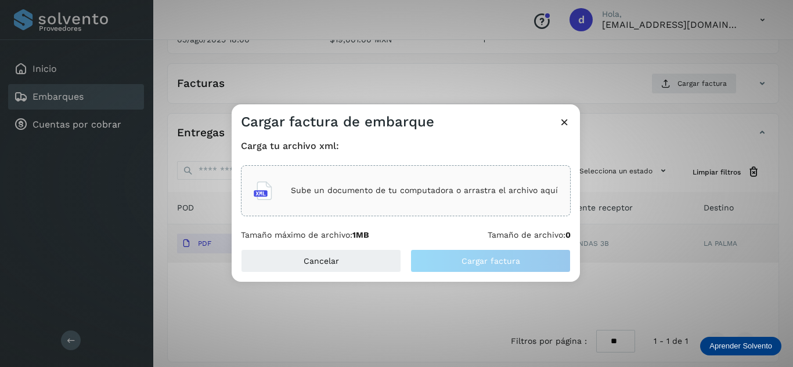
click at [363, 181] on div "Sube un documento de tu computadora o arrastra el archivo aquí" at bounding box center [406, 190] width 304 height 31
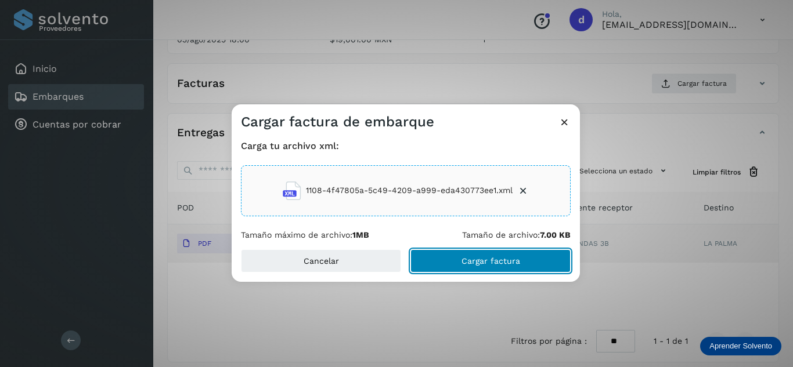
click at [521, 256] on button "Cargar factura" at bounding box center [490, 261] width 160 height 23
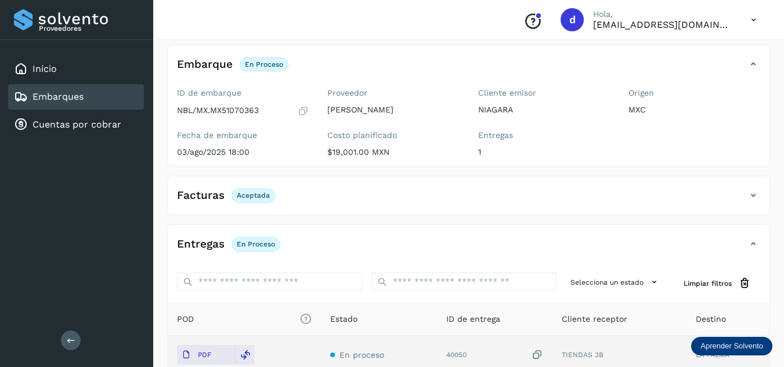
scroll to position [0, 0]
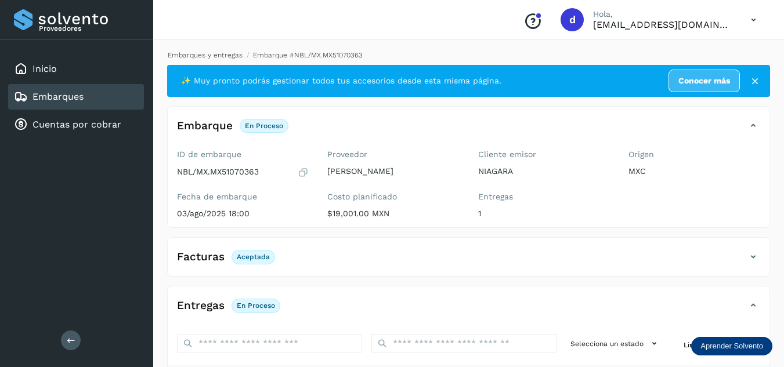
click at [205, 56] on link "Embarques y entregas" at bounding box center [205, 55] width 75 height 8
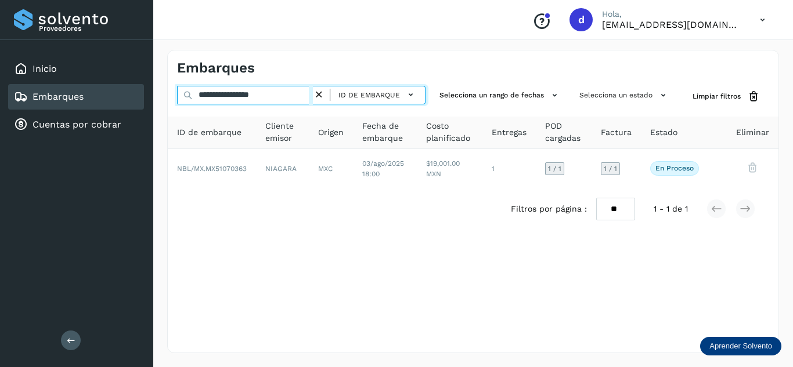
click at [277, 91] on input "**********" at bounding box center [245, 95] width 136 height 19
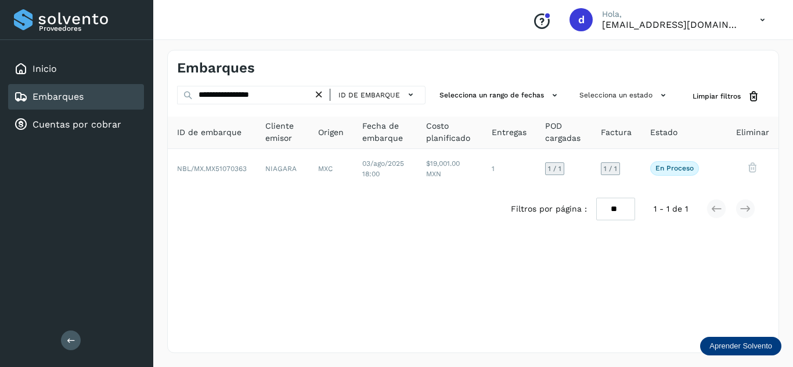
click at [320, 94] on icon at bounding box center [319, 95] width 12 height 12
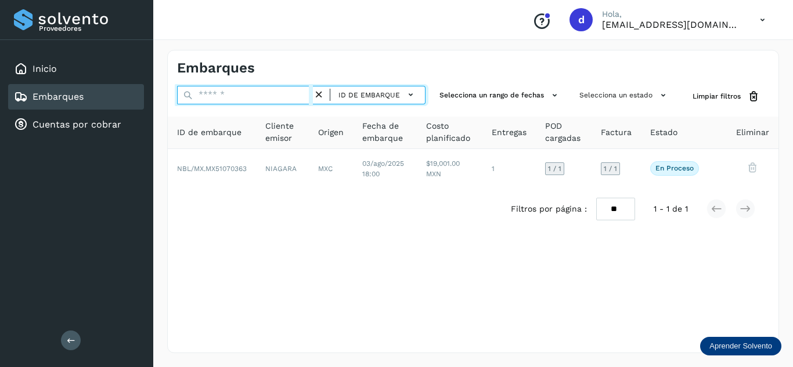
click at [280, 96] on input "text" at bounding box center [245, 95] width 136 height 19
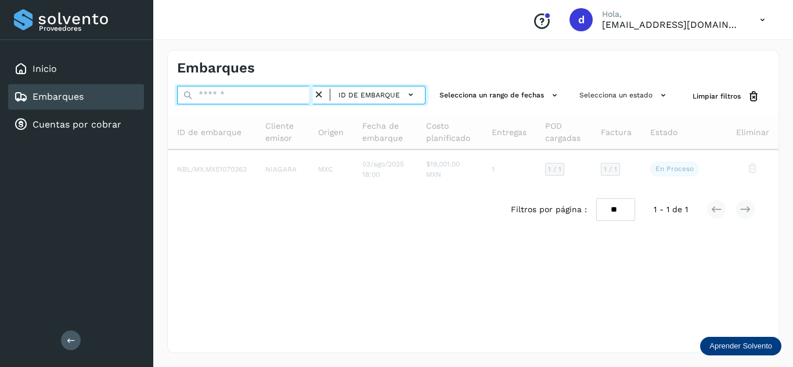
paste input "**********"
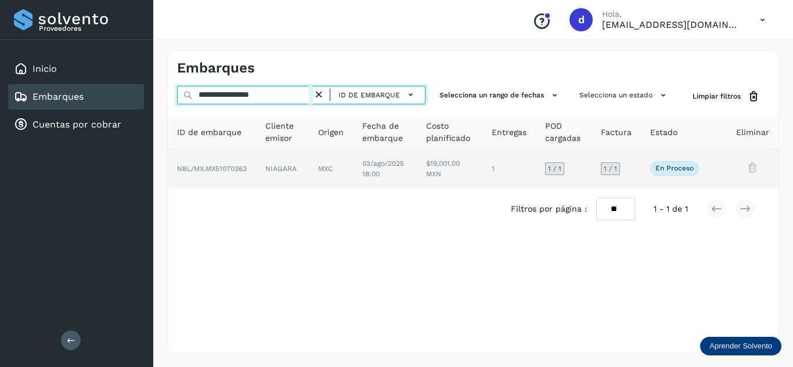
type input "**********"
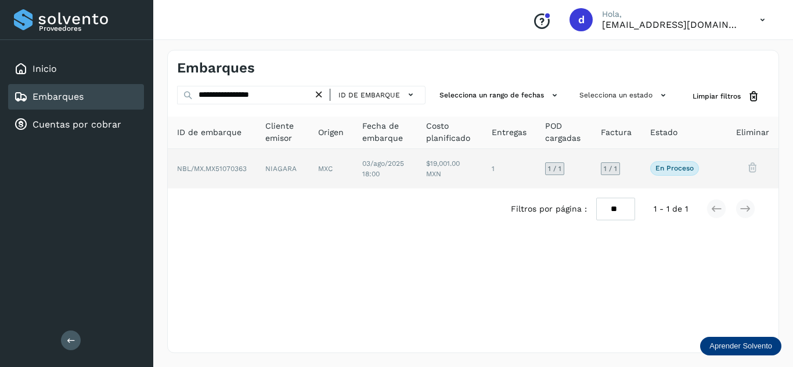
click at [222, 169] on span "NBL/MX.MX51070363" at bounding box center [212, 169] width 70 height 8
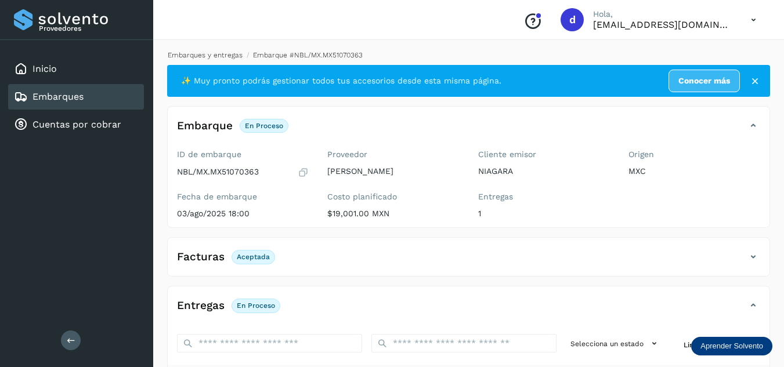
click at [211, 53] on link "Embarques y entregas" at bounding box center [205, 55] width 75 height 8
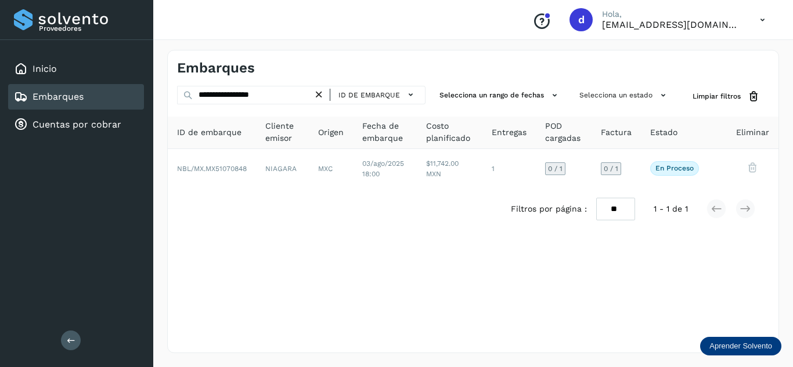
click at [317, 94] on icon at bounding box center [319, 95] width 12 height 12
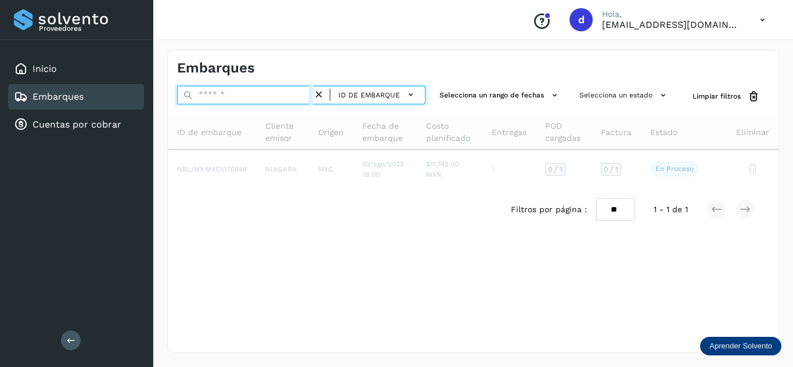
click at [288, 96] on input "text" at bounding box center [245, 95] width 136 height 19
paste input "**********"
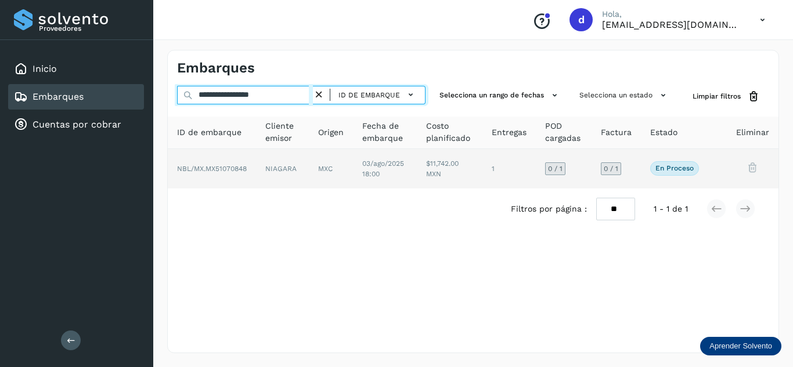
type input "**********"
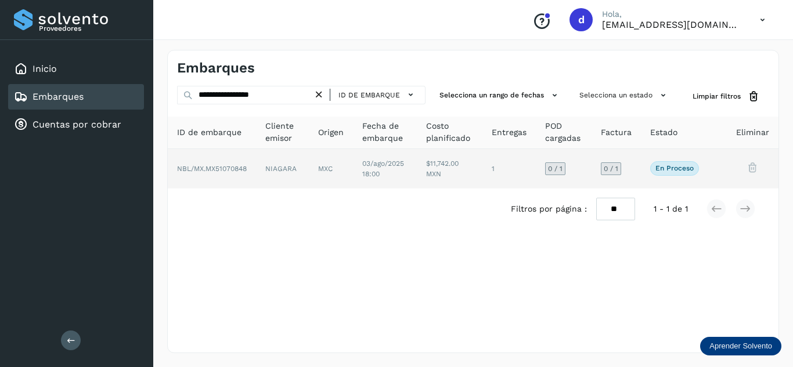
click at [239, 170] on span "NBL/MX.MX51070848" at bounding box center [212, 169] width 70 height 8
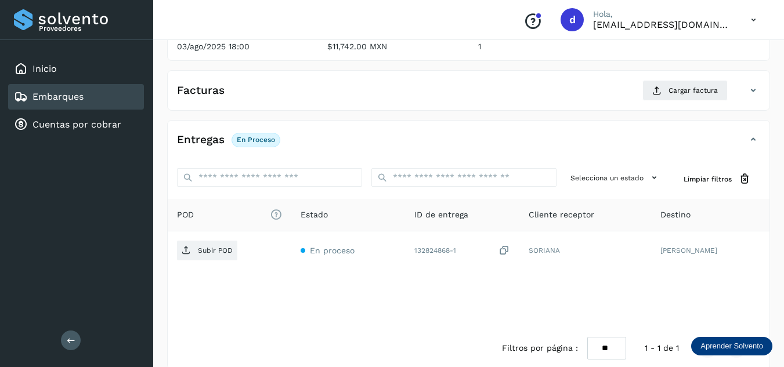
scroll to position [174, 0]
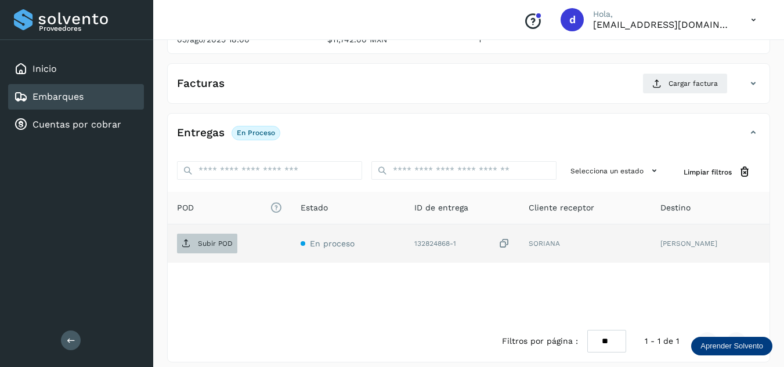
click at [185, 244] on icon at bounding box center [186, 243] width 9 height 9
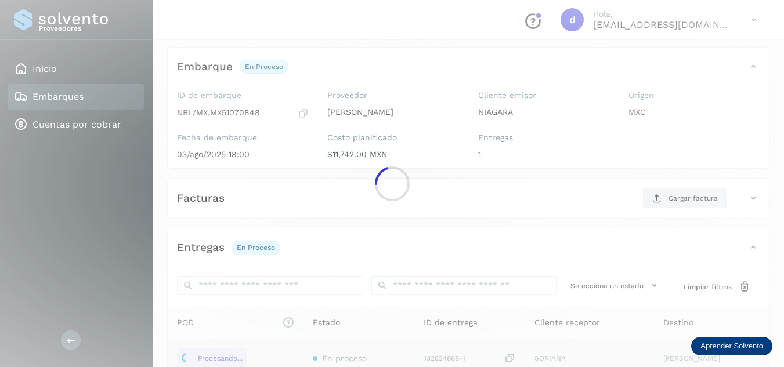
scroll to position [58, 0]
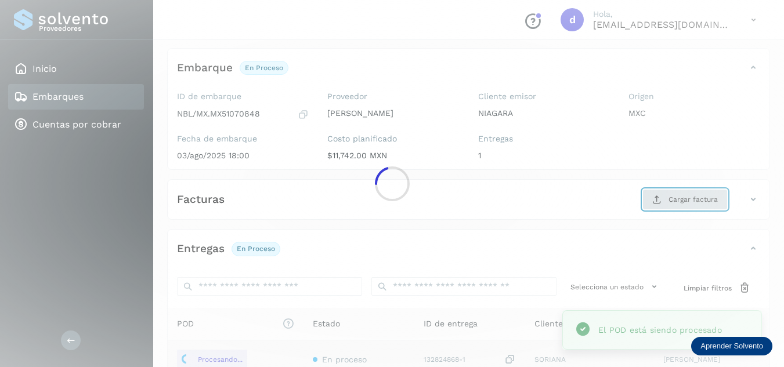
click at [672, 200] on main "Proveedores Inicio Embarques Cuentas por cobrar Salir Conoce nuestros beneficio…" at bounding box center [392, 217] width 784 height 551
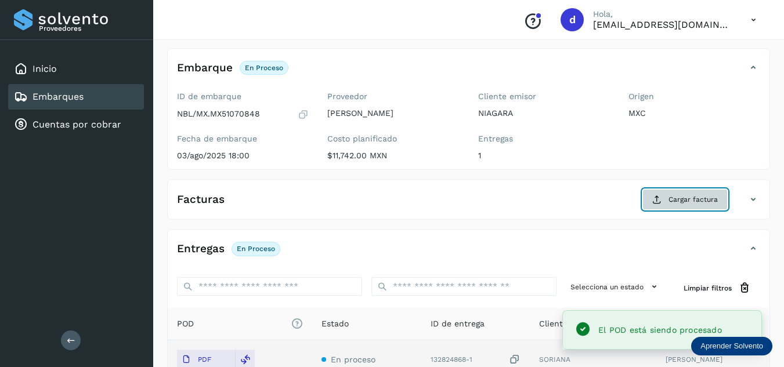
click at [658, 197] on icon at bounding box center [656, 199] width 9 height 9
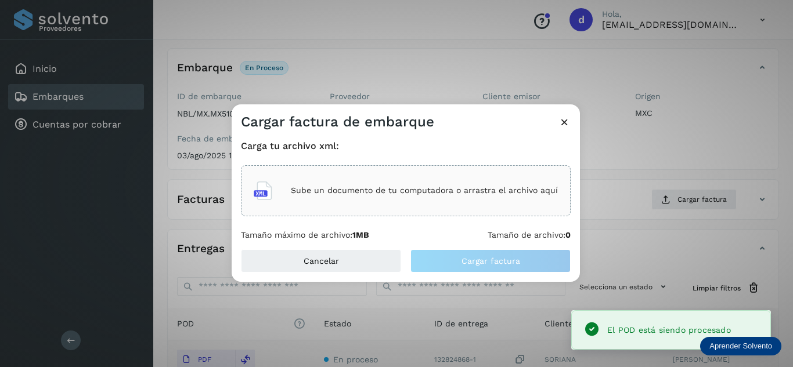
click at [442, 190] on p "Sube un documento de tu computadora o arrastra el archivo aquí" at bounding box center [424, 191] width 267 height 10
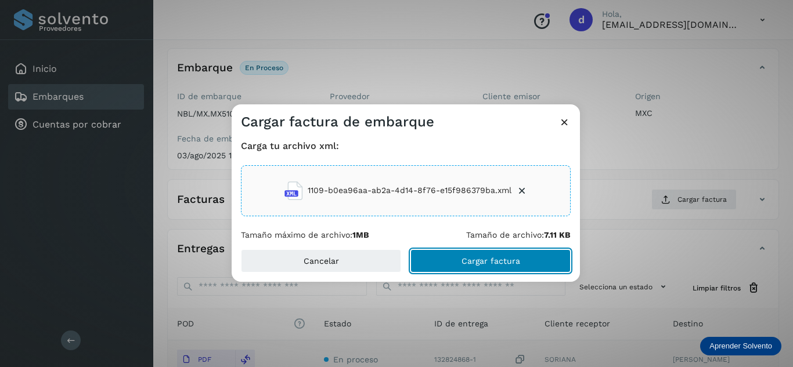
click at [523, 259] on button "Cargar factura" at bounding box center [490, 261] width 160 height 23
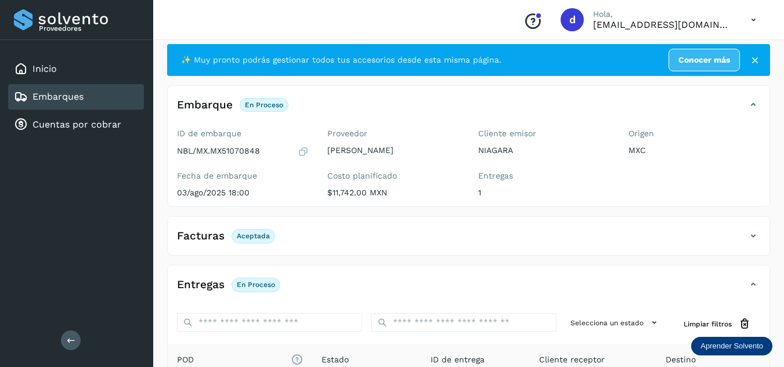
scroll to position [0, 0]
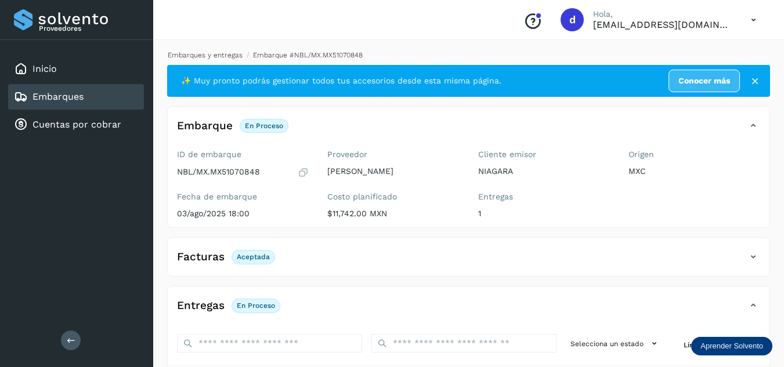
click at [214, 52] on link "Embarques y entregas" at bounding box center [205, 55] width 75 height 8
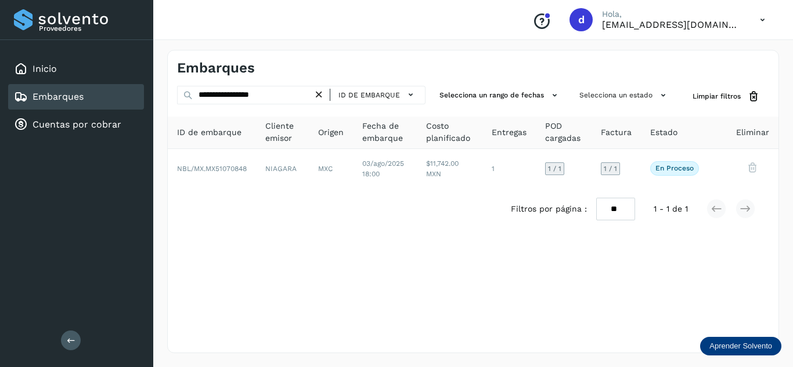
click at [323, 94] on icon at bounding box center [319, 95] width 12 height 12
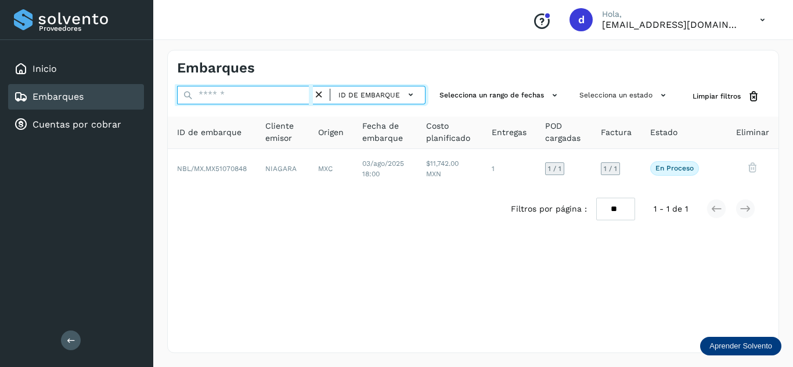
click at [292, 98] on input "text" at bounding box center [245, 95] width 136 height 19
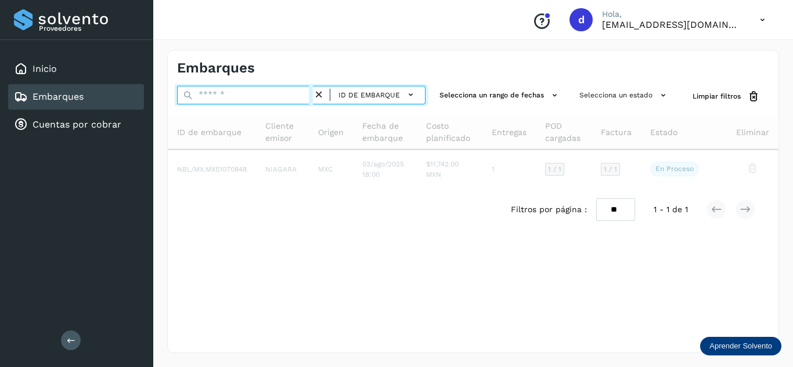
paste input "**********"
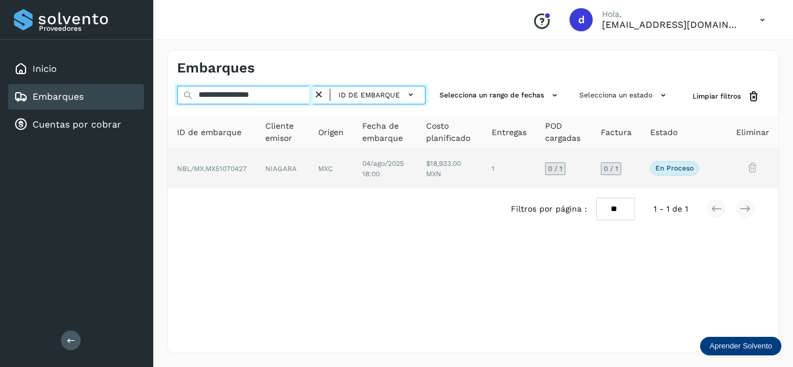
type input "**********"
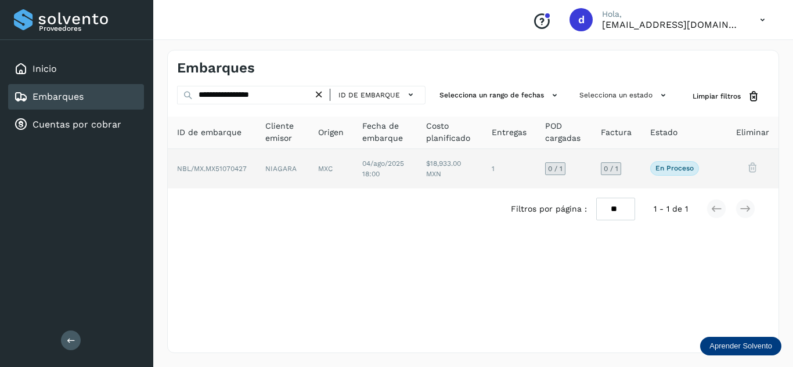
click at [221, 171] on span "NBL/MX.MX51070427" at bounding box center [212, 169] width 70 height 8
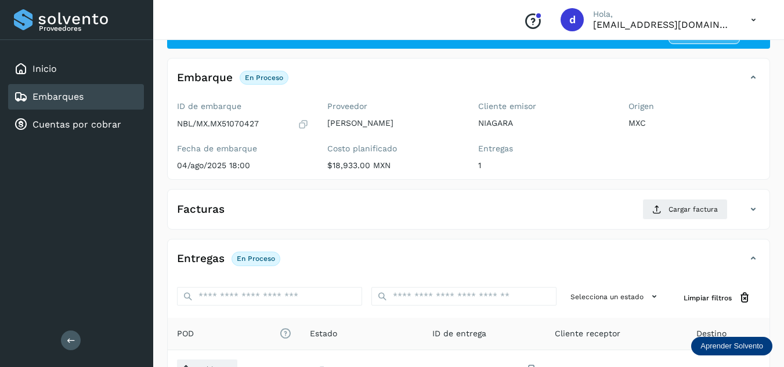
scroll to position [116, 0]
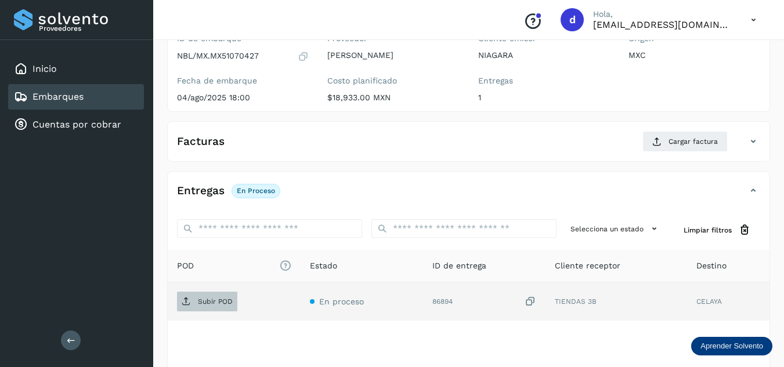
click at [219, 307] on span "Subir POD" at bounding box center [207, 302] width 60 height 19
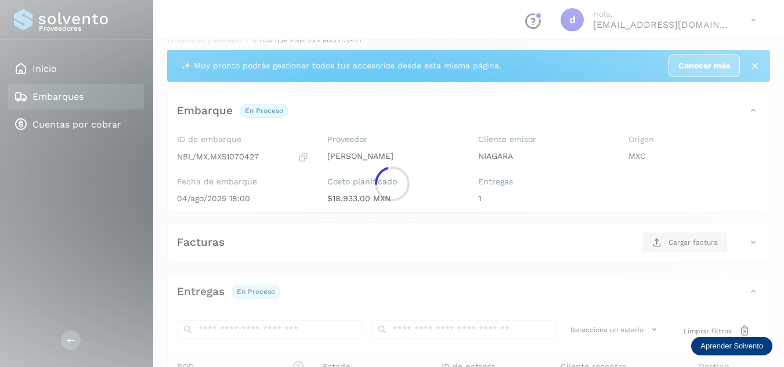
scroll to position [0, 0]
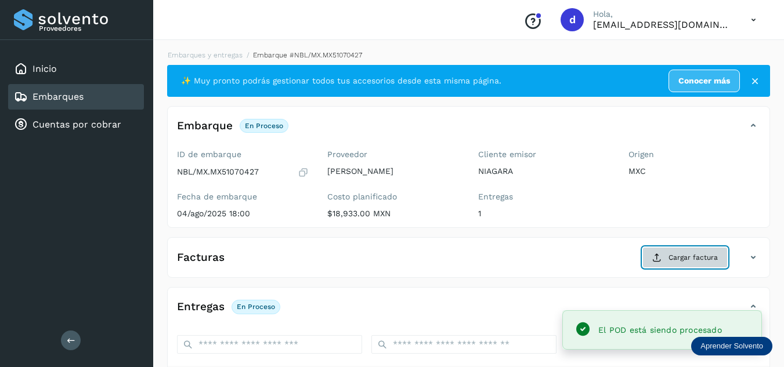
click at [708, 263] on span "Cargar factura" at bounding box center [693, 257] width 49 height 10
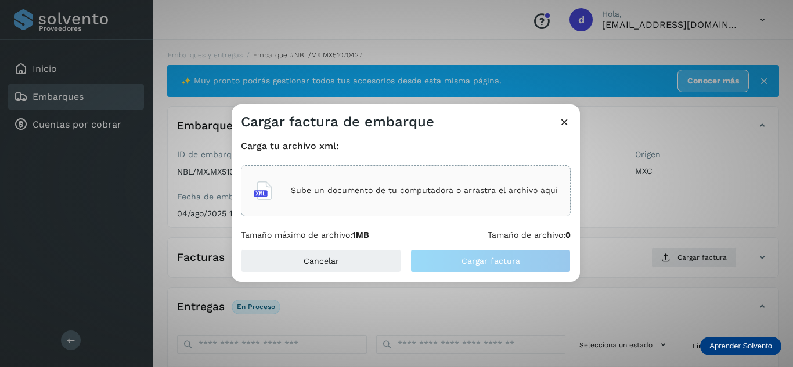
click at [500, 189] on p "Sube un documento de tu computadora o arrastra el archivo aquí" at bounding box center [424, 191] width 267 height 10
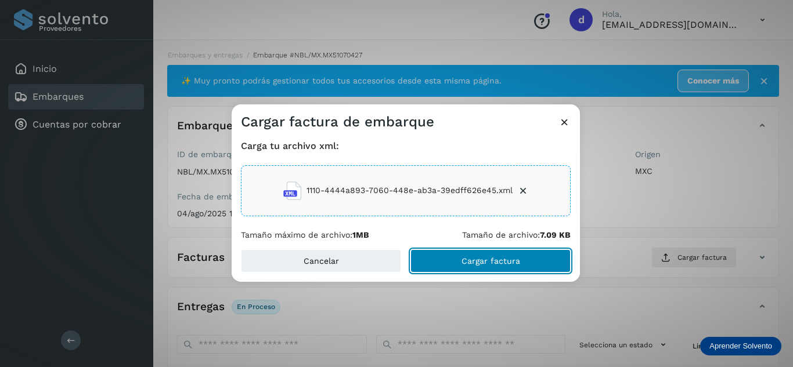
click at [495, 259] on span "Cargar factura" at bounding box center [490, 261] width 59 height 8
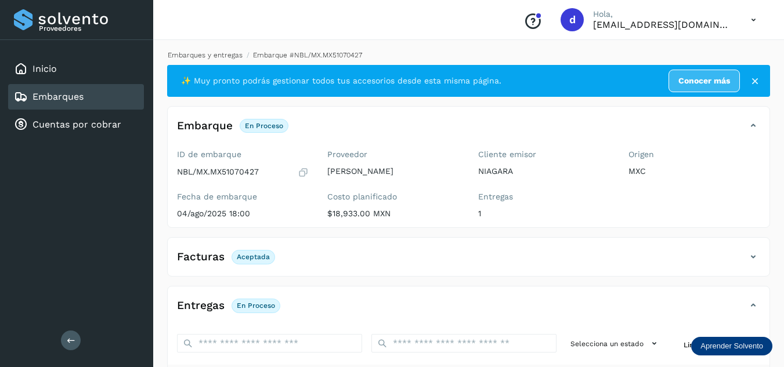
click at [230, 56] on link "Embarques y entregas" at bounding box center [205, 55] width 75 height 8
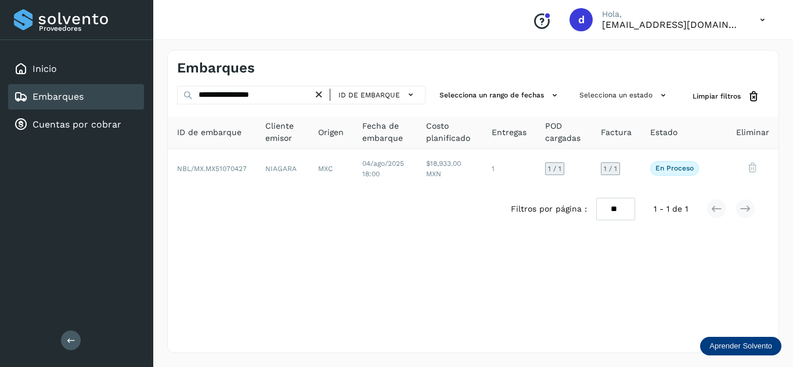
click at [322, 96] on icon at bounding box center [319, 95] width 12 height 12
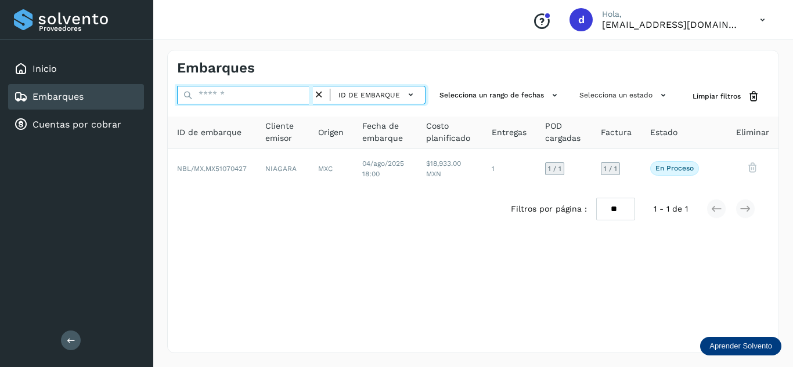
click at [302, 96] on input "text" at bounding box center [245, 95] width 136 height 19
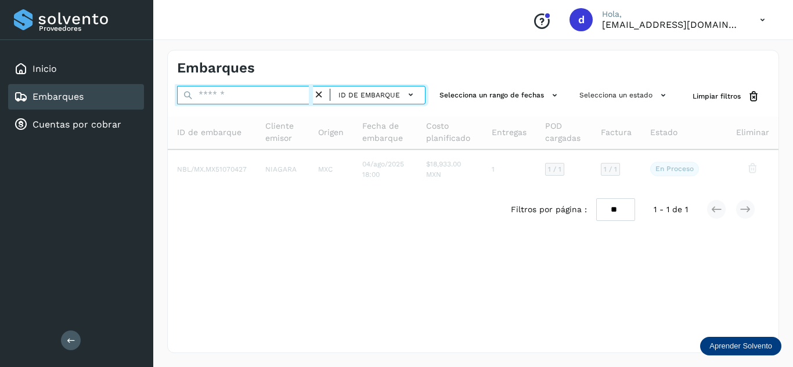
paste input "**********"
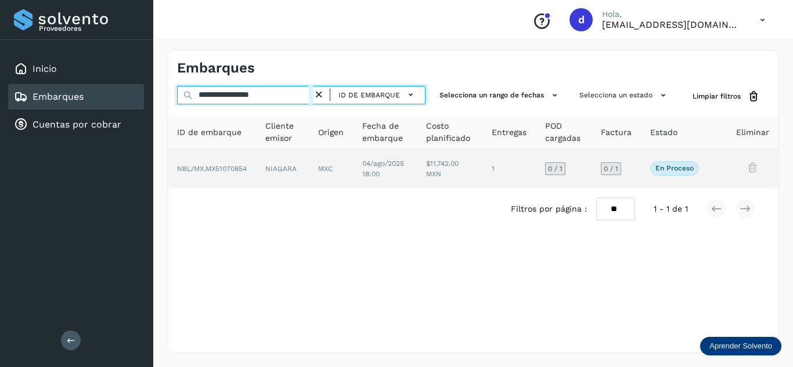
type input "**********"
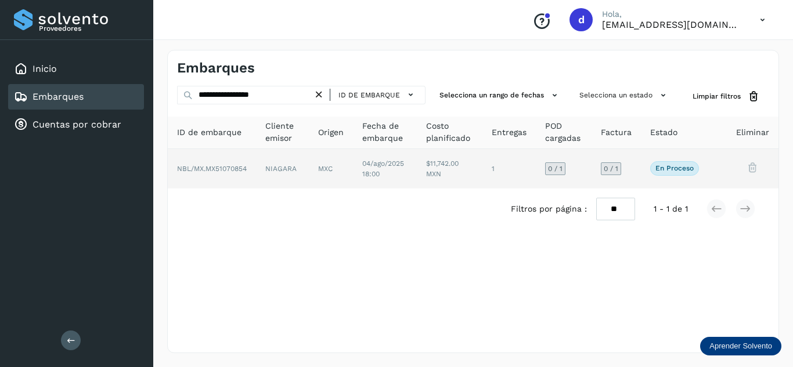
click at [212, 165] on span "NBL/MX.MX51070854" at bounding box center [212, 169] width 70 height 8
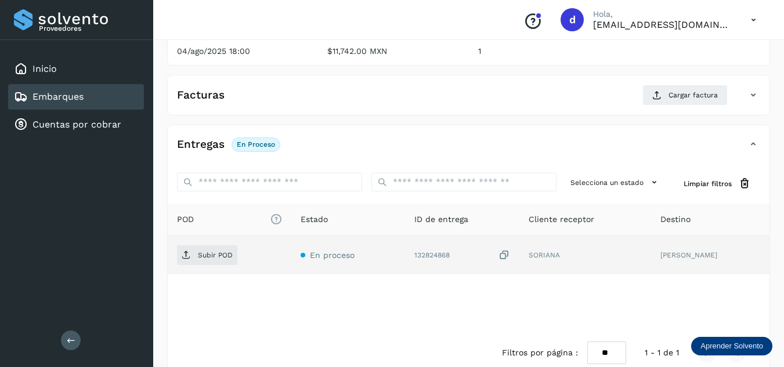
scroll to position [174, 0]
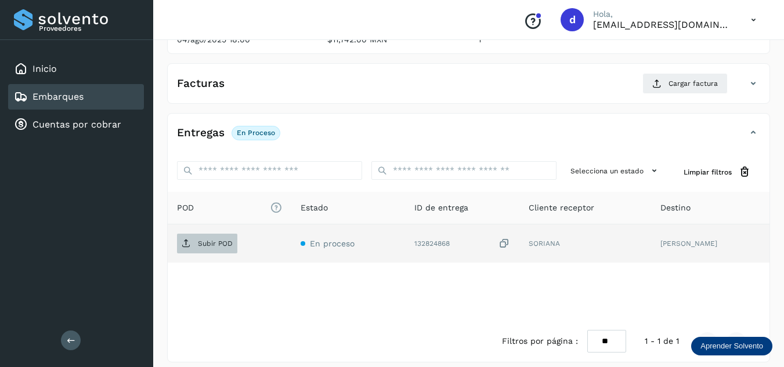
click at [218, 240] on p "Subir POD" at bounding box center [215, 244] width 35 height 8
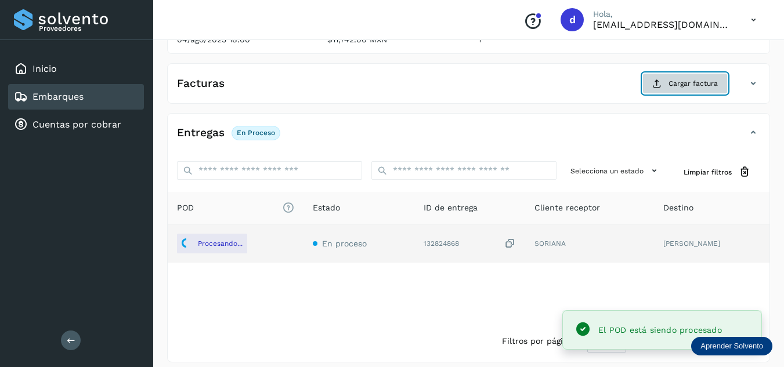
click at [660, 84] on icon at bounding box center [656, 83] width 9 height 9
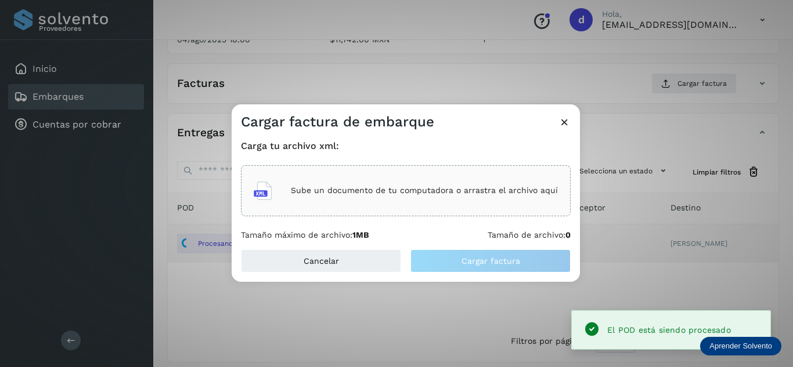
click at [344, 196] on div "Sube un documento de tu computadora o arrastra el archivo aquí" at bounding box center [406, 190] width 304 height 31
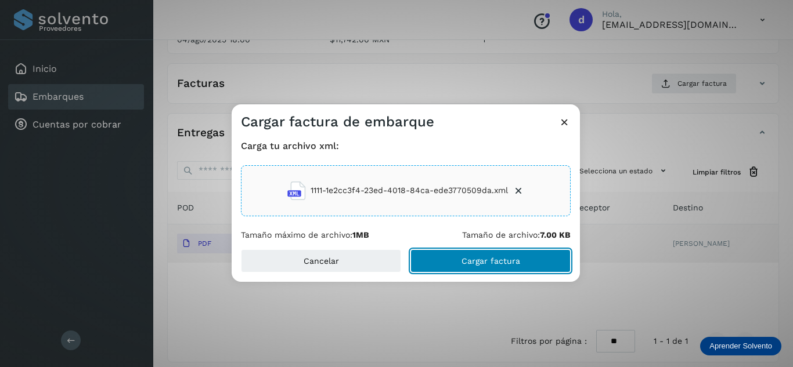
click at [519, 257] on button "Cargar factura" at bounding box center [490, 261] width 160 height 23
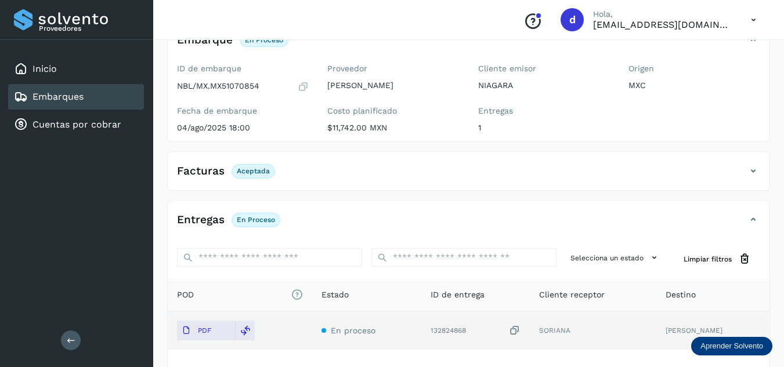
scroll to position [0, 0]
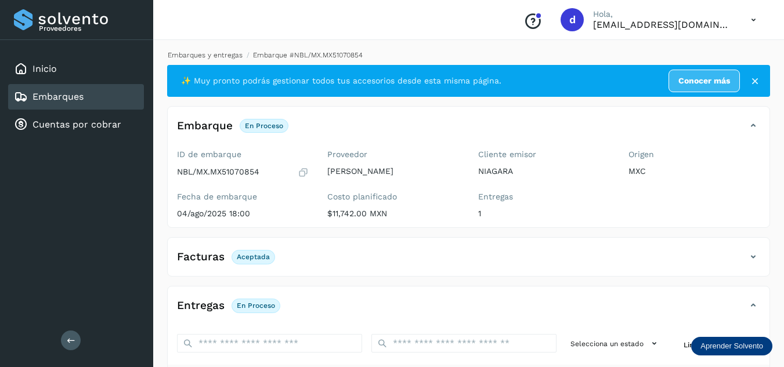
click at [222, 56] on link "Embarques y entregas" at bounding box center [205, 55] width 75 height 8
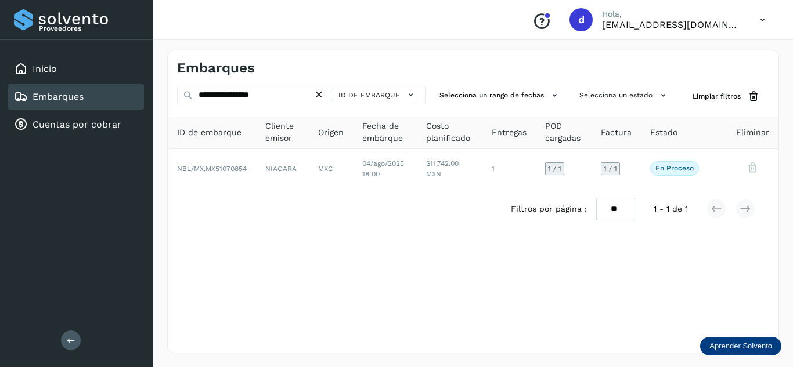
click at [319, 96] on icon at bounding box center [319, 95] width 12 height 12
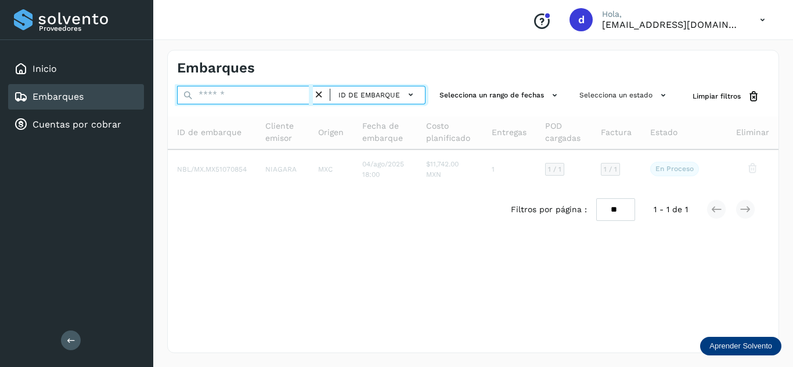
click at [283, 98] on input "text" at bounding box center [245, 95] width 136 height 19
paste input "**********"
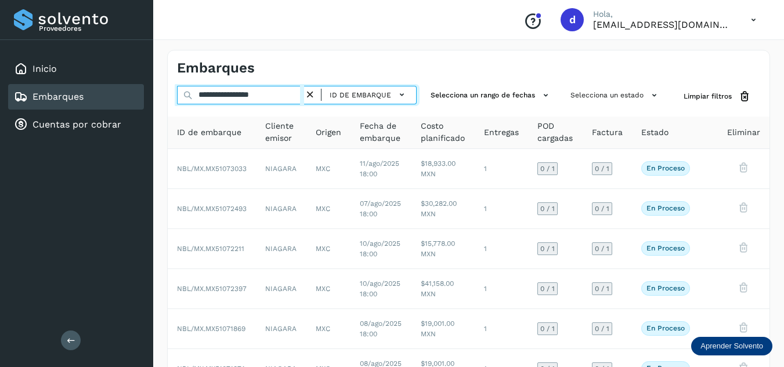
type input "**********"
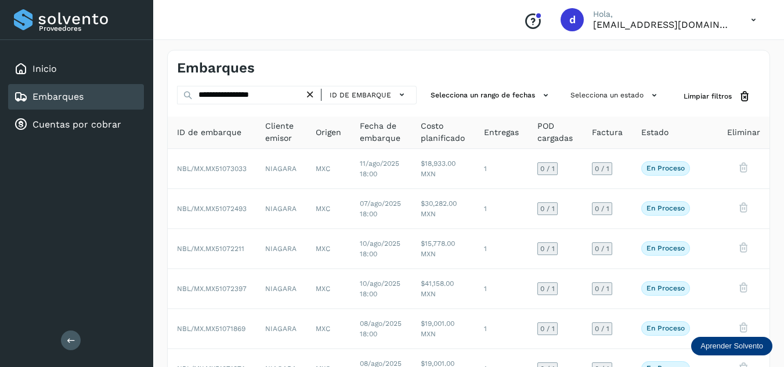
click at [311, 95] on icon at bounding box center [310, 95] width 12 height 12
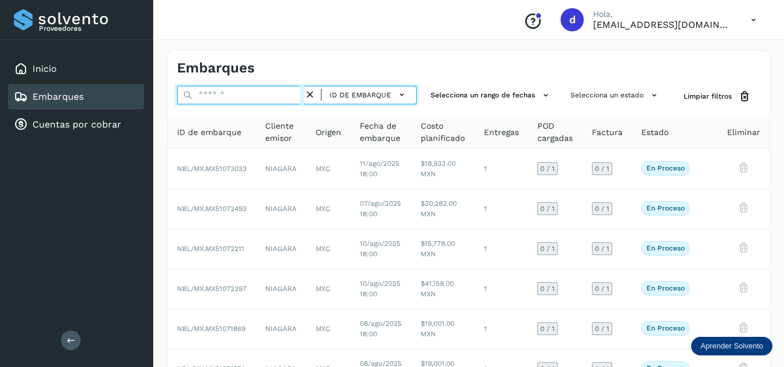
click at [278, 99] on input "text" at bounding box center [240, 95] width 127 height 19
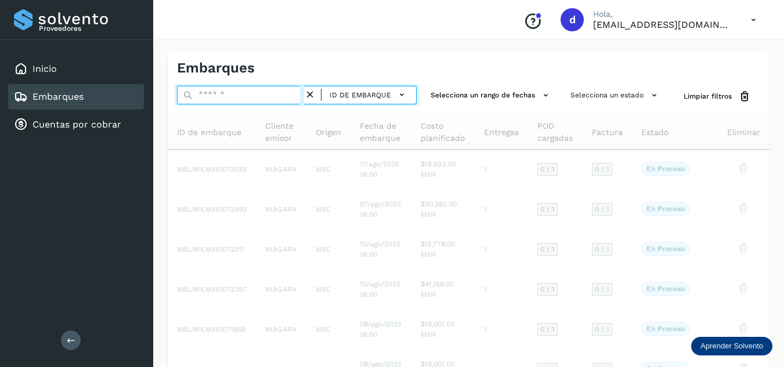
paste input "**********"
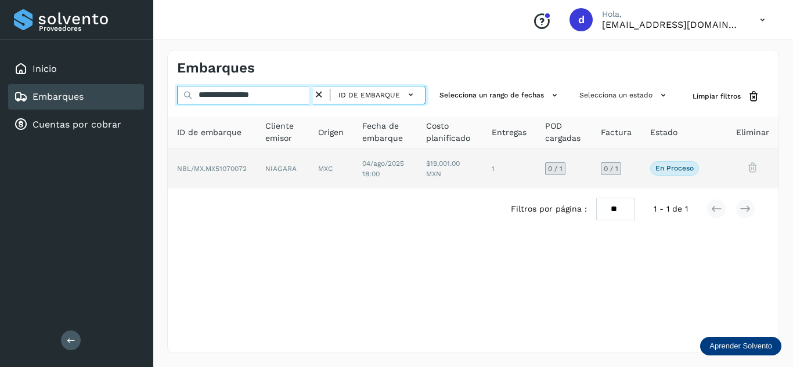
type input "**********"
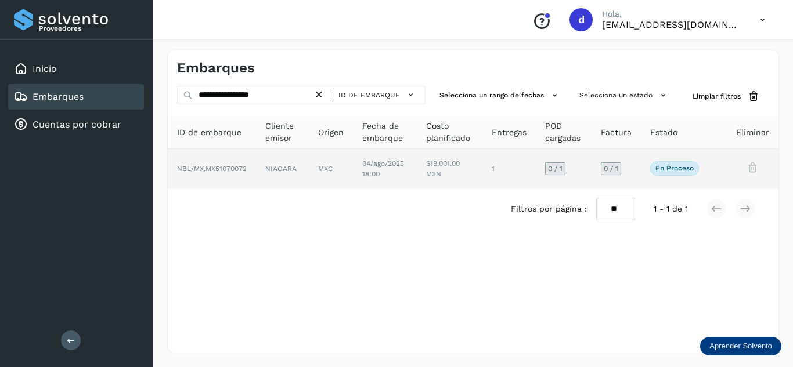
click at [244, 168] on span "NBL/MX.MX51070072" at bounding box center [212, 169] width 70 height 8
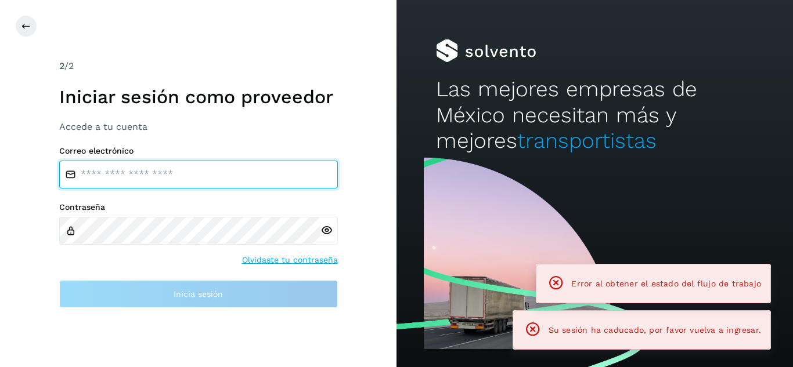
type input "**********"
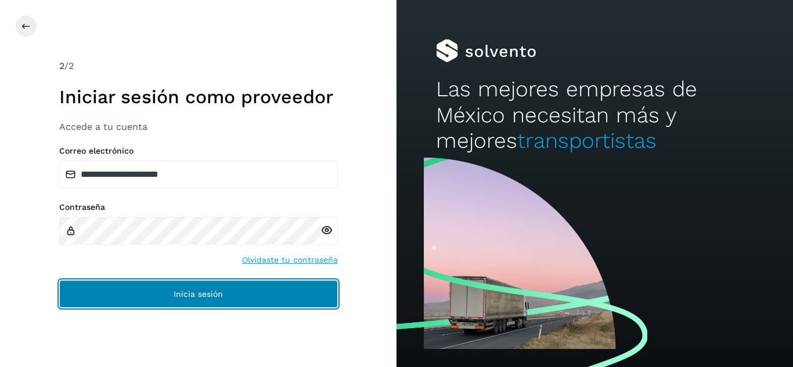
click at [257, 301] on button "Inicia sesión" at bounding box center [198, 294] width 279 height 28
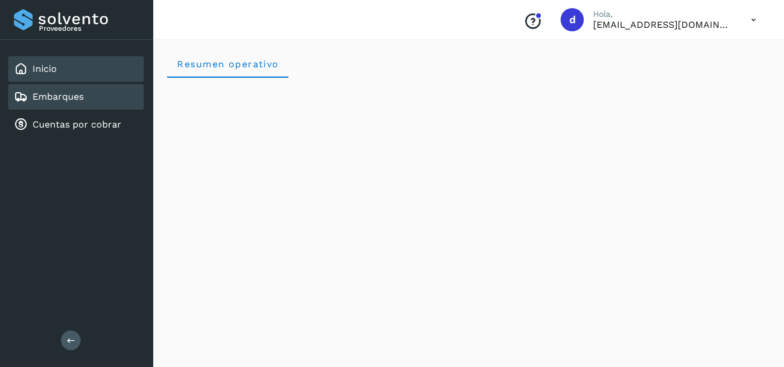
click at [91, 103] on div "Embarques" at bounding box center [76, 97] width 136 height 26
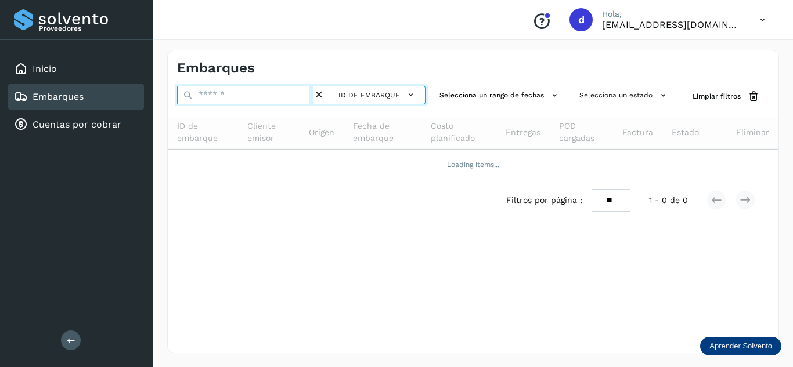
click at [237, 92] on input "text" at bounding box center [245, 95] width 136 height 19
paste input "**********"
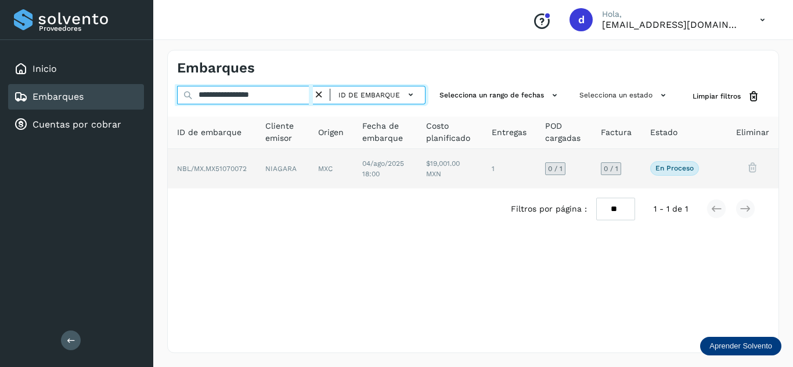
type input "**********"
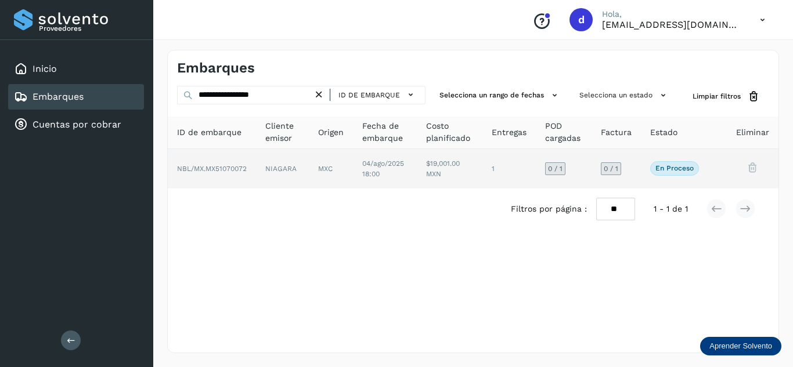
click at [244, 167] on span "NBL/MX.MX51070072" at bounding box center [212, 169] width 70 height 8
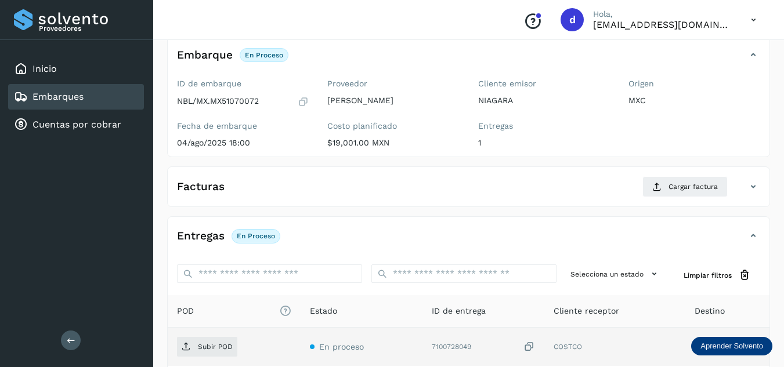
scroll to position [174, 0]
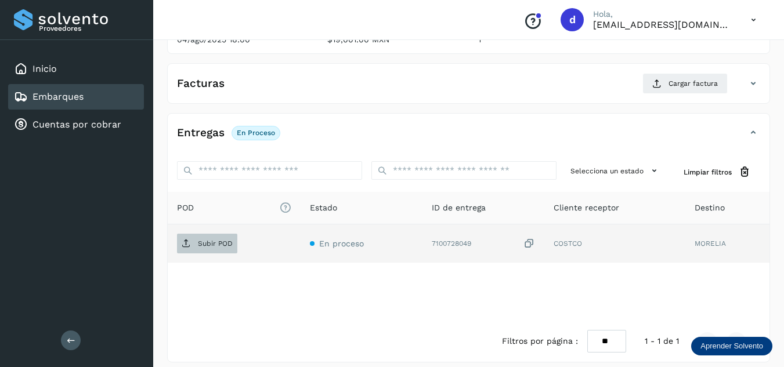
click at [210, 246] on p "Subir POD" at bounding box center [215, 244] width 35 height 8
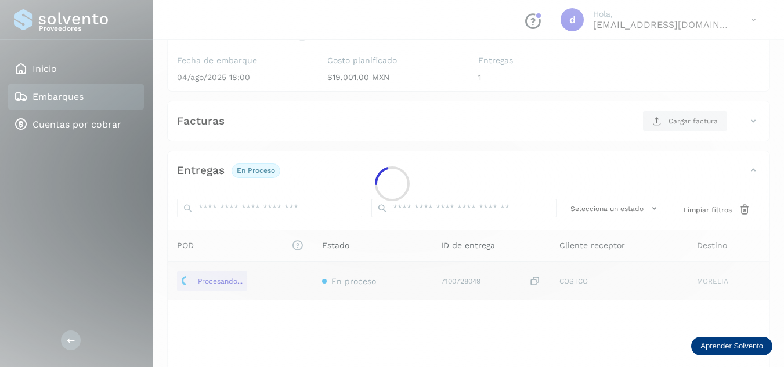
scroll to position [116, 0]
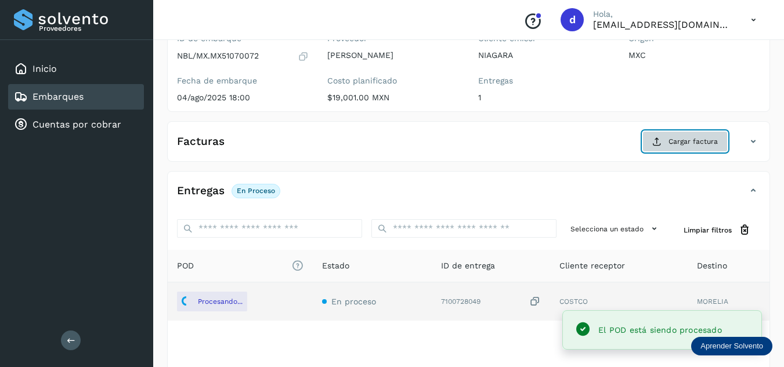
click at [662, 140] on icon at bounding box center [656, 141] width 9 height 9
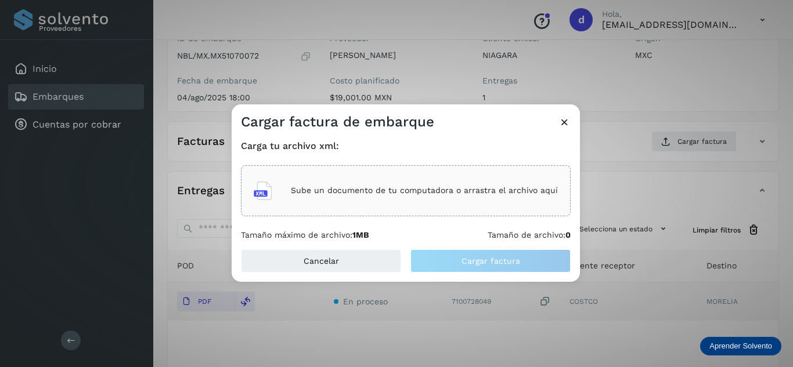
click at [399, 189] on p "Sube un documento de tu computadora o arrastra el archivo aquí" at bounding box center [424, 191] width 267 height 10
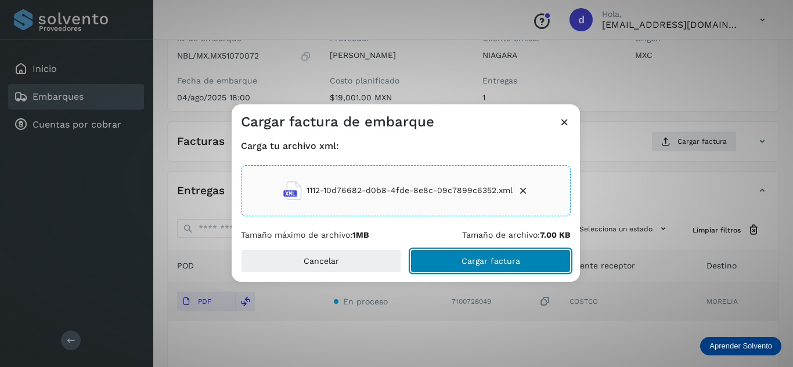
click at [502, 259] on span "Cargar factura" at bounding box center [490, 261] width 59 height 8
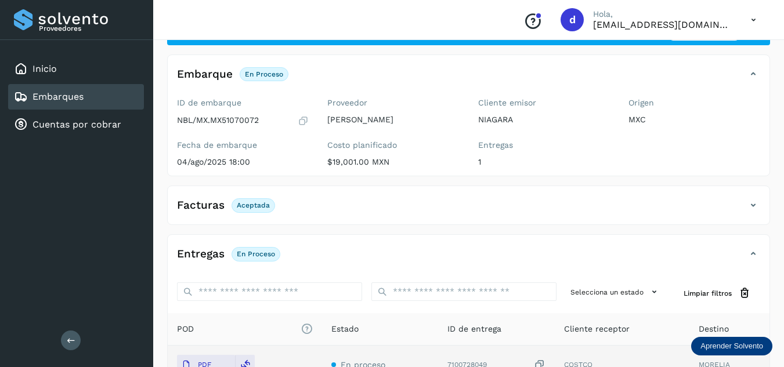
scroll to position [0, 0]
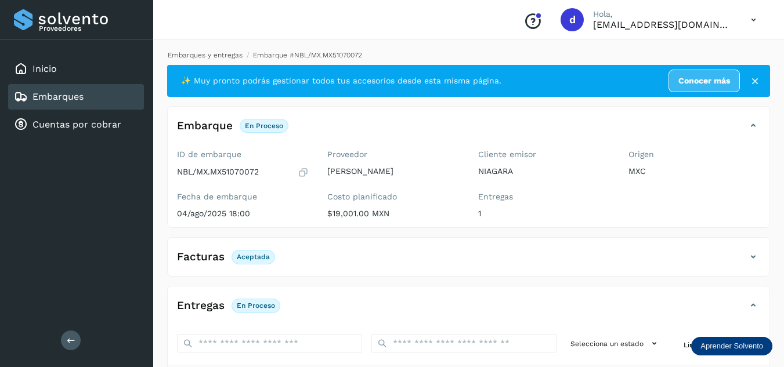
click at [215, 53] on link "Embarques y entregas" at bounding box center [205, 55] width 75 height 8
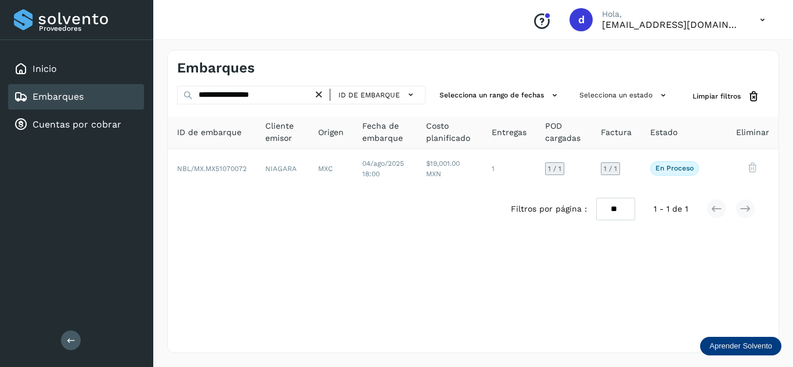
drag, startPoint x: 323, startPoint y: 95, endPoint x: 302, endPoint y: 93, distance: 21.0
click at [322, 95] on icon at bounding box center [319, 95] width 12 height 12
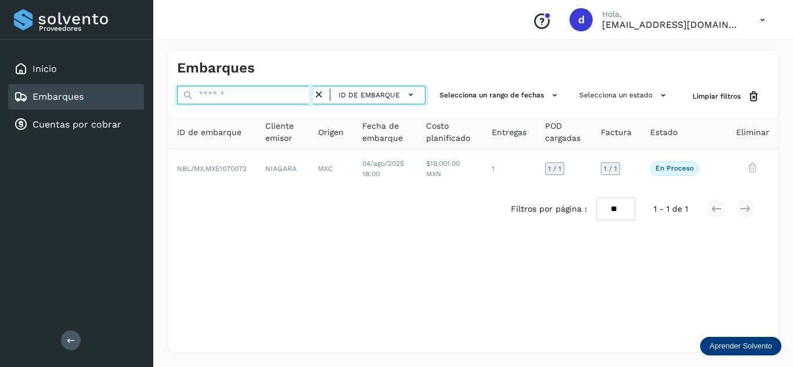
click at [290, 92] on input "text" at bounding box center [245, 95] width 136 height 19
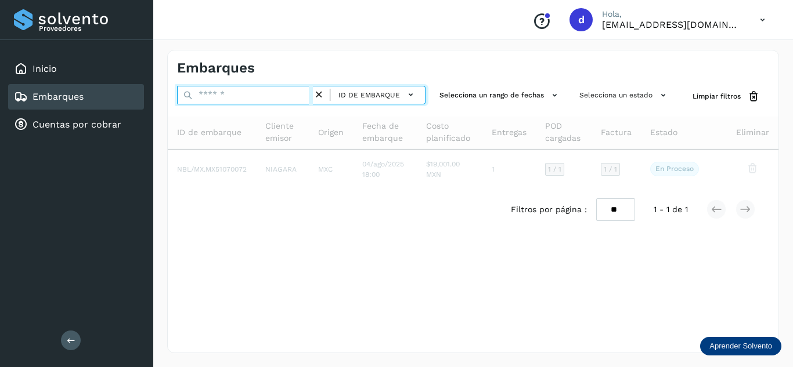
paste input "**********"
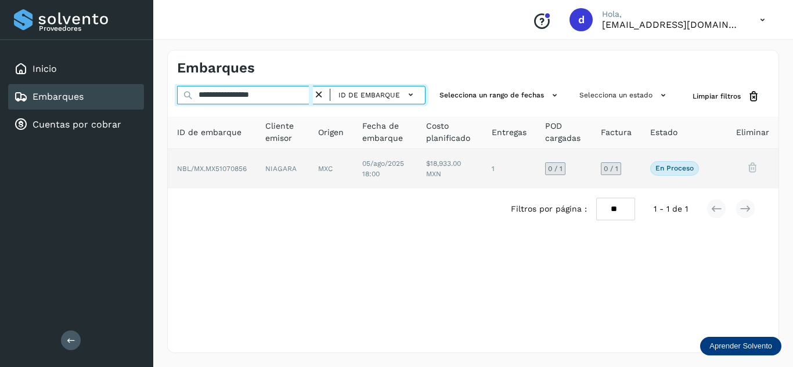
type input "**********"
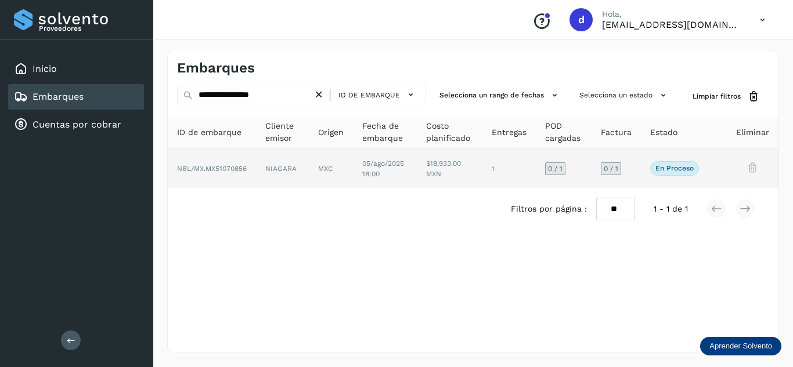
click at [208, 169] on span "NBL/MX.MX51070856" at bounding box center [212, 169] width 70 height 8
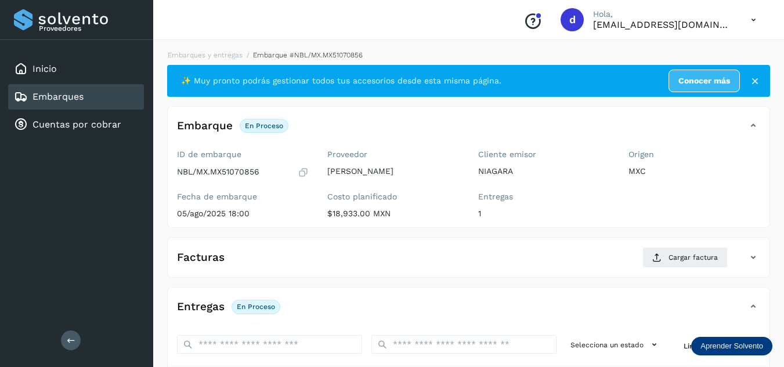
click at [407, 256] on div "Facturas Cargar factura" at bounding box center [457, 257] width 579 height 21
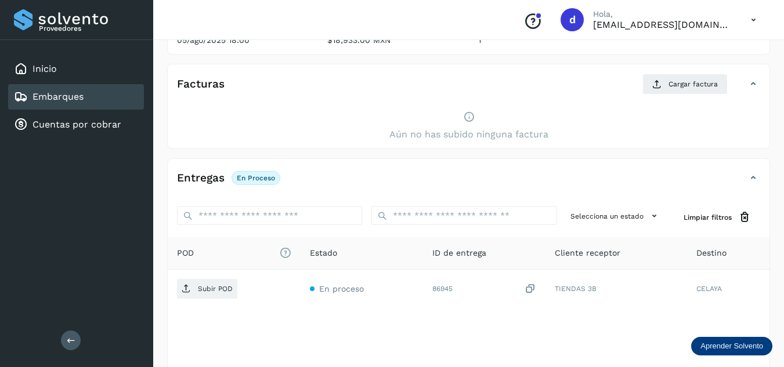
scroll to position [174, 0]
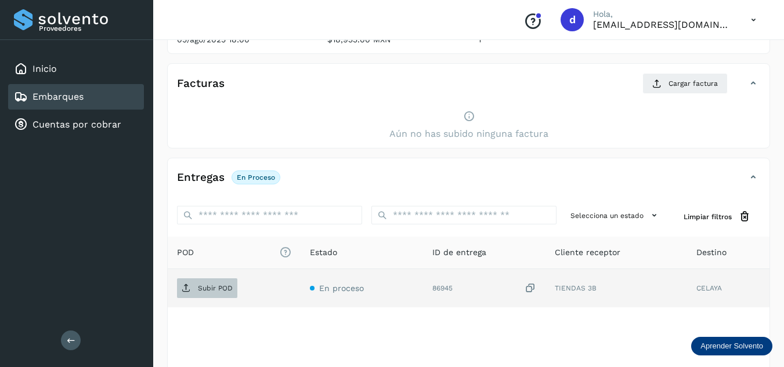
click at [208, 280] on span "Subir POD" at bounding box center [207, 288] width 60 height 19
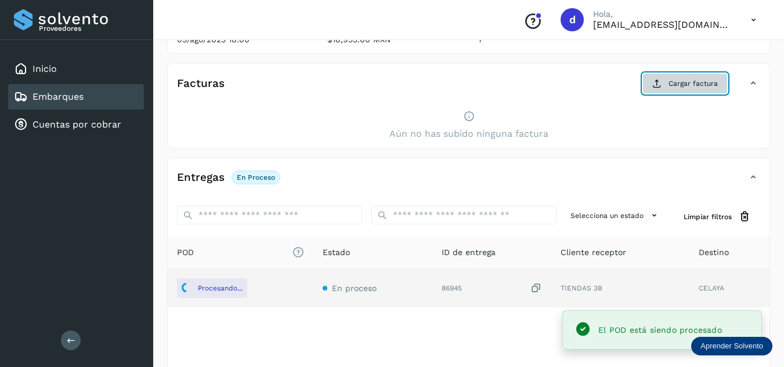
click at [671, 87] on span "Cargar factura" at bounding box center [693, 83] width 49 height 10
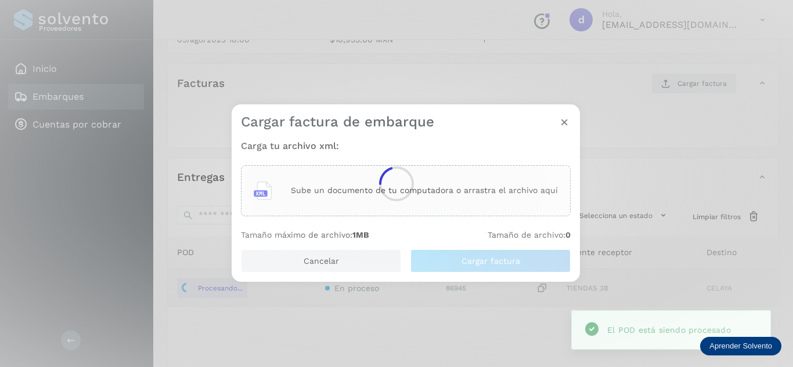
click at [374, 190] on div at bounding box center [396, 183] width 793 height 367
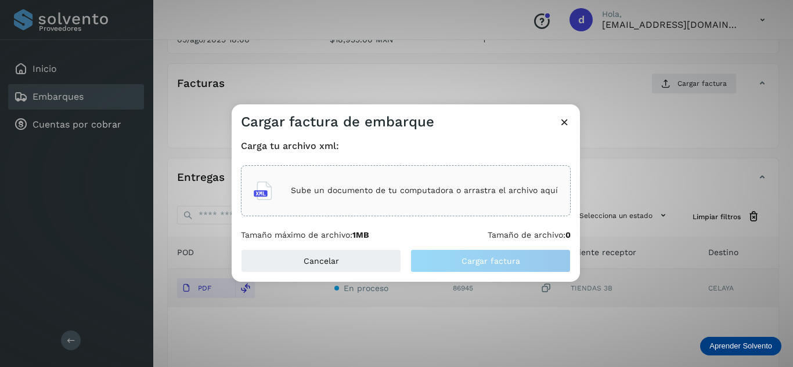
click at [374, 190] on p "Sube un documento de tu computadora o arrastra el archivo aquí" at bounding box center [424, 191] width 267 height 10
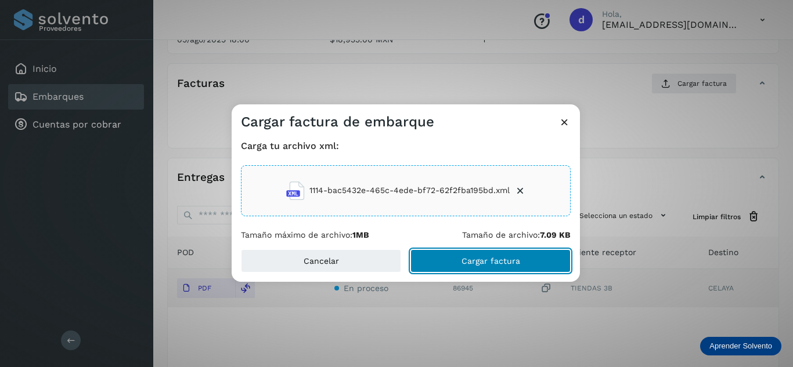
click at [512, 268] on button "Cargar factura" at bounding box center [490, 261] width 160 height 23
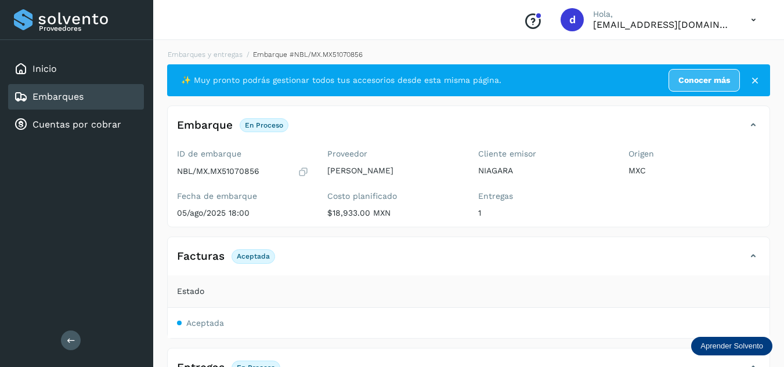
scroll to position [0, 0]
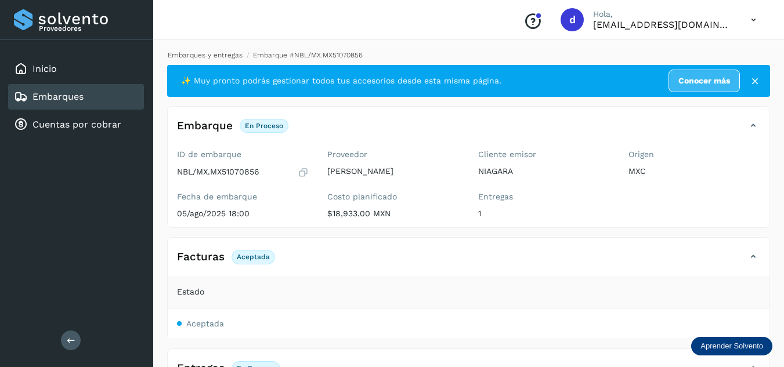
click at [225, 57] on link "Embarques y entregas" at bounding box center [205, 55] width 75 height 8
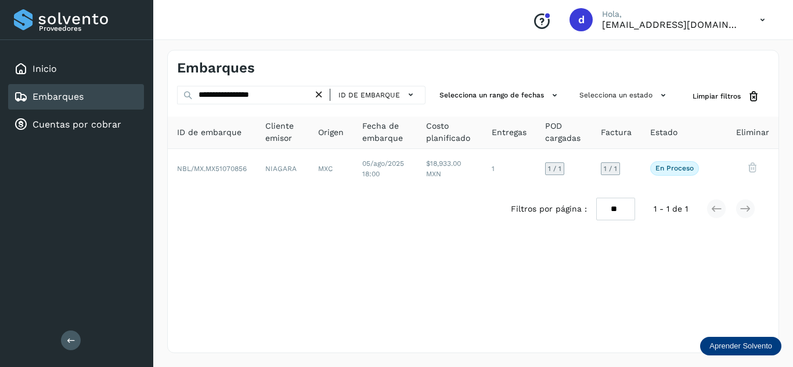
click at [322, 95] on icon at bounding box center [319, 95] width 12 height 12
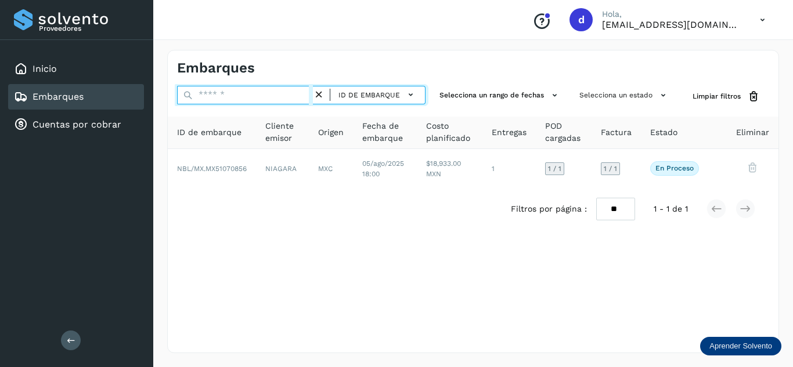
click at [295, 95] on input "text" at bounding box center [245, 95] width 136 height 19
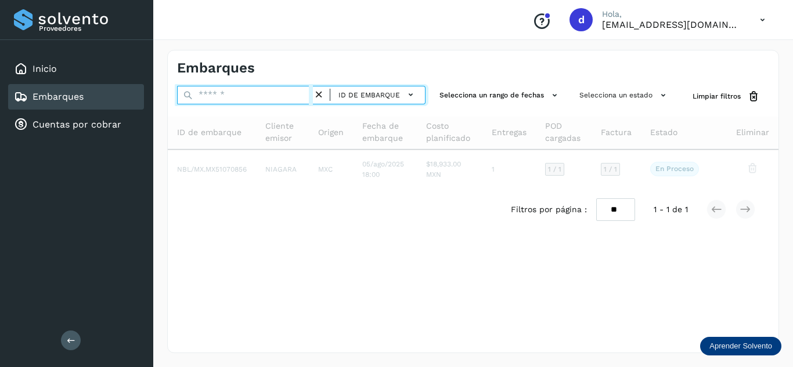
paste input "**********"
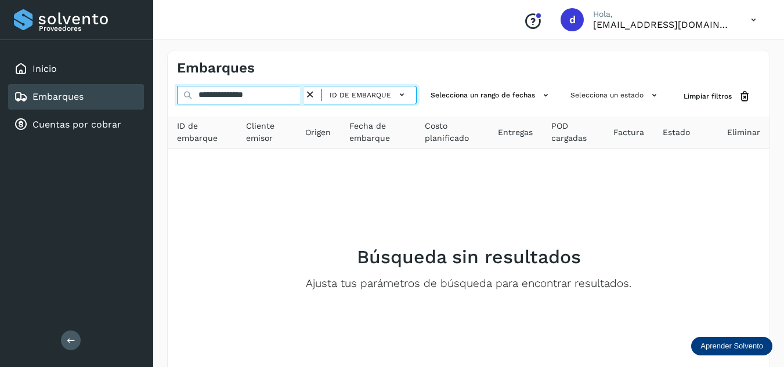
type input "**********"
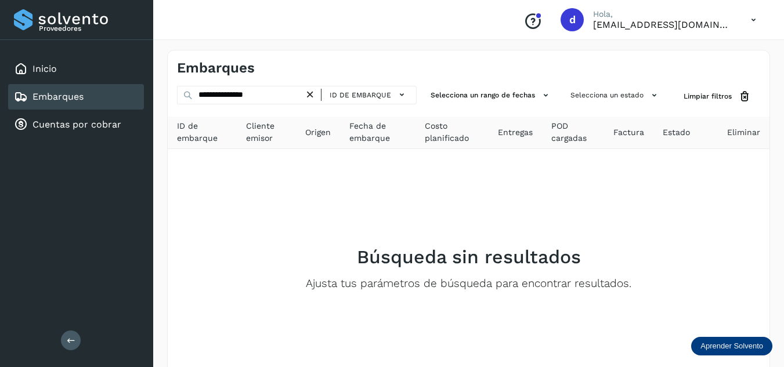
click at [314, 95] on icon at bounding box center [310, 95] width 12 height 12
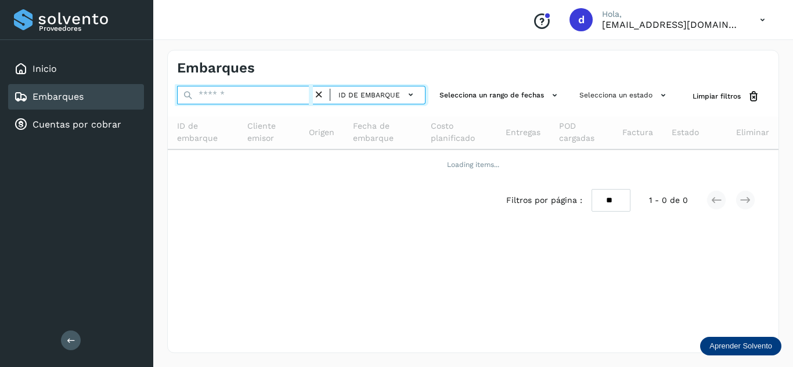
click at [256, 96] on input "text" at bounding box center [245, 95] width 136 height 19
paste input "**********"
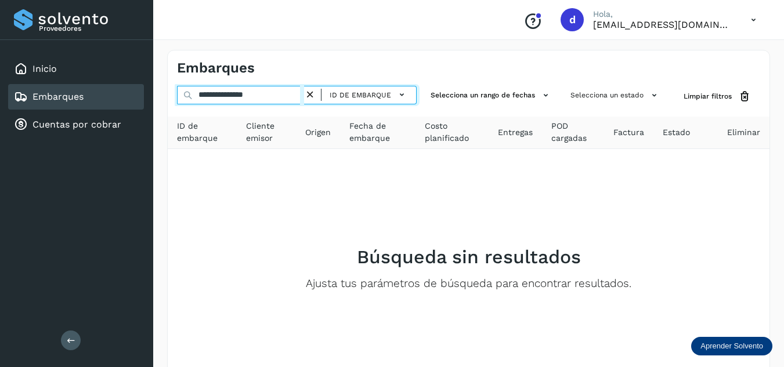
click at [304, 93] on input "**********" at bounding box center [240, 95] width 127 height 19
type input "**********"
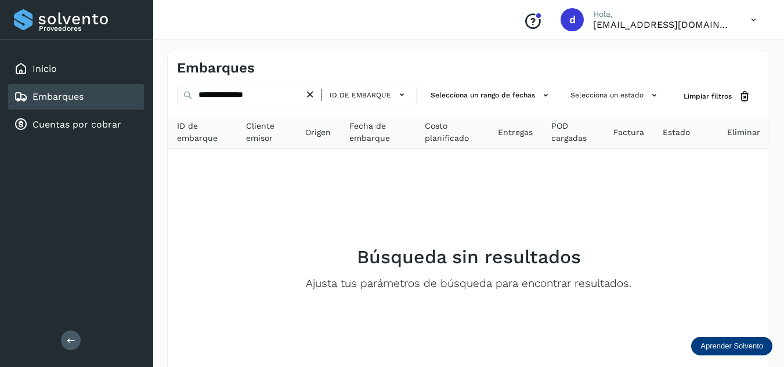
click at [315, 92] on icon at bounding box center [310, 95] width 12 height 12
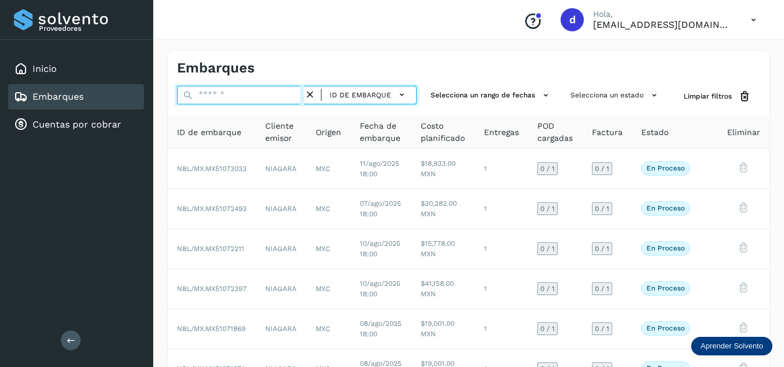
click at [228, 91] on input "text" at bounding box center [240, 95] width 127 height 19
paste input "**********"
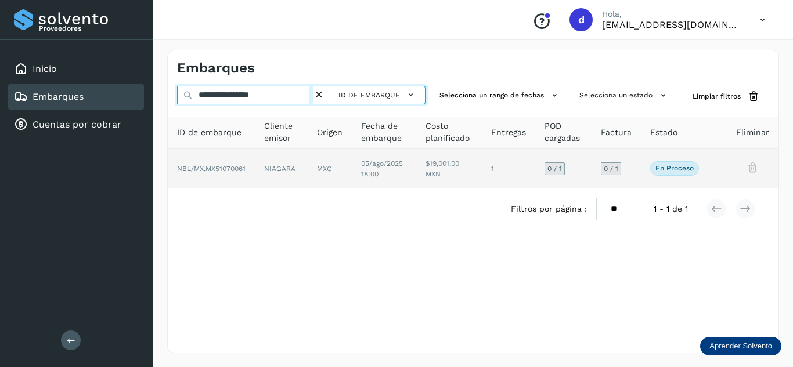
type input "**********"
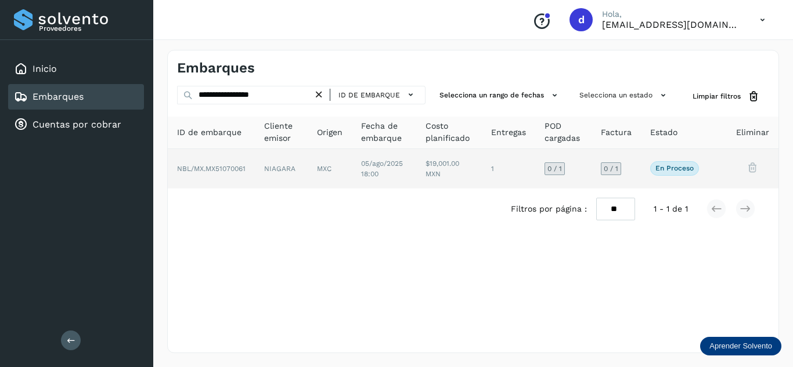
click at [233, 172] on span "NBL/MX.MX51070061" at bounding box center [211, 169] width 68 height 8
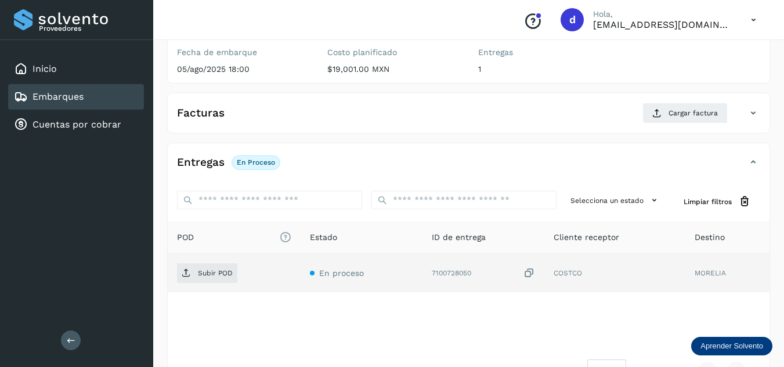
scroll to position [174, 0]
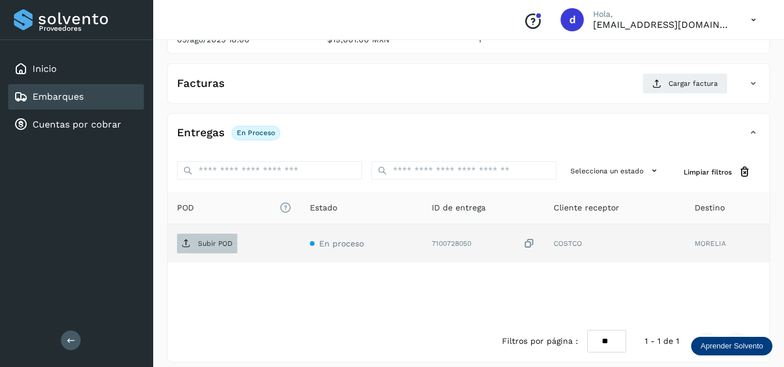
click at [224, 246] on p "Subir POD" at bounding box center [215, 244] width 35 height 8
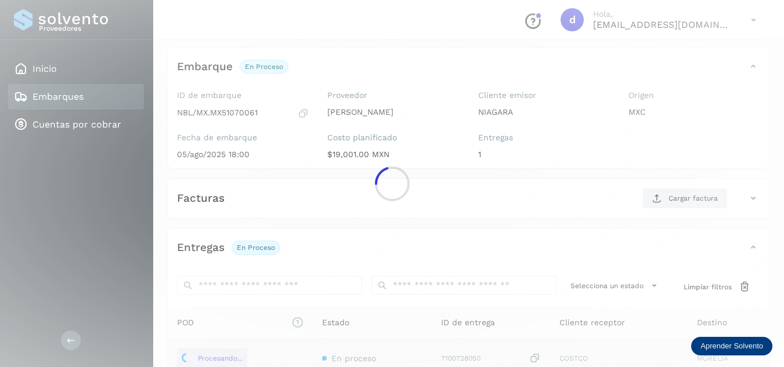
scroll to position [58, 0]
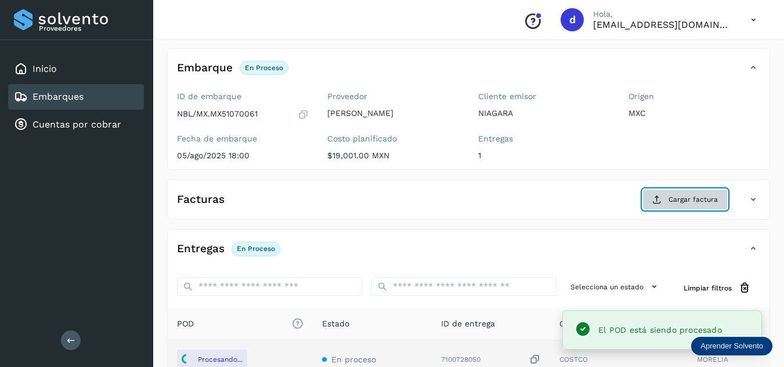
click at [666, 203] on button "Cargar factura" at bounding box center [685, 199] width 85 height 21
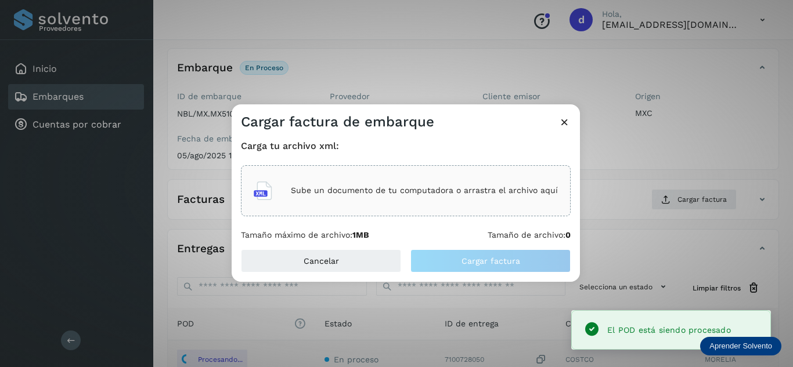
click at [457, 203] on div "Sube un documento de tu computadora o arrastra el archivo aquí" at bounding box center [406, 190] width 304 height 31
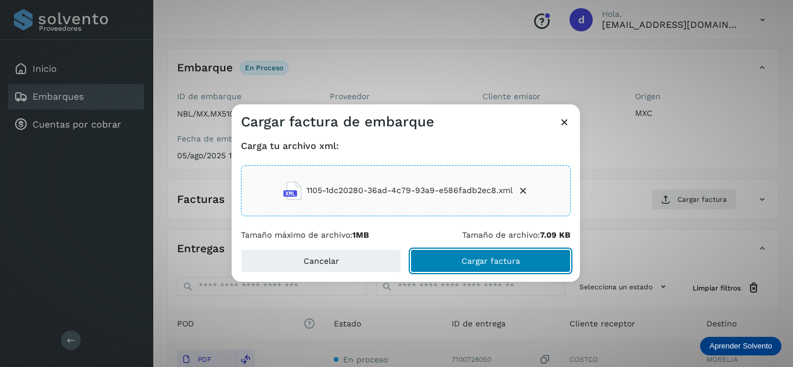
click at [493, 258] on span "Cargar factura" at bounding box center [490, 261] width 59 height 8
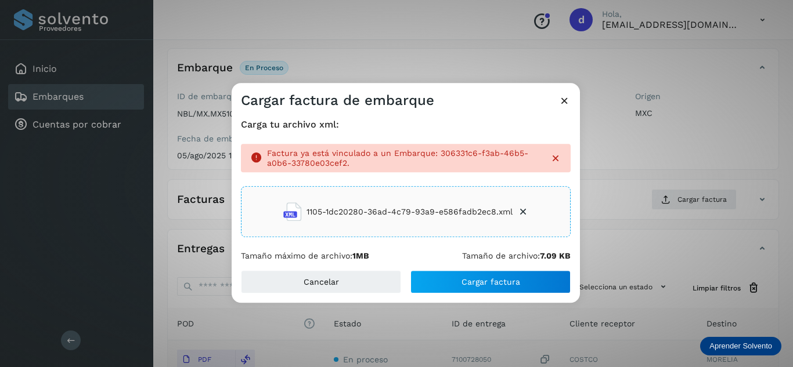
click at [566, 99] on icon at bounding box center [564, 101] width 12 height 12
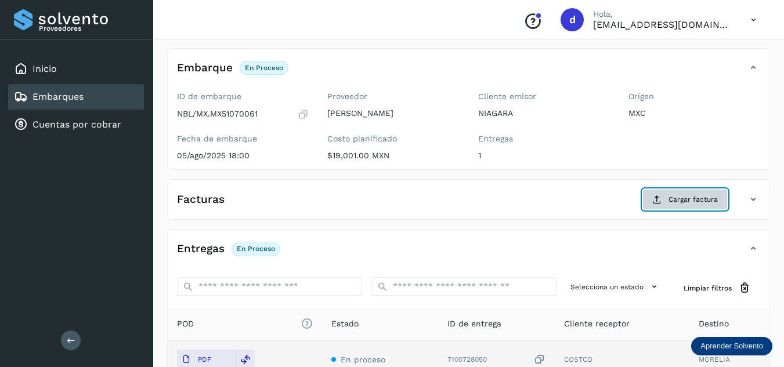
click at [672, 196] on span "Cargar factura" at bounding box center [693, 199] width 49 height 10
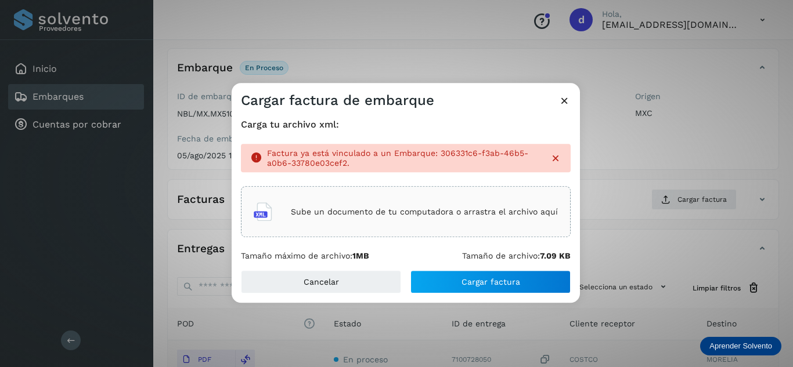
click at [475, 206] on div "Sube un documento de tu computadora o arrastra el archivo aquí" at bounding box center [406, 212] width 304 height 31
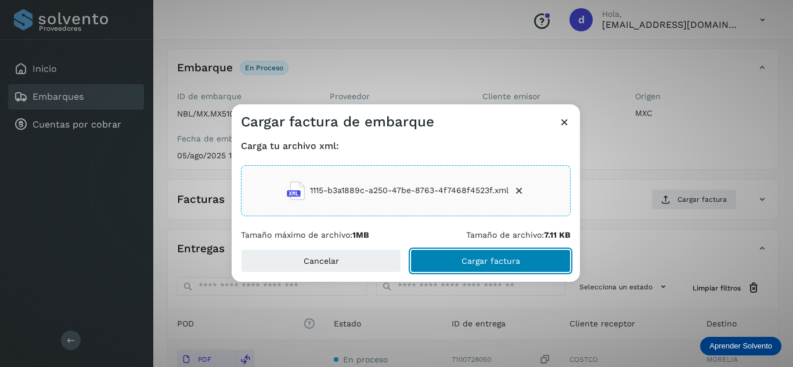
click at [484, 262] on span "Cargar factura" at bounding box center [490, 261] width 59 height 8
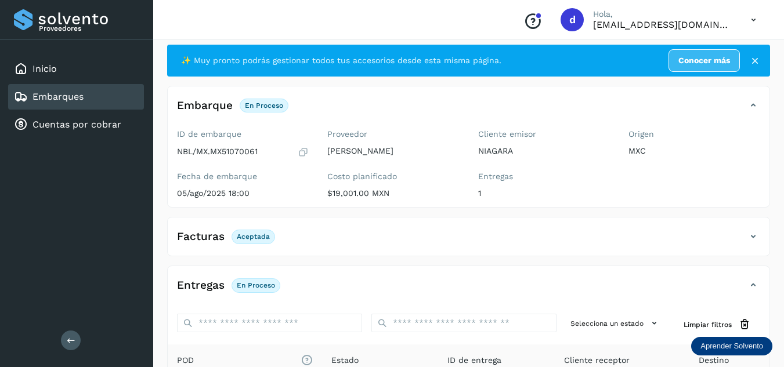
scroll to position [0, 0]
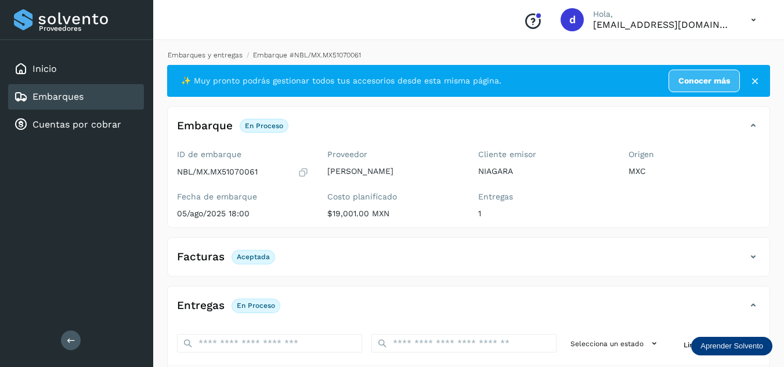
click at [207, 56] on link "Embarques y entregas" at bounding box center [205, 55] width 75 height 8
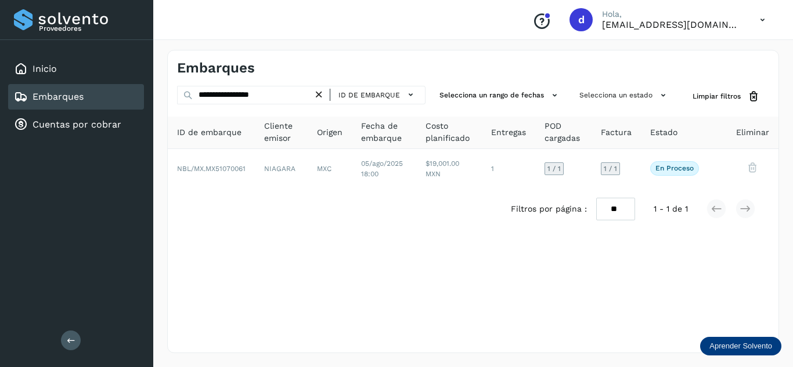
click at [321, 94] on icon at bounding box center [319, 95] width 12 height 12
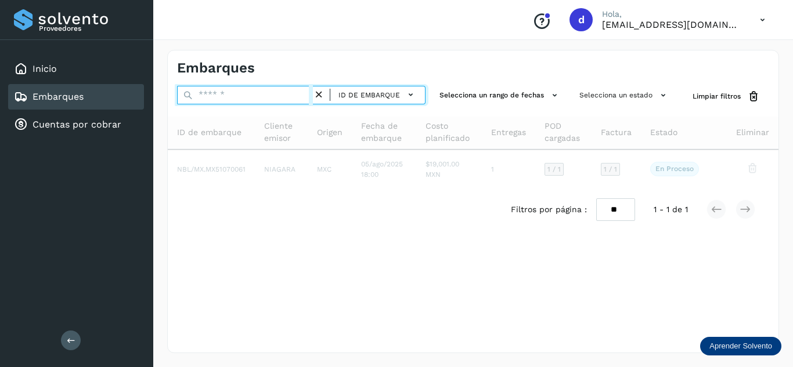
click at [286, 95] on input "text" at bounding box center [245, 95] width 136 height 19
paste input "**********"
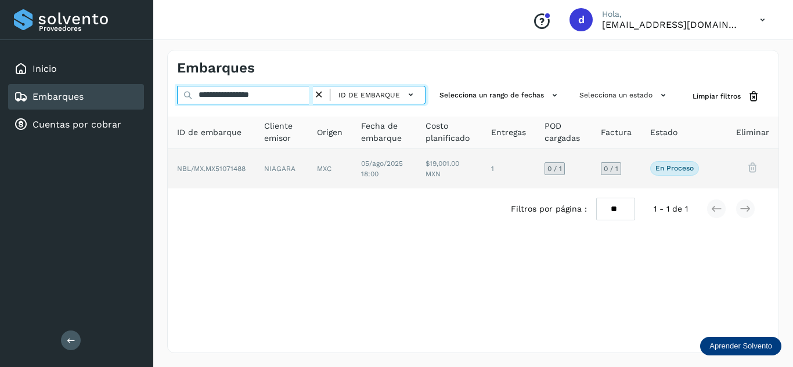
type input "**********"
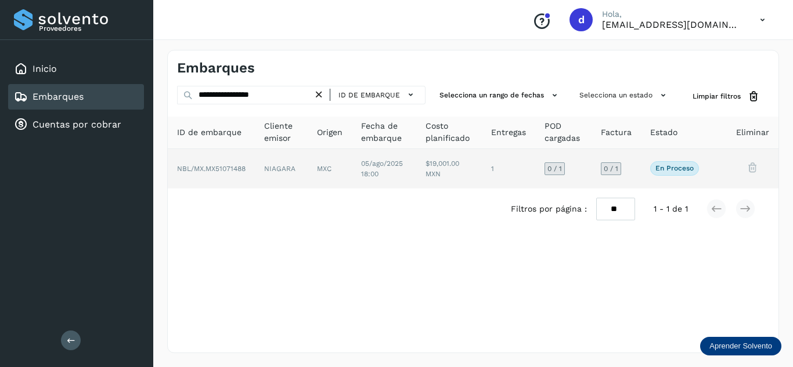
click at [206, 170] on span "NBL/MX.MX51071488" at bounding box center [211, 169] width 68 height 8
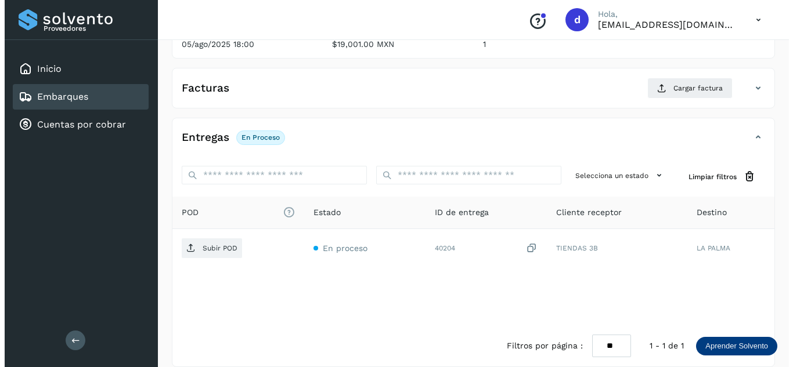
scroll to position [183, 0]
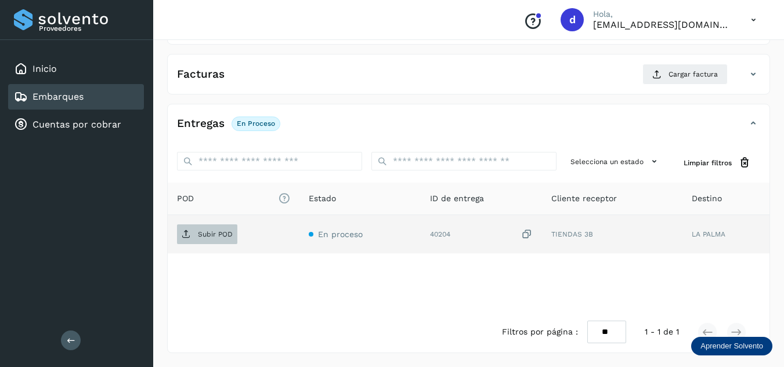
click at [196, 231] on span "Subir POD" at bounding box center [207, 234] width 60 height 19
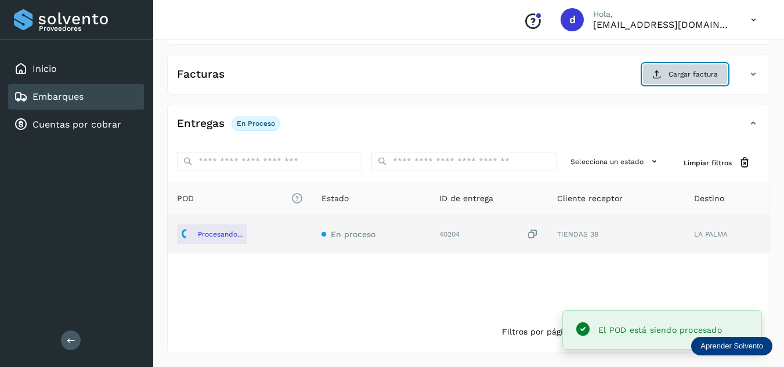
click at [663, 80] on button "Cargar factura" at bounding box center [685, 74] width 85 height 21
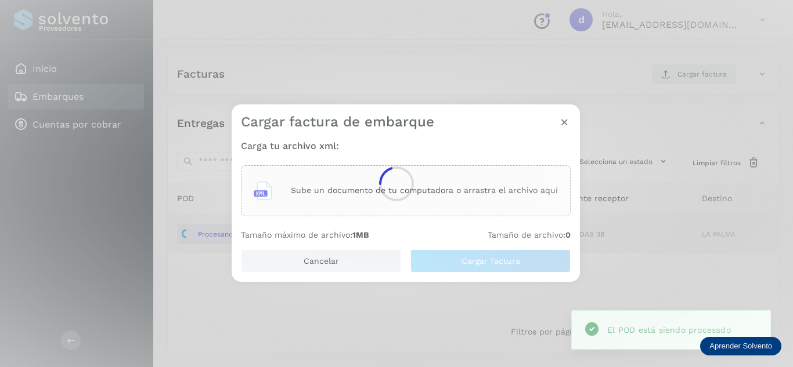
click at [454, 176] on div at bounding box center [396, 183] width 793 height 367
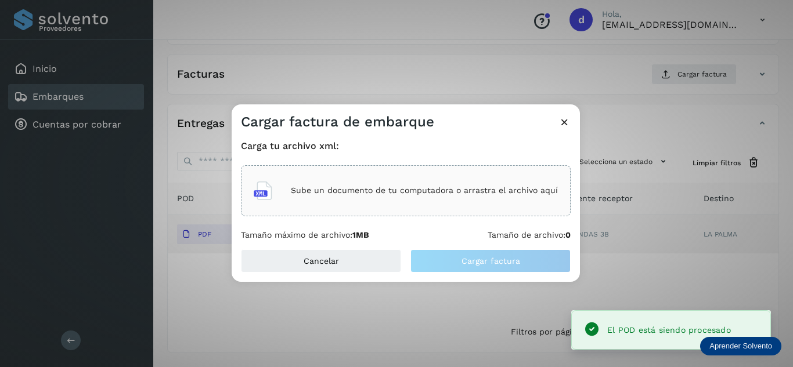
click at [453, 179] on div "Sube un documento de tu computadora o arrastra el archivo aquí" at bounding box center [406, 190] width 304 height 31
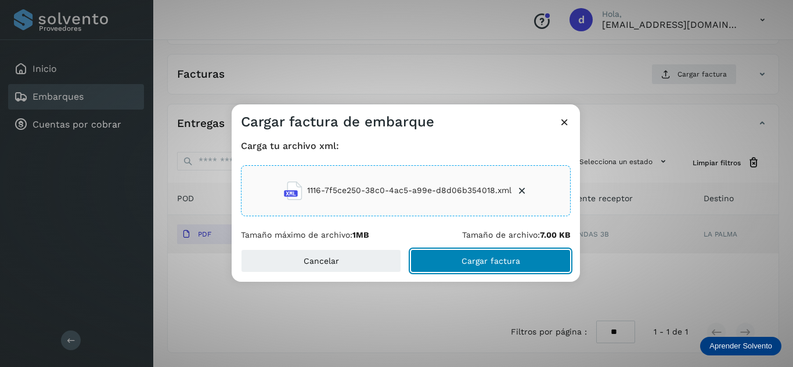
click at [482, 260] on span "Cargar factura" at bounding box center [490, 261] width 59 height 8
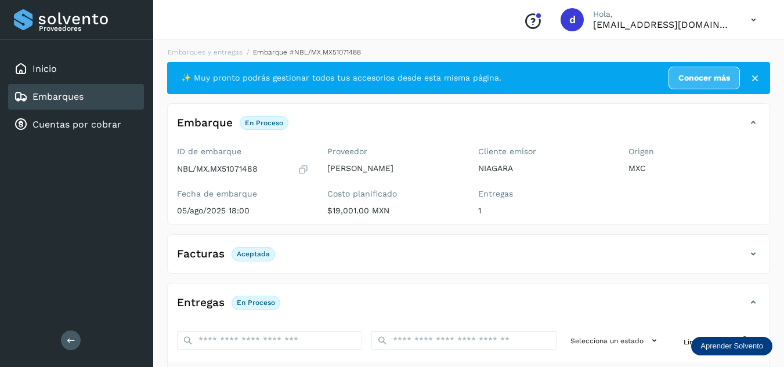
scroll to position [0, 0]
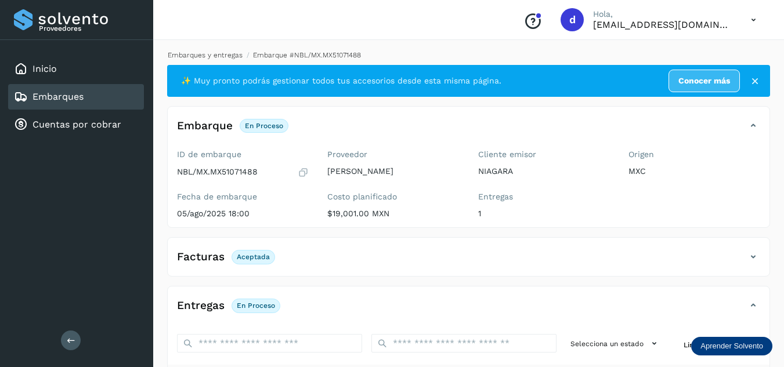
click at [218, 57] on link "Embarques y entregas" at bounding box center [205, 55] width 75 height 8
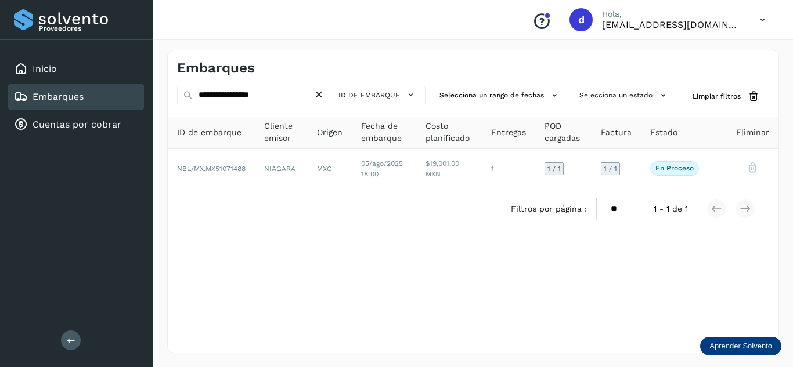
click at [320, 97] on icon at bounding box center [319, 95] width 12 height 12
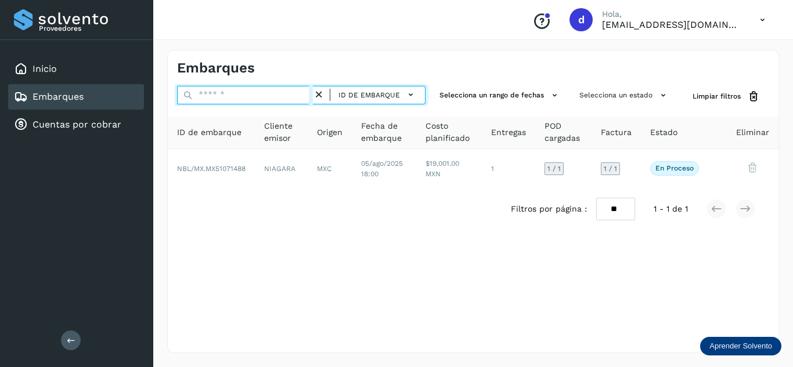
click at [285, 93] on input "text" at bounding box center [245, 95] width 136 height 19
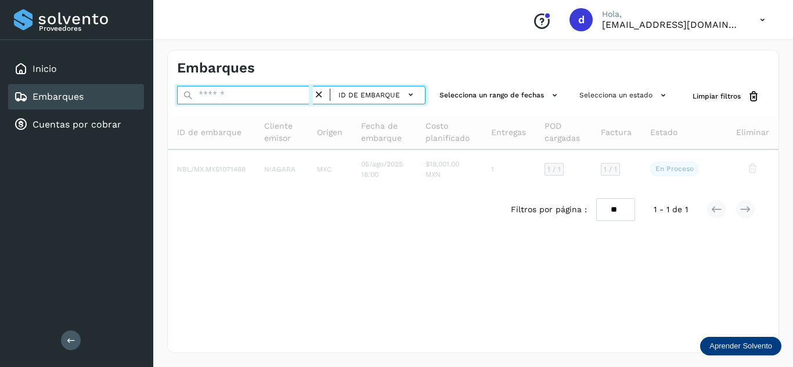
paste input "**********"
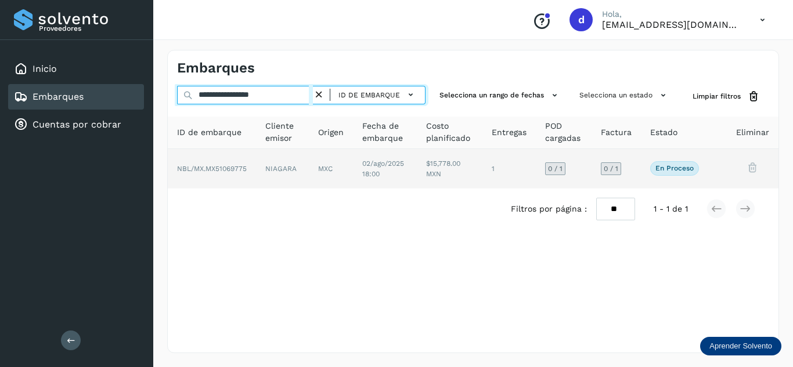
type input "**********"
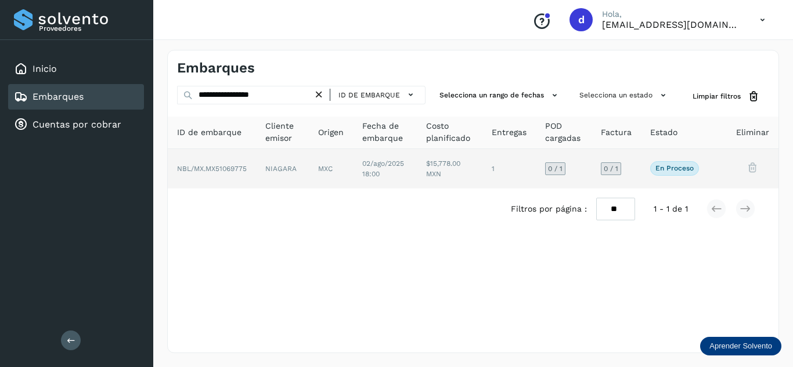
click at [223, 166] on span "NBL/MX.MX51069775" at bounding box center [212, 169] width 70 height 8
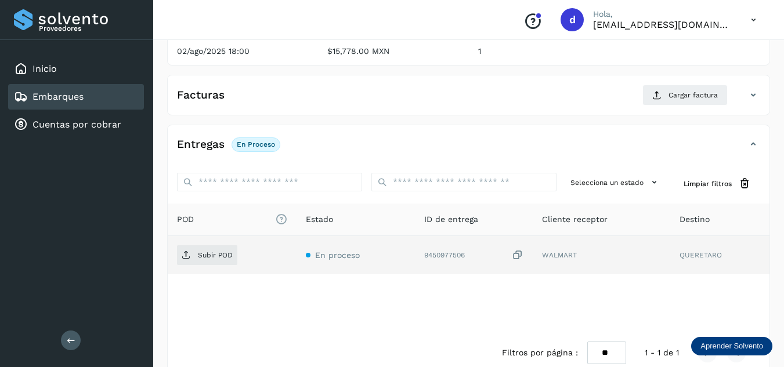
scroll to position [183, 0]
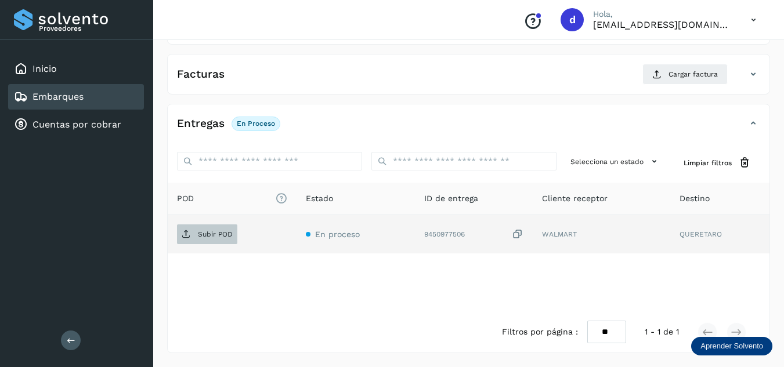
click at [208, 238] on p "Subir POD" at bounding box center [215, 234] width 35 height 8
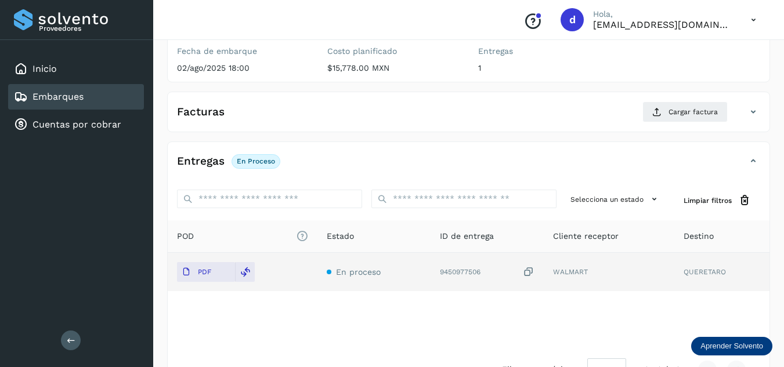
scroll to position [125, 0]
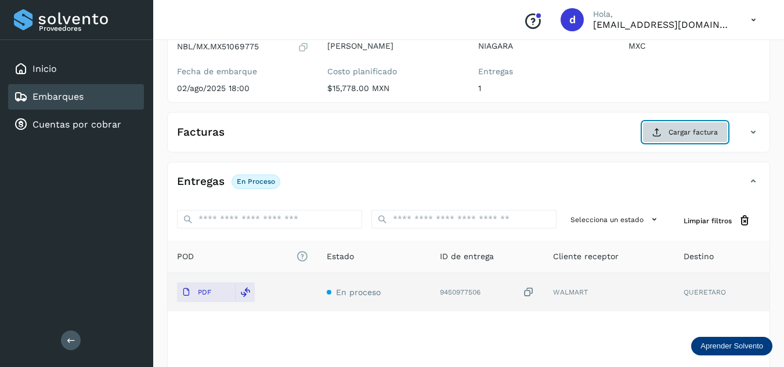
click at [669, 135] on button "Cargar factura" at bounding box center [685, 132] width 85 height 21
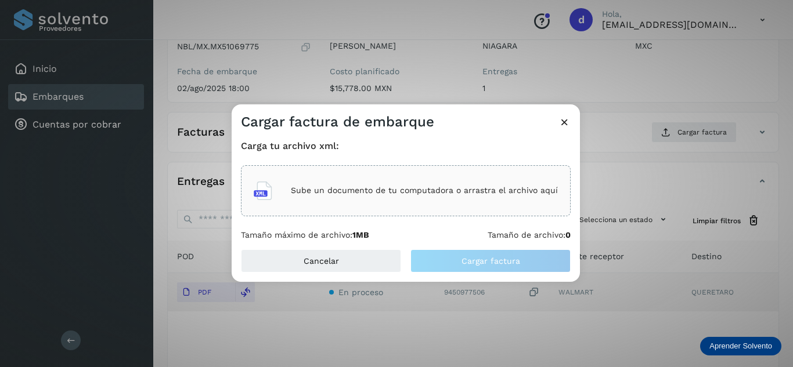
click at [477, 200] on div "Sube un documento de tu computadora o arrastra el archivo aquí" at bounding box center [406, 190] width 304 height 31
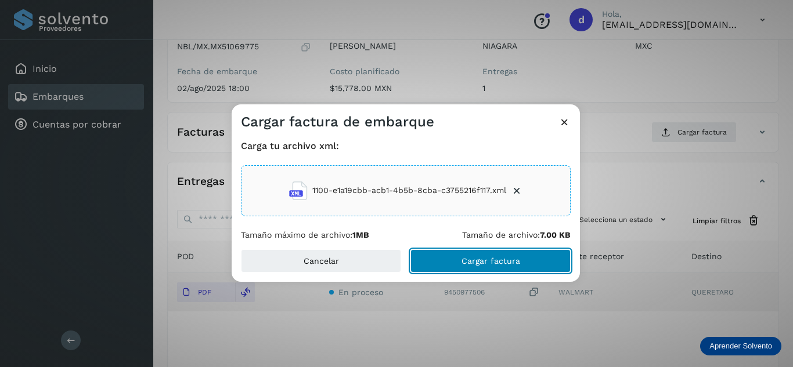
click at [543, 259] on button "Cargar factura" at bounding box center [490, 261] width 160 height 23
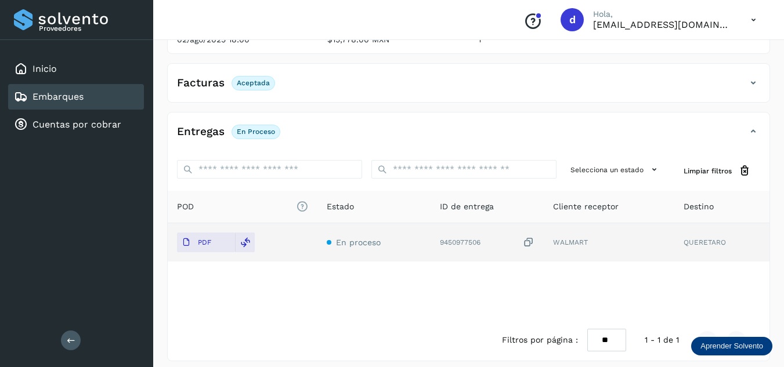
scroll to position [0, 0]
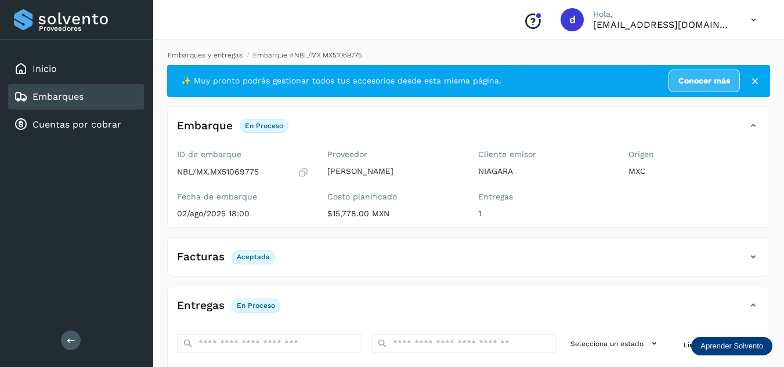
click at [208, 55] on link "Embarques y entregas" at bounding box center [205, 55] width 75 height 8
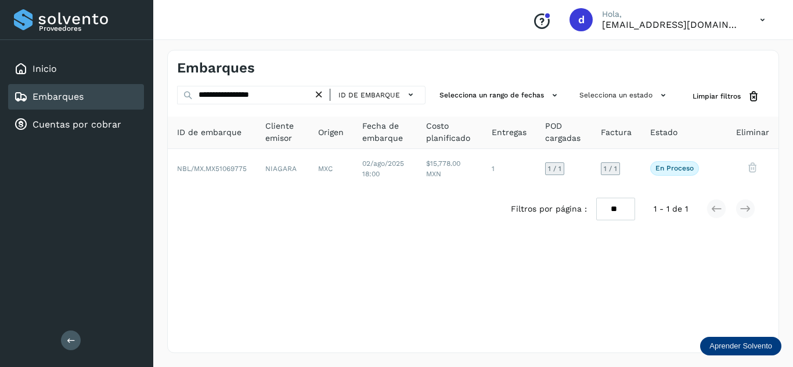
click at [320, 95] on icon at bounding box center [319, 95] width 12 height 12
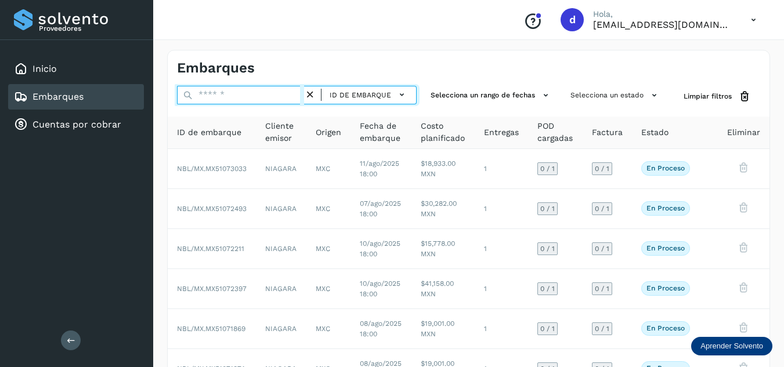
click at [254, 98] on input "text" at bounding box center [240, 95] width 127 height 19
paste input "**********"
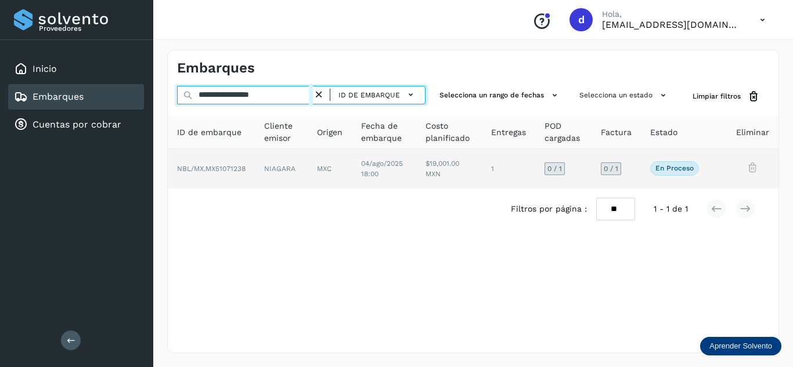
type input "**********"
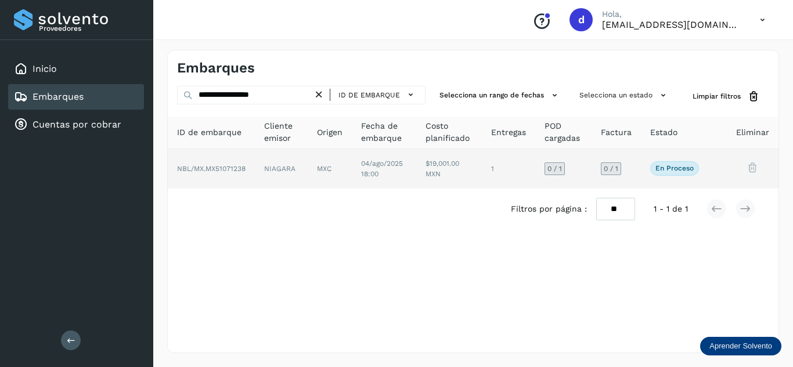
click at [246, 171] on span "NBL/MX.MX51071238" at bounding box center [211, 169] width 68 height 8
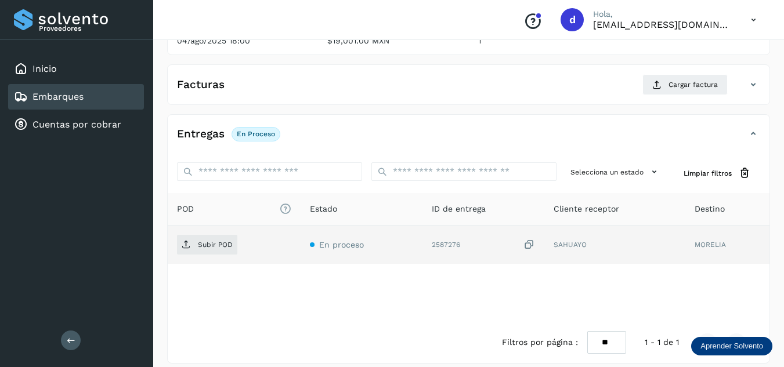
scroll to position [174, 0]
click at [229, 245] on p "Subir POD" at bounding box center [215, 244] width 35 height 8
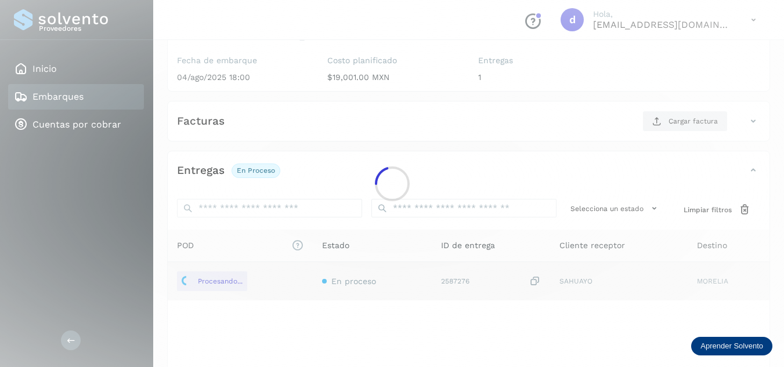
scroll to position [116, 0]
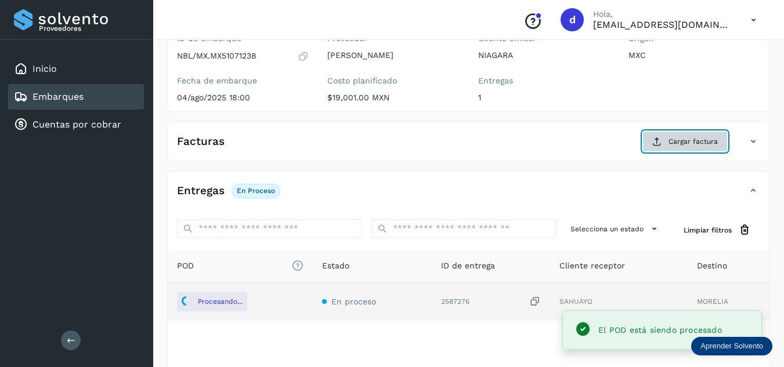
click at [674, 143] on span "Cargar factura" at bounding box center [693, 141] width 49 height 10
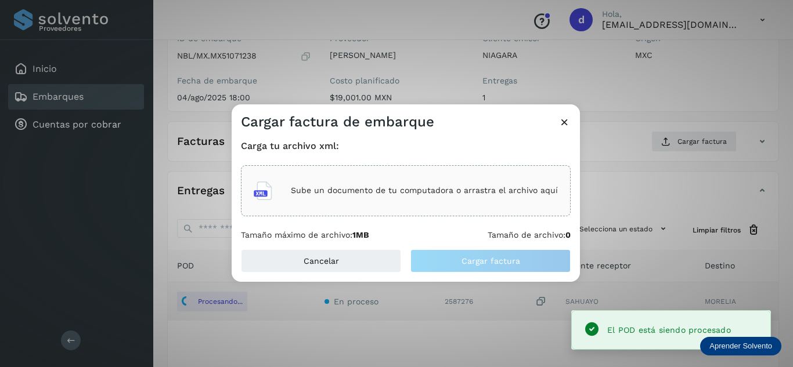
click at [417, 183] on div "Sube un documento de tu computadora o arrastra el archivo aquí" at bounding box center [406, 190] width 304 height 31
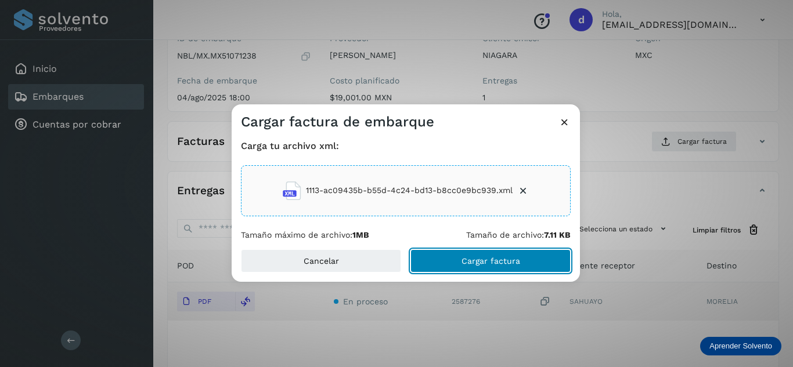
click at [475, 266] on button "Cargar factura" at bounding box center [490, 261] width 160 height 23
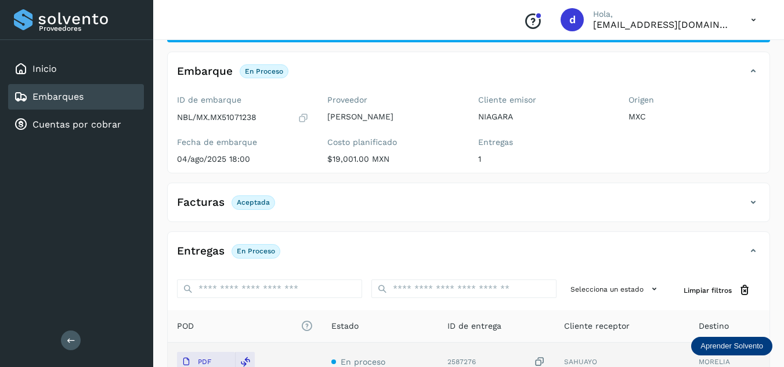
scroll to position [0, 0]
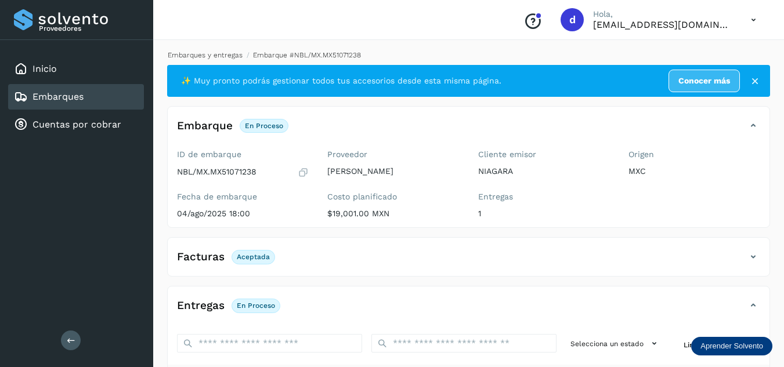
click at [210, 55] on link "Embarques y entregas" at bounding box center [205, 55] width 75 height 8
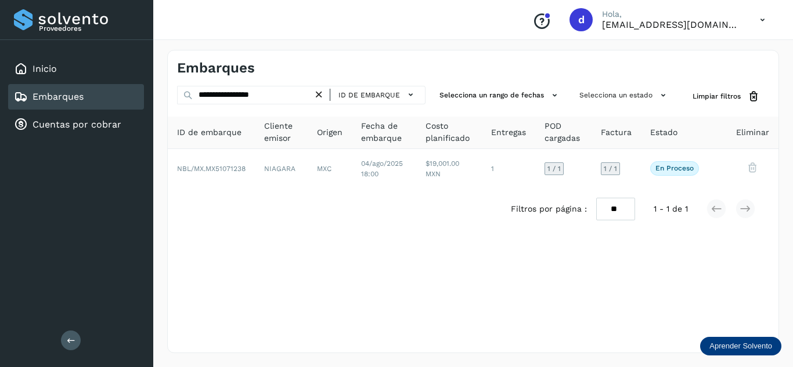
click at [323, 96] on icon at bounding box center [319, 95] width 12 height 12
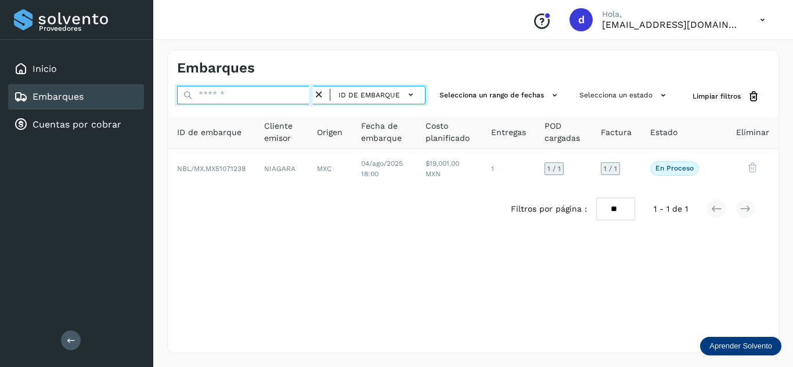
click at [313, 96] on input "text" at bounding box center [245, 95] width 136 height 19
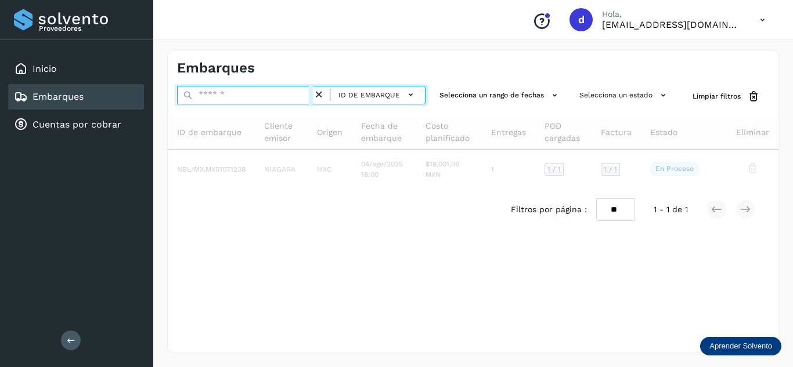
paste input "**********"
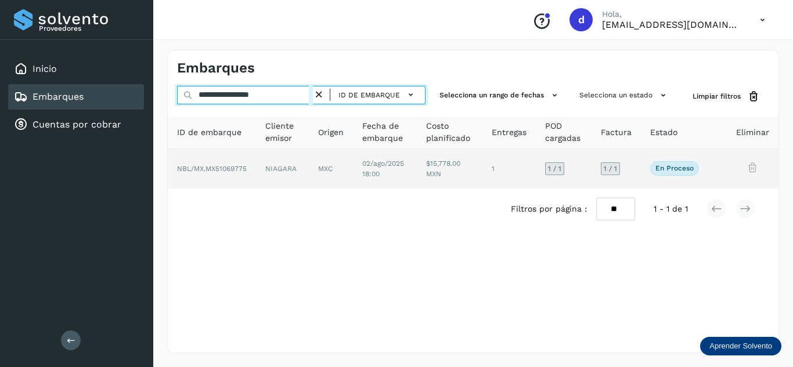
type input "**********"
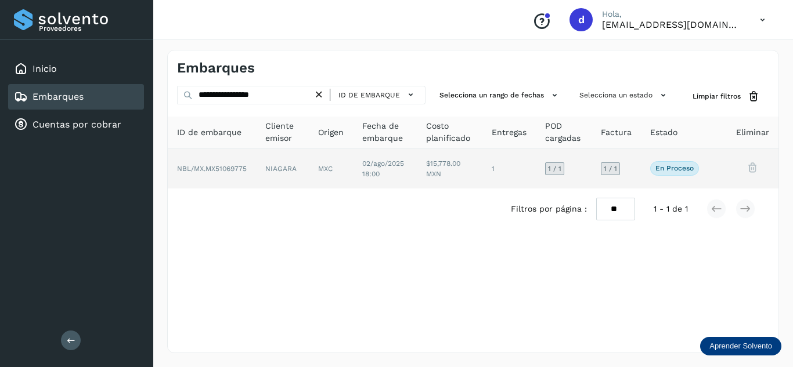
click at [238, 171] on span "NBL/MX.MX51069775" at bounding box center [212, 169] width 70 height 8
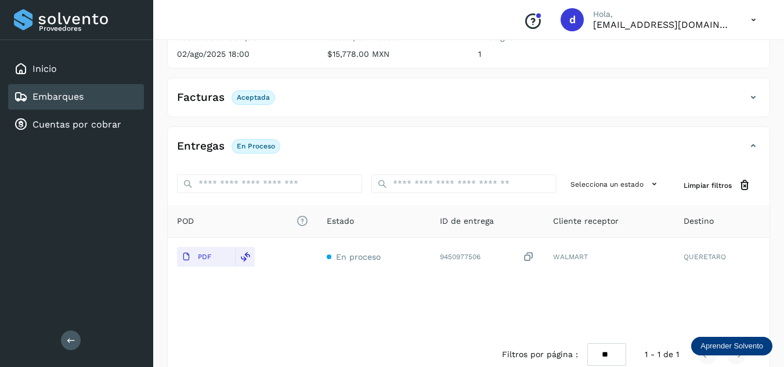
scroll to position [174, 0]
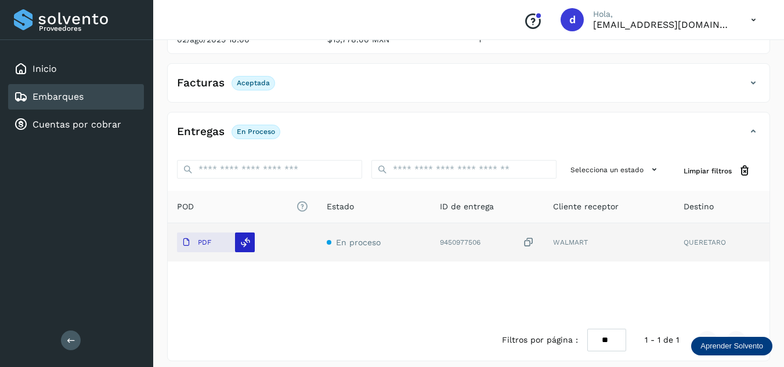
click at [239, 243] on div at bounding box center [245, 243] width 20 height 20
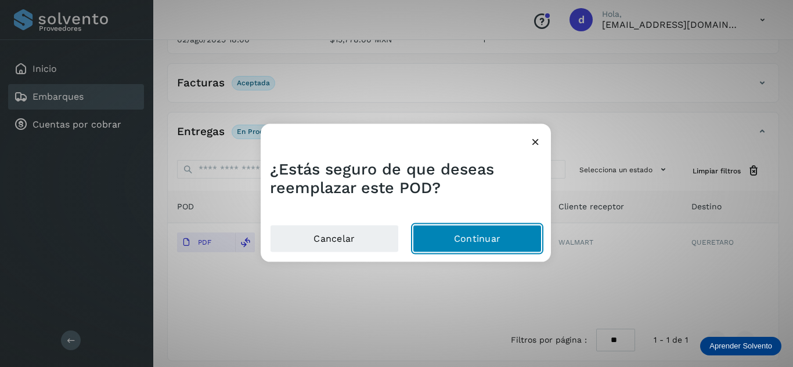
click at [450, 233] on button "Continuar" at bounding box center [477, 239] width 129 height 28
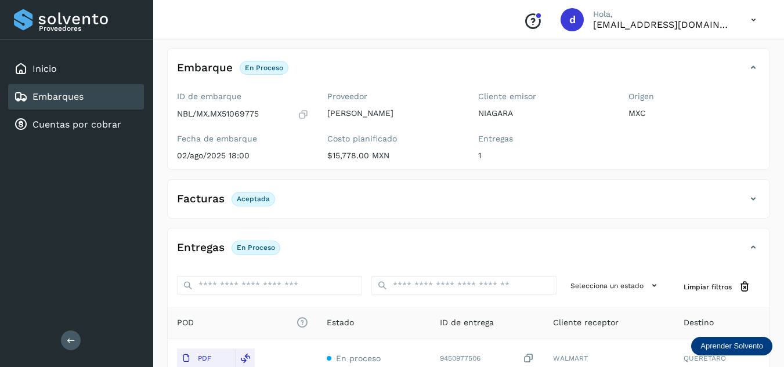
scroll to position [0, 0]
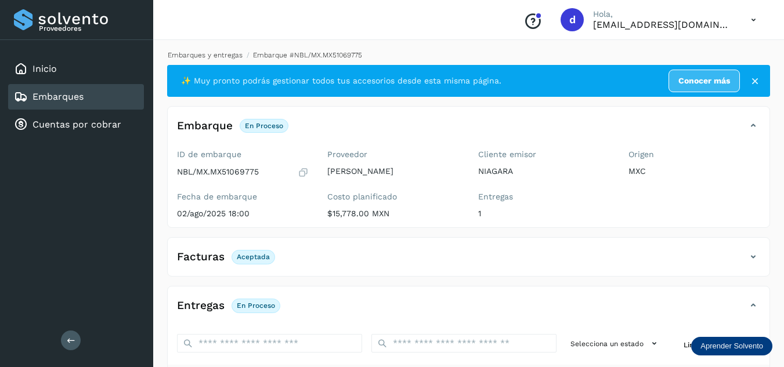
click at [211, 56] on link "Embarques y entregas" at bounding box center [205, 55] width 75 height 8
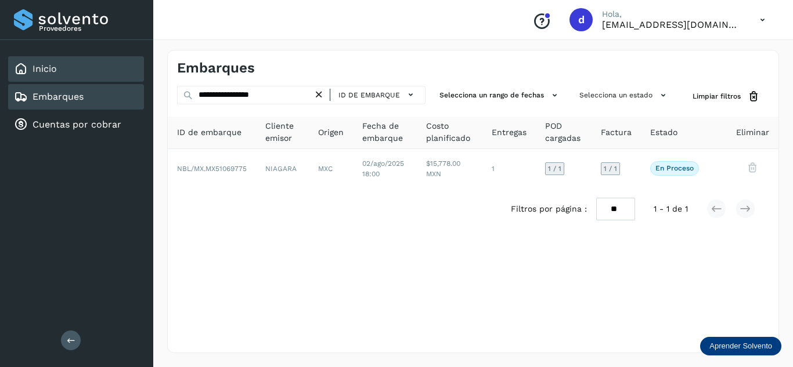
click at [102, 75] on div "Inicio" at bounding box center [76, 69] width 136 height 26
